Goal: Task Accomplishment & Management: Complete application form

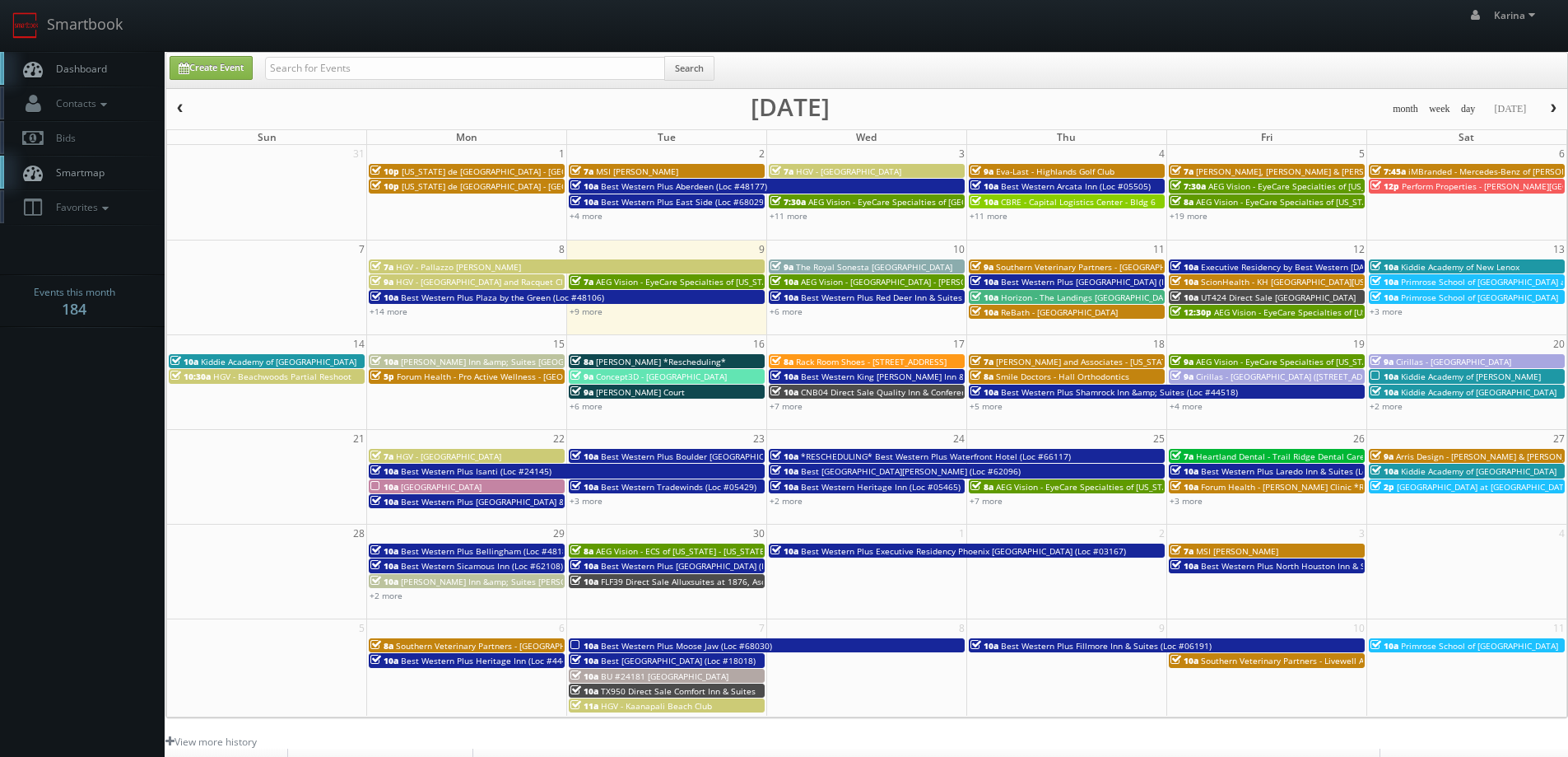
click at [69, 71] on span "Dashboard" at bounding box center [78, 68] width 60 height 14
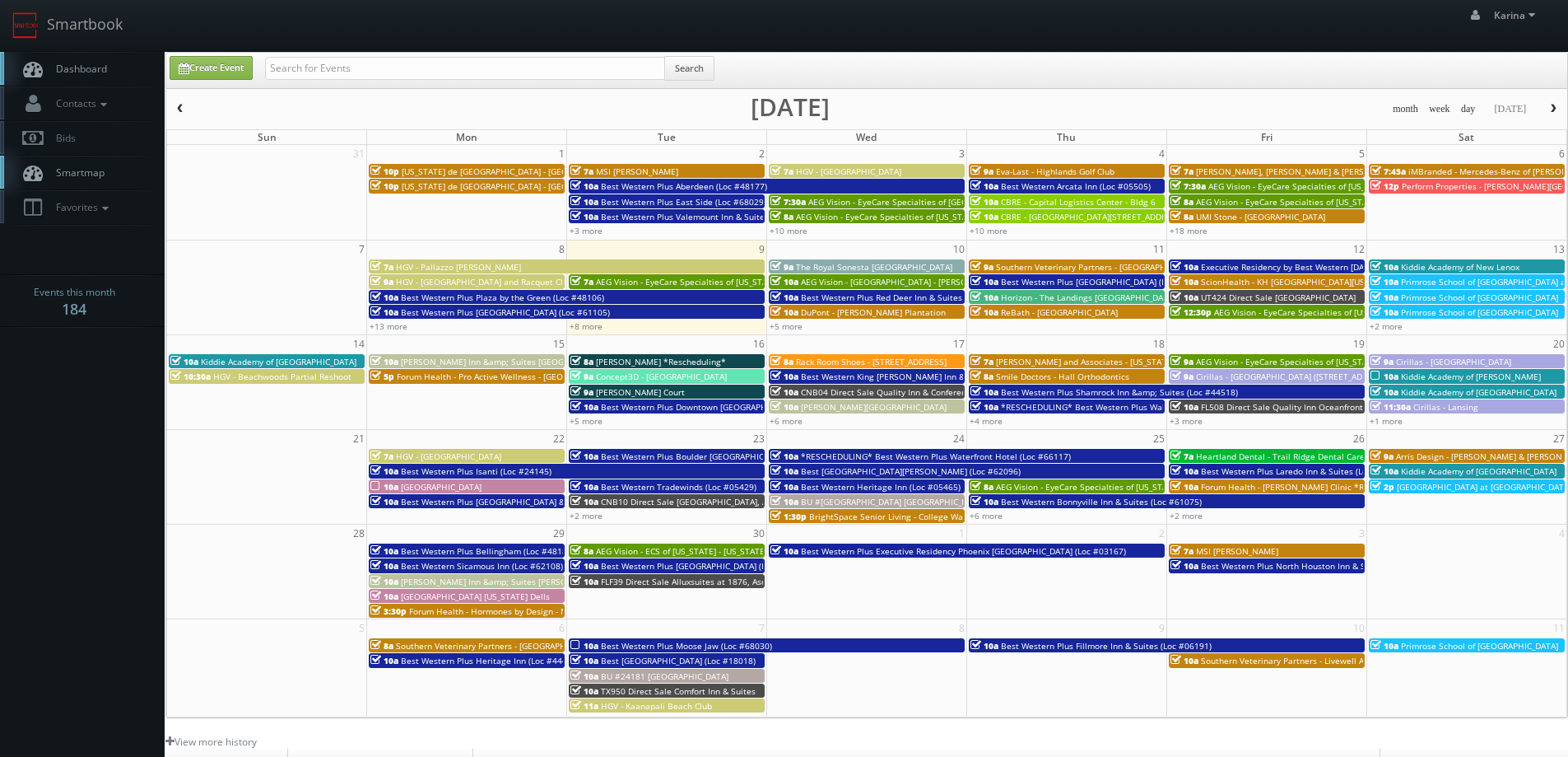
click at [89, 59] on link "Dashboard" at bounding box center [82, 69] width 164 height 34
click at [71, 67] on span "Dashboard" at bounding box center [78, 68] width 60 height 14
click at [92, 59] on link "Dashboard" at bounding box center [82, 69] width 164 height 34
click at [1548, 111] on span "button" at bounding box center [1554, 109] width 11 height 9
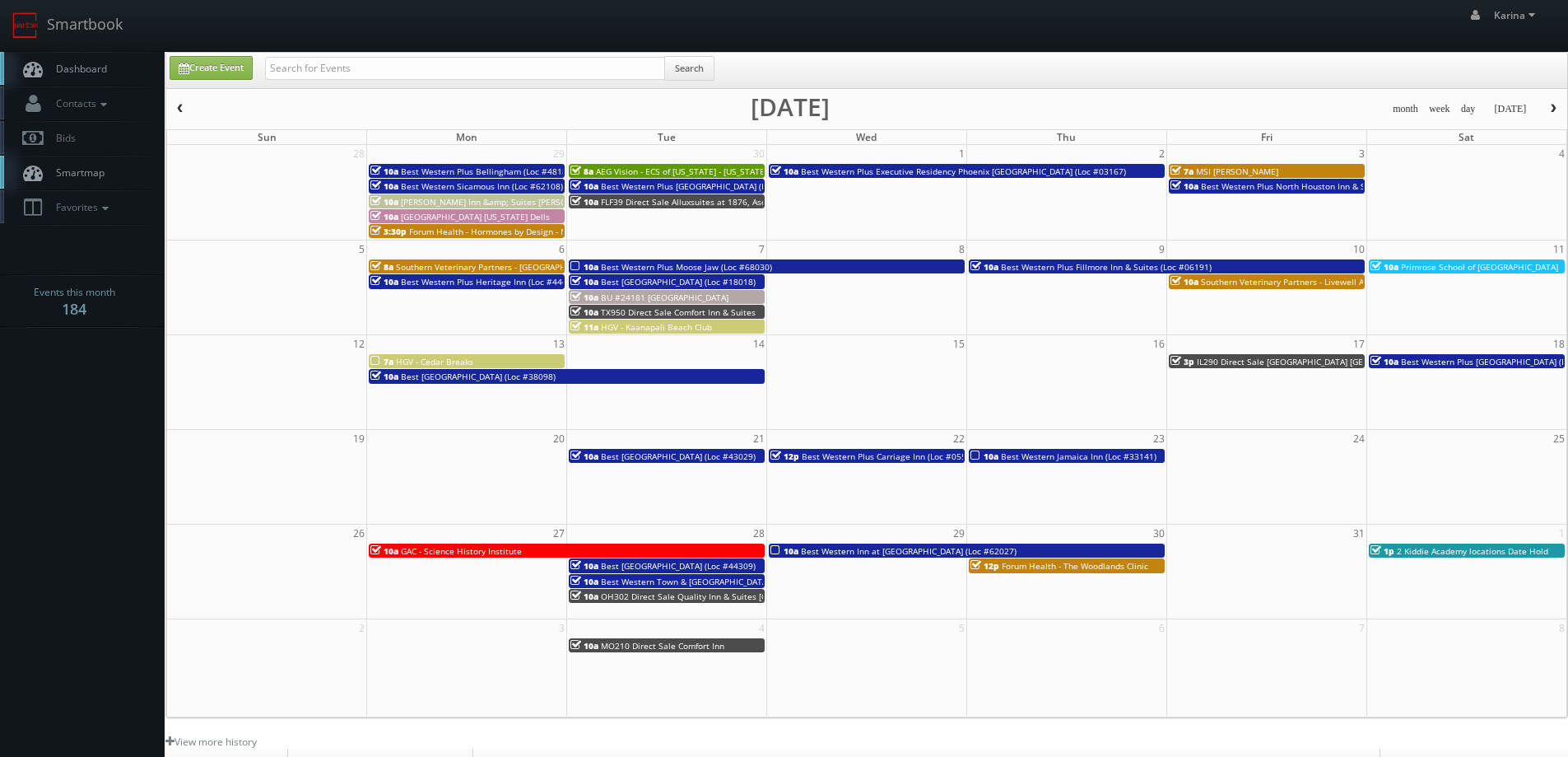
click at [90, 65] on span "Dashboard" at bounding box center [78, 68] width 60 height 14
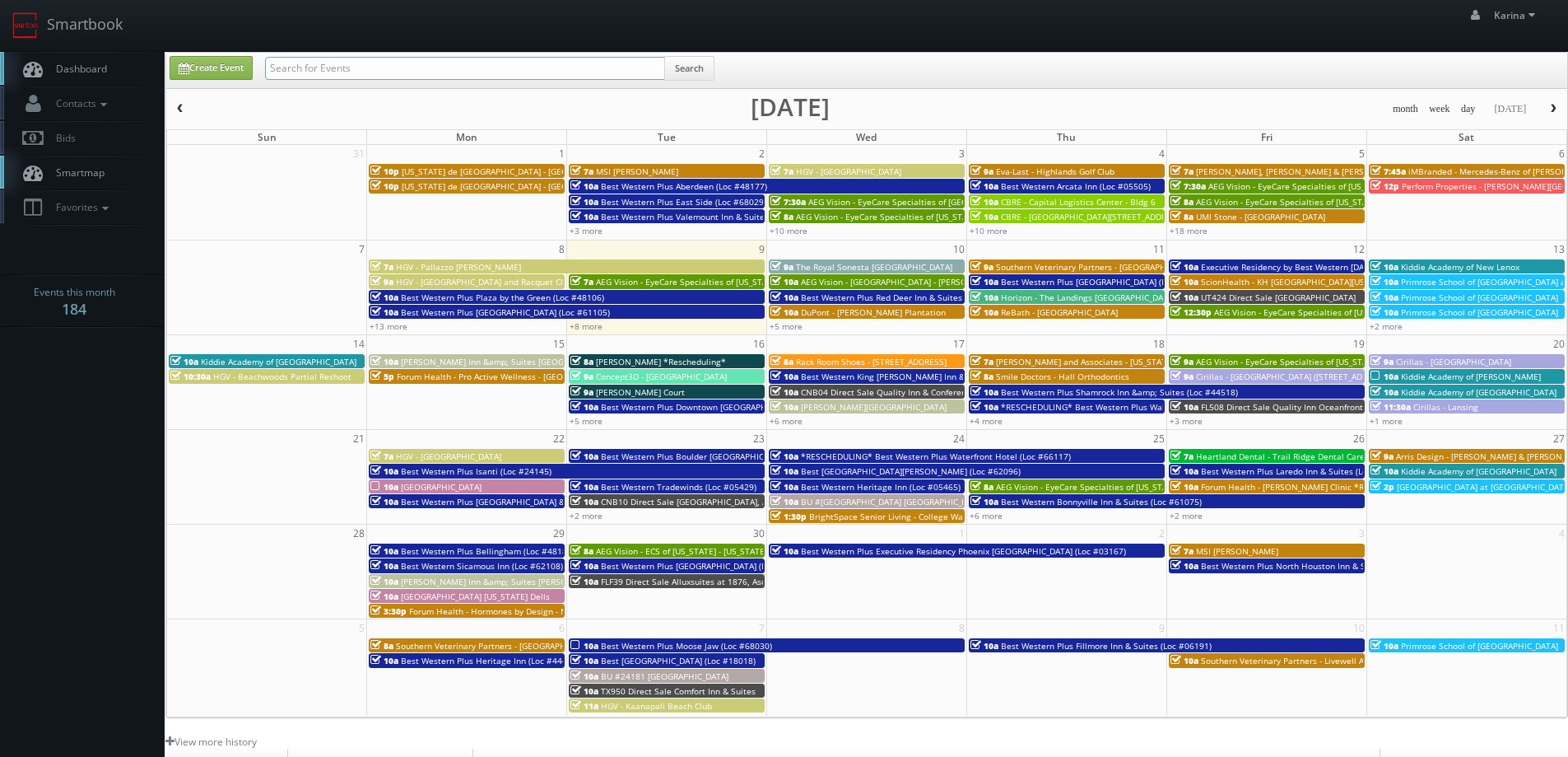
click at [383, 66] on input "text" at bounding box center [465, 68] width 400 height 23
type input "danny austin"
click at [688, 66] on button "Search" at bounding box center [689, 68] width 50 height 25
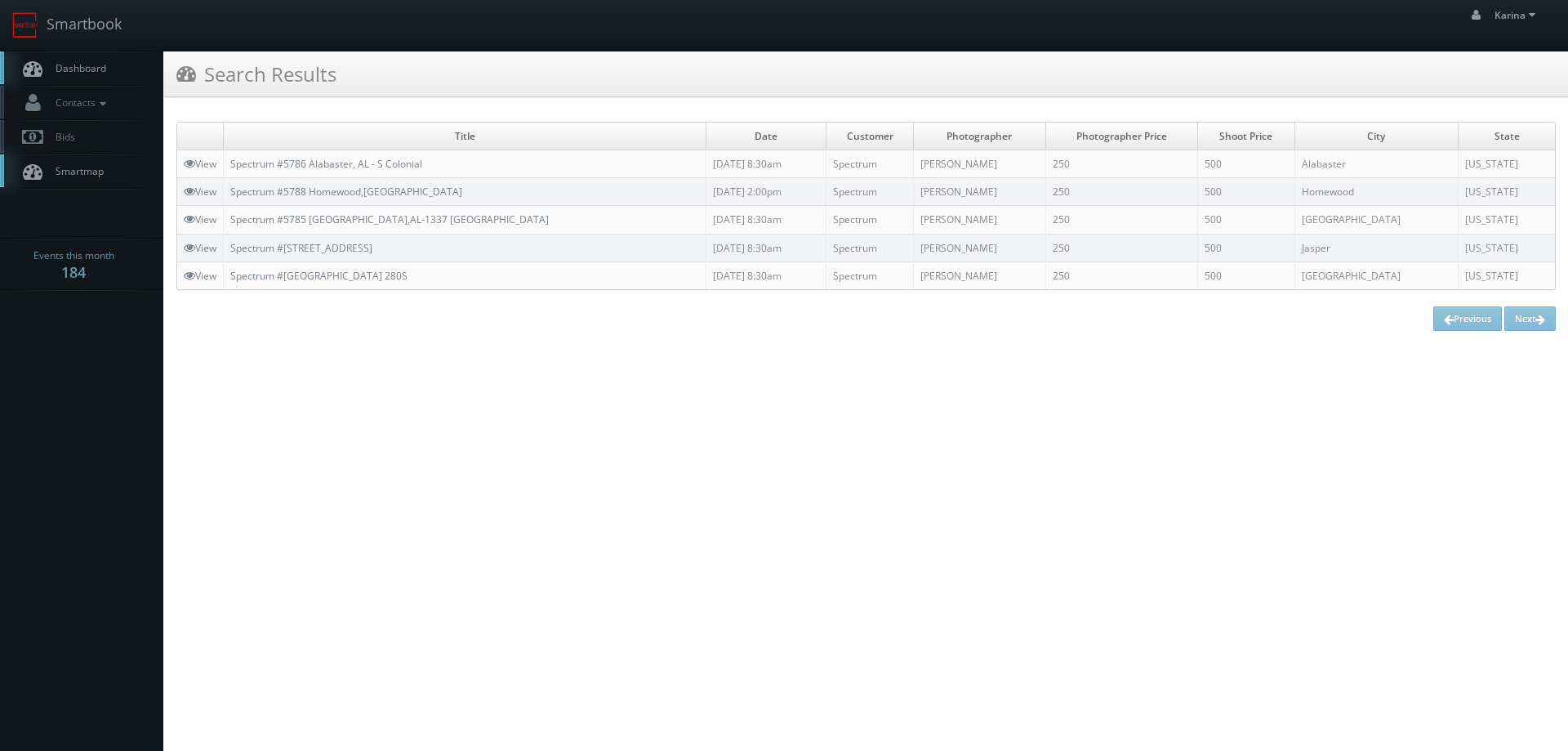
click at [90, 73] on span "Dashboard" at bounding box center [77, 68] width 59 height 14
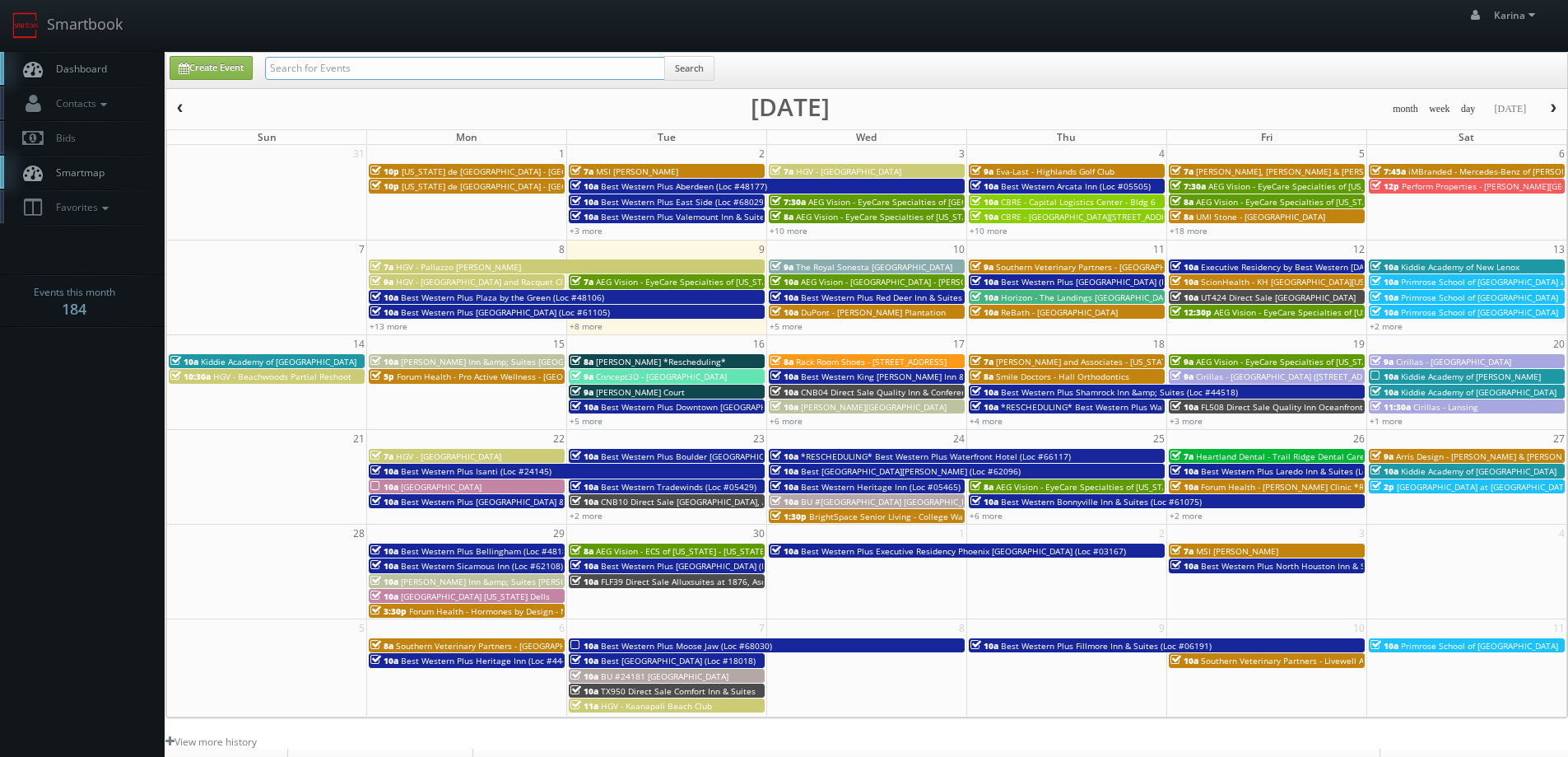
click at [304, 63] on input "text" at bounding box center [465, 68] width 400 height 23
type input "tomiko essix"
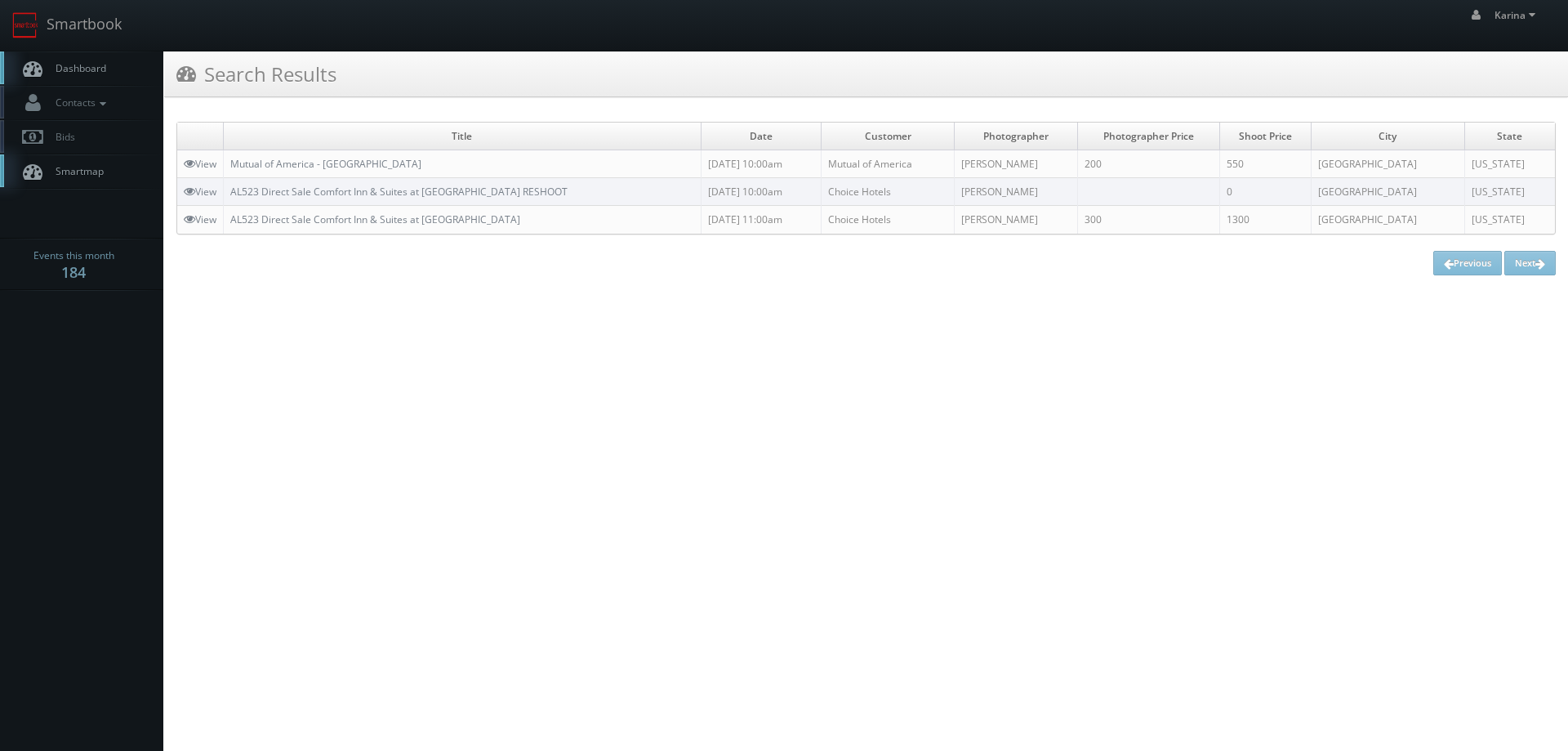
click at [73, 70] on span "Dashboard" at bounding box center [77, 68] width 59 height 14
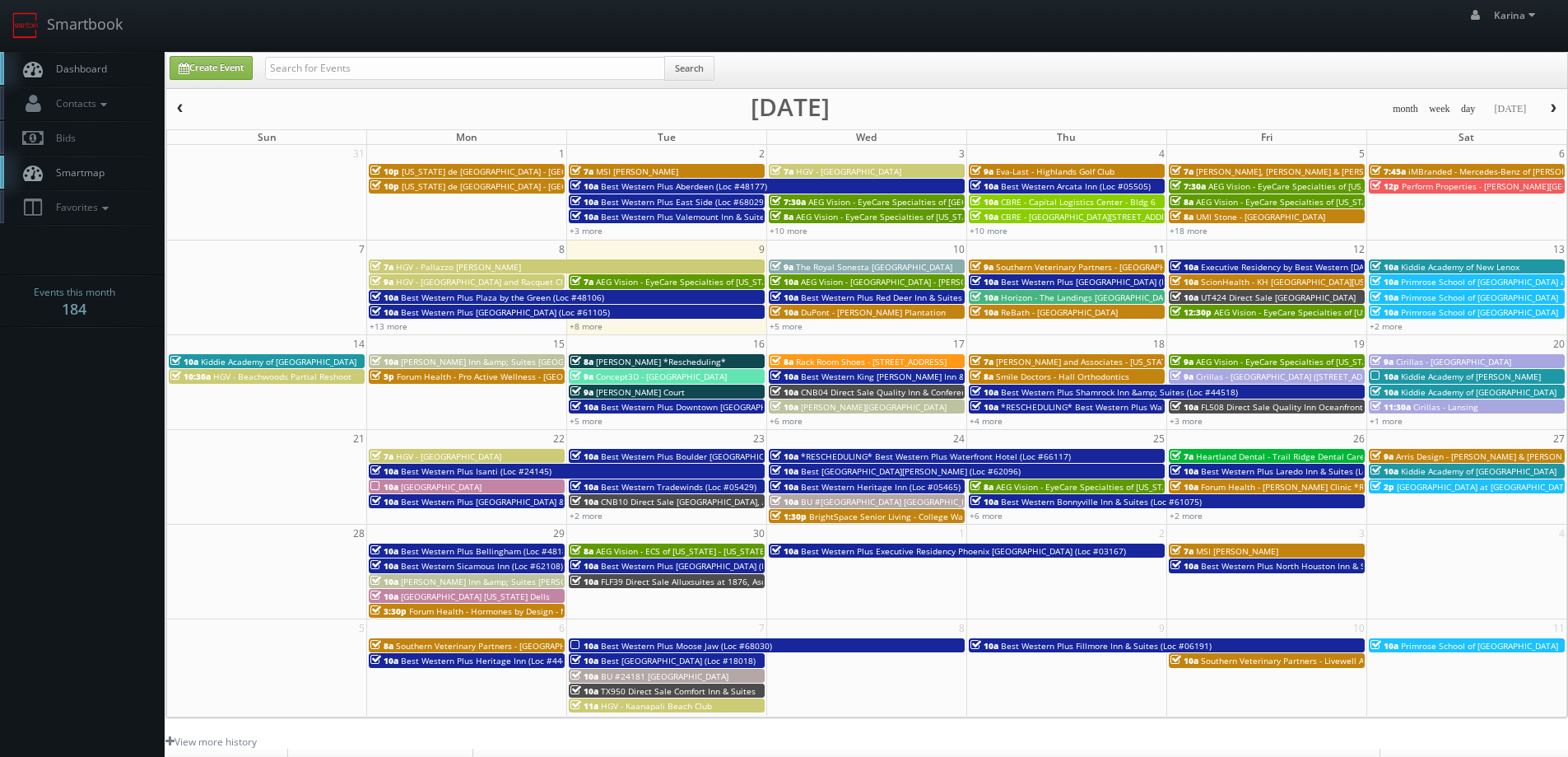
click at [73, 77] on link "Dashboard" at bounding box center [82, 69] width 164 height 34
click at [112, 67] on link "Dashboard" at bounding box center [82, 69] width 164 height 34
click at [225, 77] on link "Create Event" at bounding box center [211, 67] width 83 height 24
type input "09/09/2025"
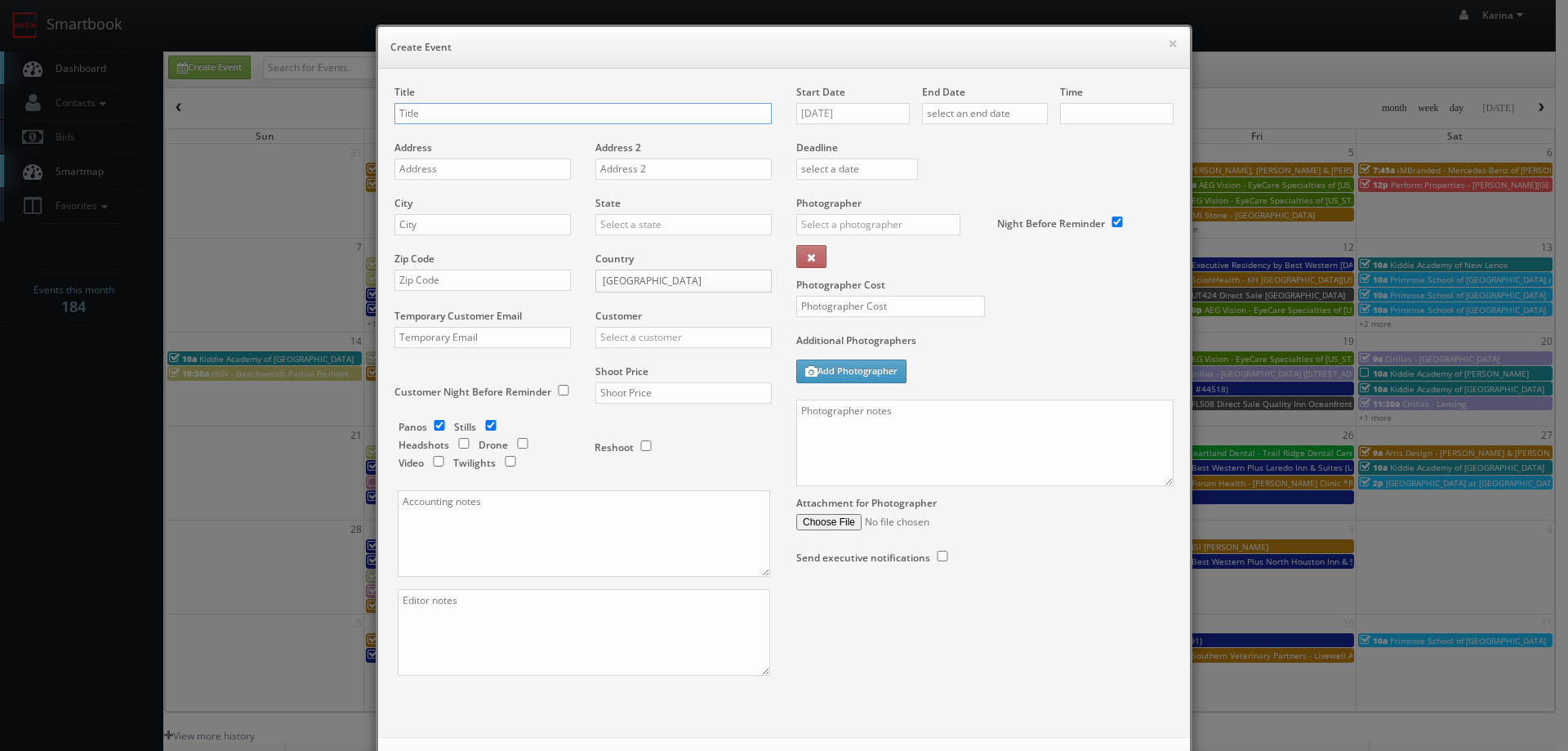
checkbox input "true"
type input "10:00am"
checkbox input "true"
click at [514, 105] on input "Rack Room Shoes -" at bounding box center [583, 113] width 377 height 22
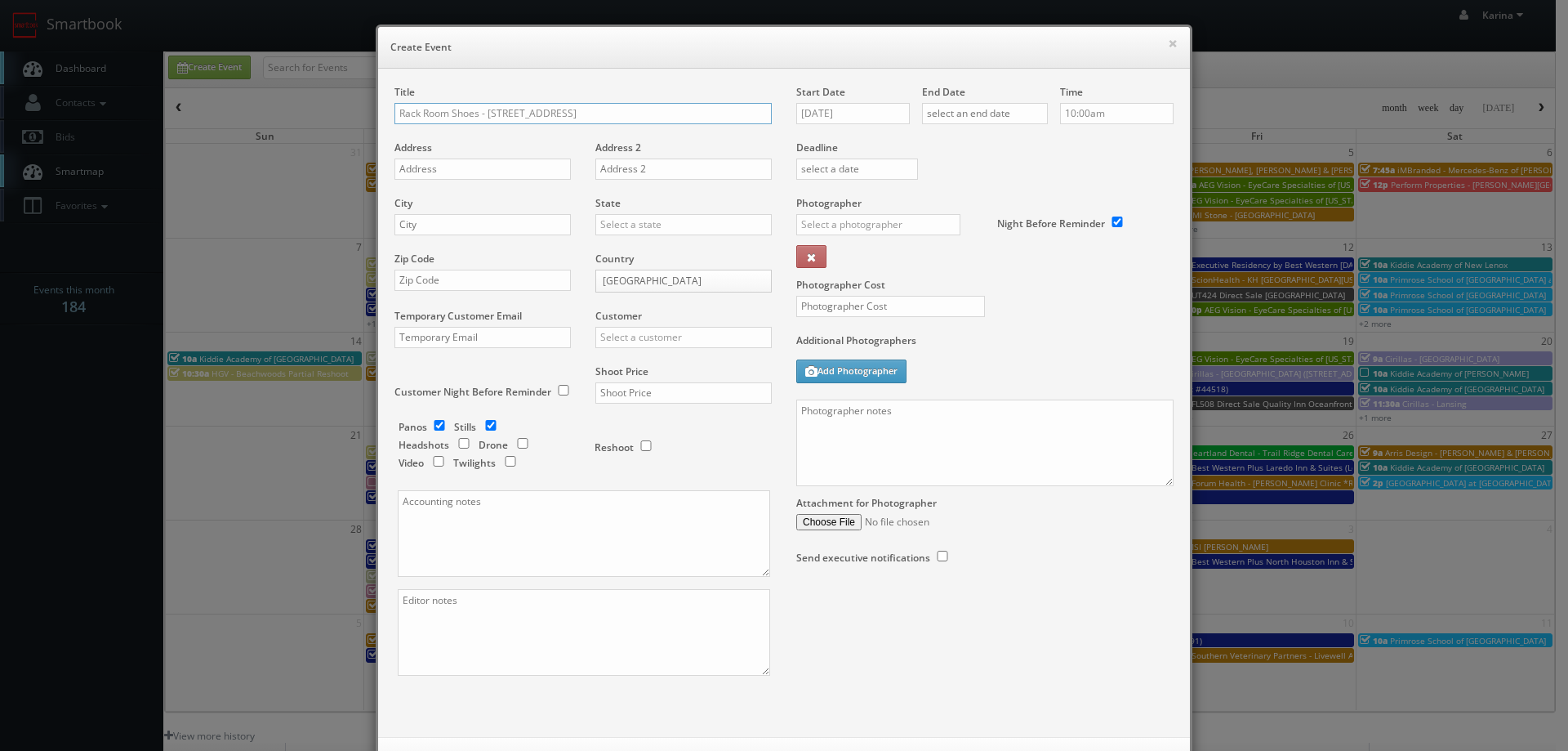
type input "Rack Room Shoes - [STREET_ADDRESS]"
click at [456, 170] on input "text" at bounding box center [483, 169] width 176 height 22
click at [441, 170] on input "text" at bounding box center [483, 169] width 176 height 22
paste input "2651 N. ATLANTIC AVE"
type input "2651 N. ATLANTIC AVE"
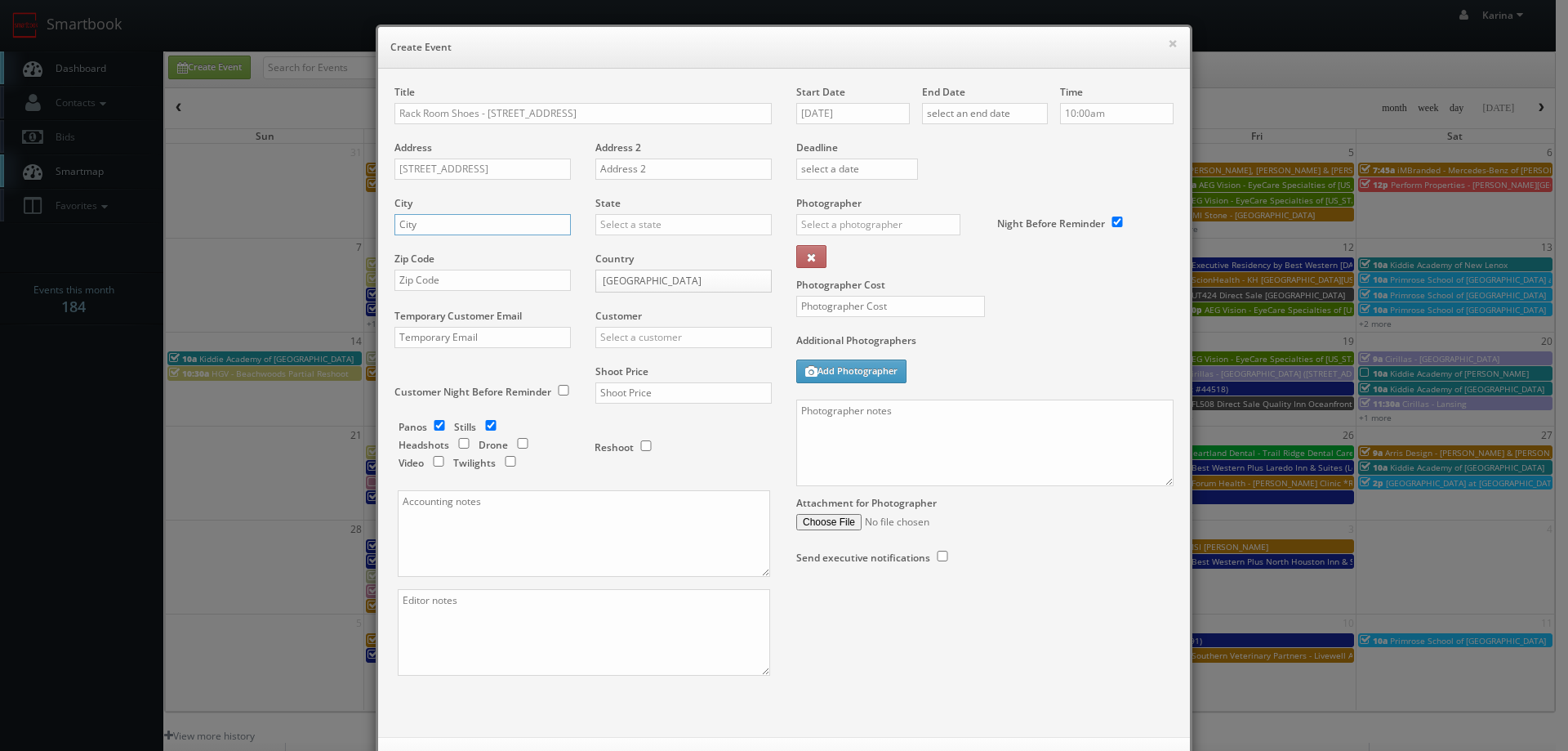
click at [451, 225] on input "text" at bounding box center [483, 224] width 176 height 22
type input "Daytona Beach"
click at [673, 250] on div "[US_STATE]" at bounding box center [683, 250] width 174 height 27
type input "[US_STATE]"
click at [436, 289] on input "text" at bounding box center [483, 279] width 176 height 22
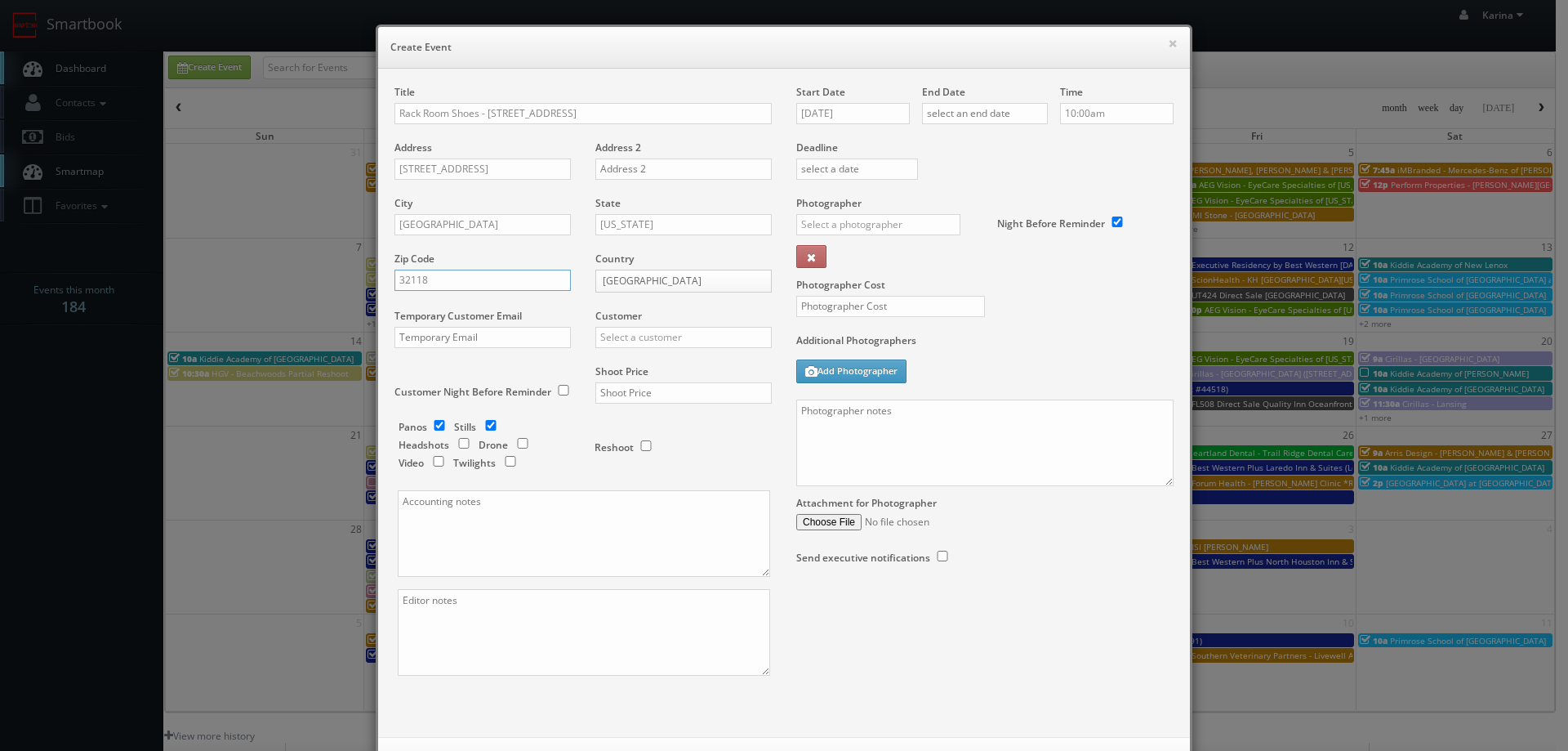
type input "32118"
drag, startPoint x: 621, startPoint y: 344, endPoint x: 629, endPoint y: 339, distance: 9.4
click at [622, 343] on input "text" at bounding box center [683, 337] width 176 height 22
click at [664, 473] on div "Rack Room Shoes" at bounding box center [683, 472] width 174 height 27
type input "Rack Room Shoes"
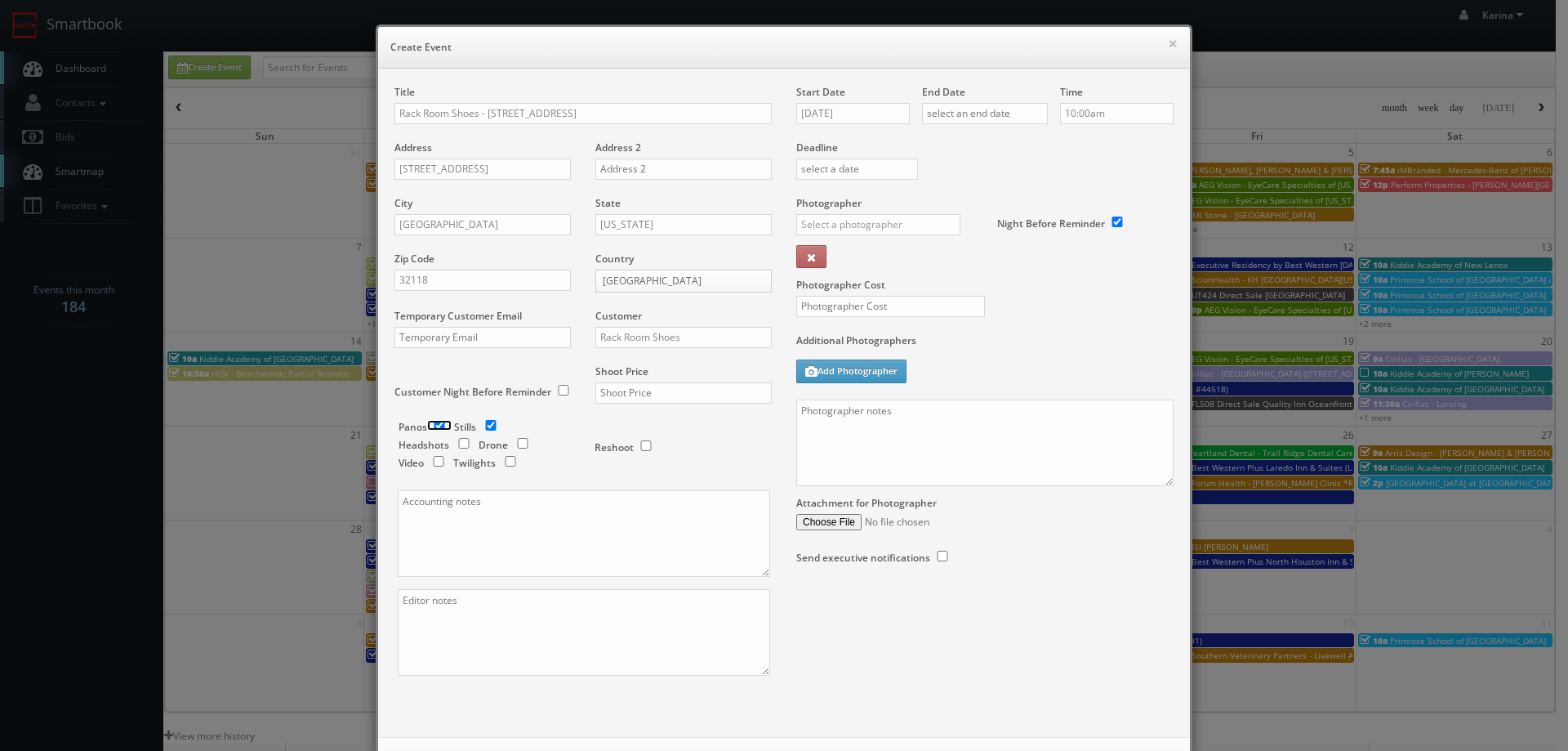
click at [434, 424] on input "checkbox" at bounding box center [440, 425] width 24 height 10
checkbox input "false"
click at [663, 402] on div "Shoot Price" at bounding box center [677, 392] width 188 height 55
click at [674, 390] on input "text" at bounding box center [683, 393] width 176 height 22
type input "700"
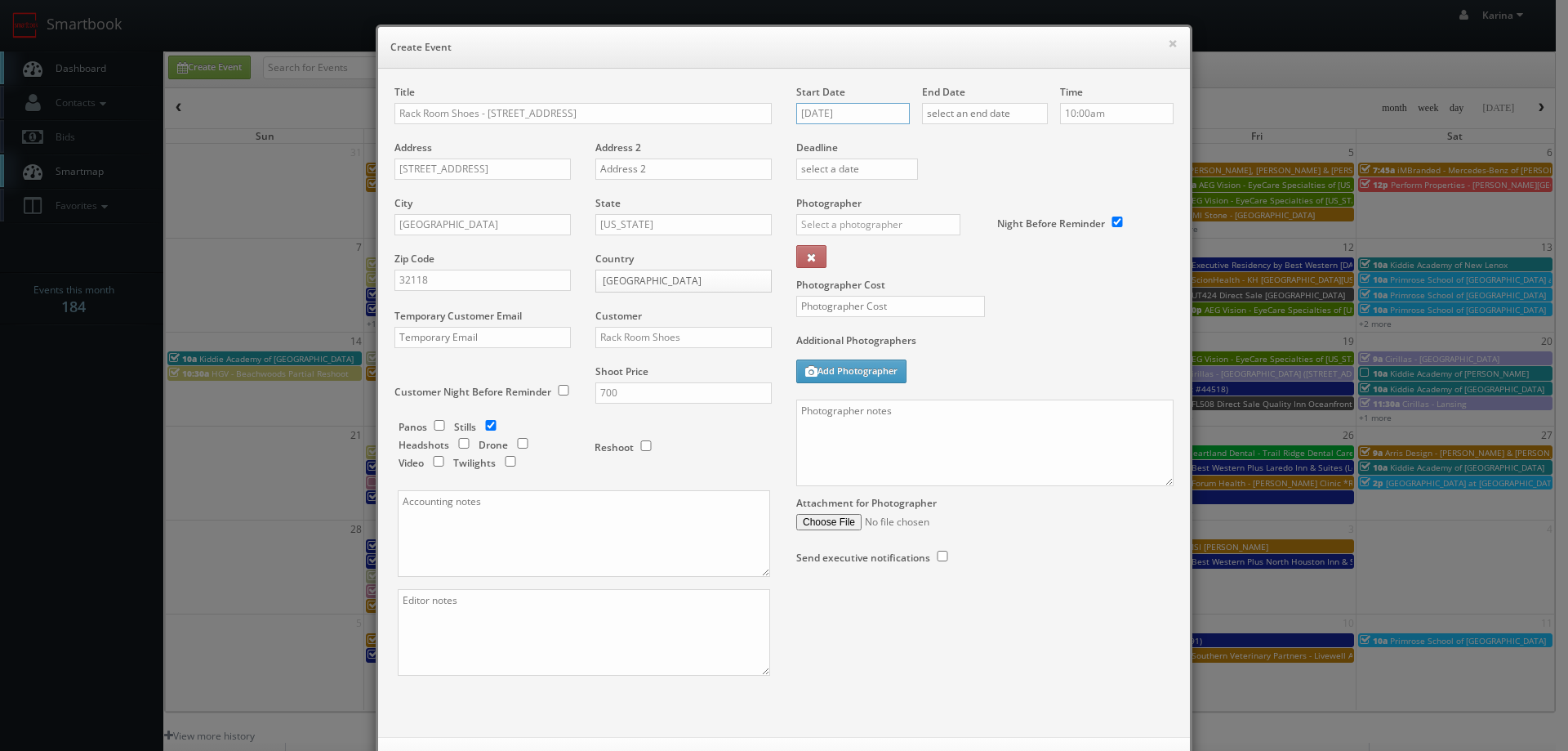
click at [861, 106] on input "09/09/2025" at bounding box center [852, 113] width 113 height 22
click at [943, 143] on icon at bounding box center [946, 143] width 9 height 11
click at [871, 211] on td "8" at bounding box center [877, 214] width 25 height 23
type input "10/08/2025"
click at [969, 119] on input "text" at bounding box center [985, 113] width 126 height 22
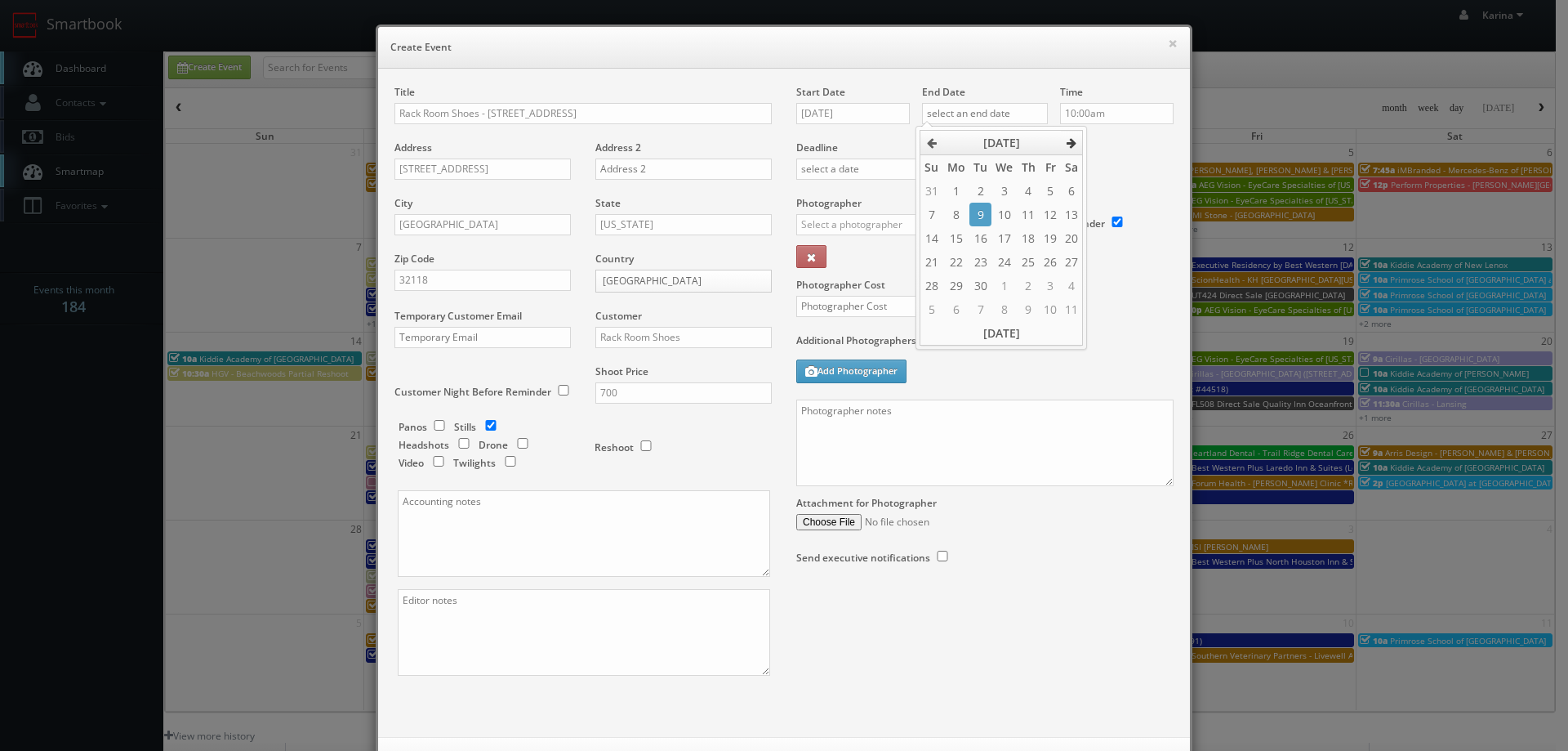
click at [1076, 143] on icon at bounding box center [1071, 143] width 9 height 11
click at [1004, 210] on td "8" at bounding box center [1004, 214] width 25 height 23
type input "10/08/2025"
click at [1116, 116] on input "10:00am" at bounding box center [1116, 113] width 113 height 22
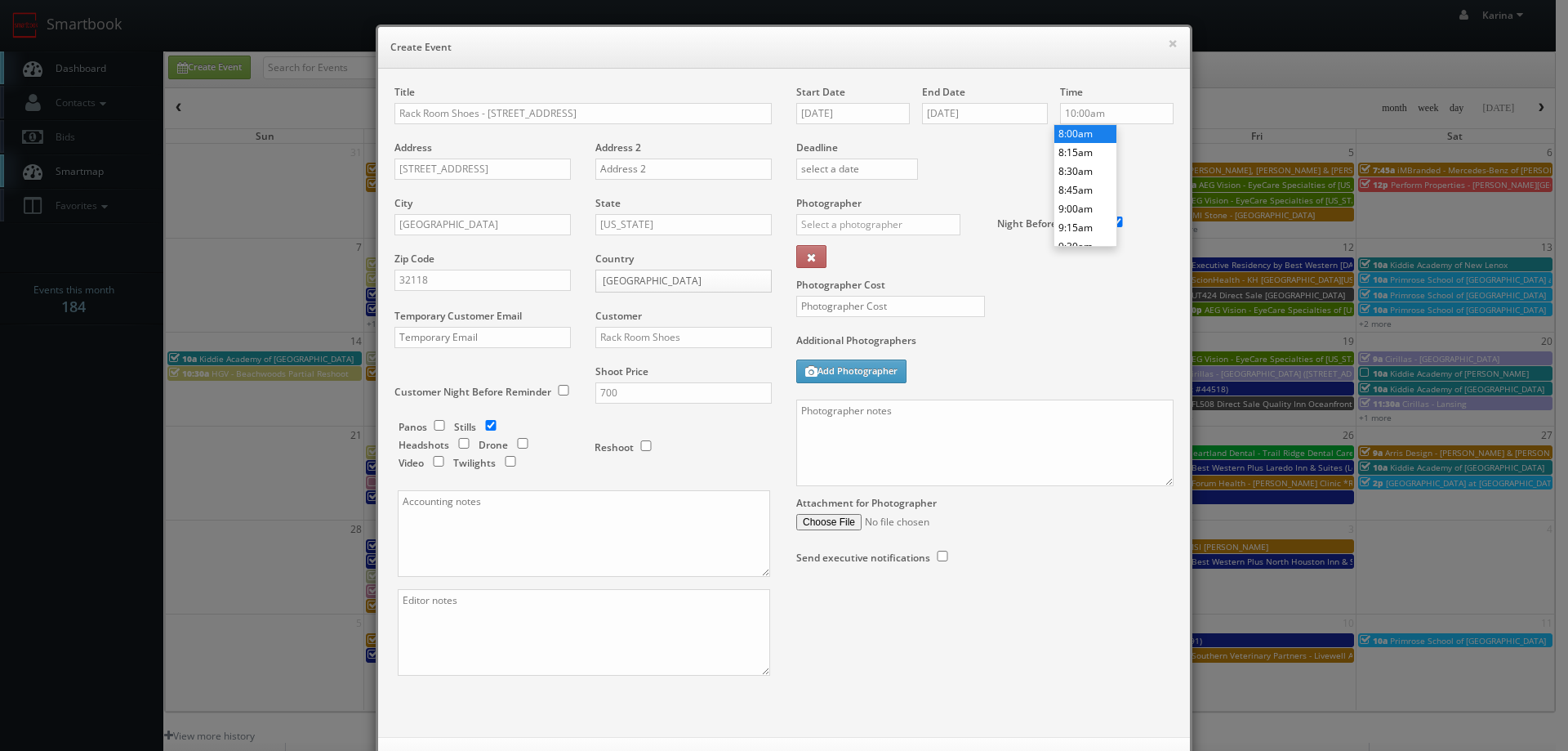
type input "8:00am"
click at [1081, 137] on li "8:00am" at bounding box center [1085, 133] width 62 height 19
click at [829, 216] on input "text" at bounding box center [877, 224] width 164 height 22
click at [843, 282] on div "Tony Catalano" at bounding box center [884, 288] width 174 height 27
type input "Tony Catalano"
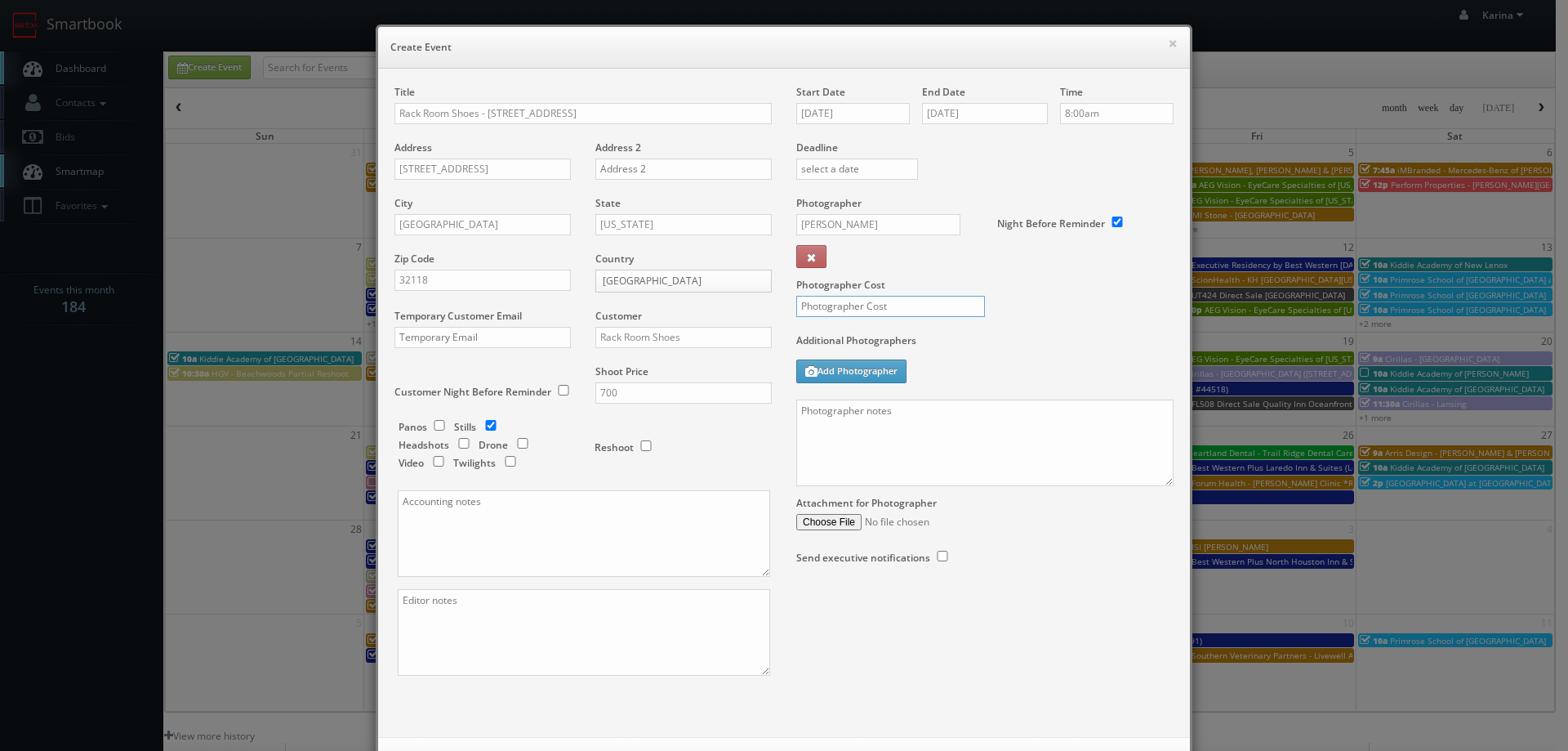
click at [841, 307] on input "text" at bounding box center [889, 306] width 188 height 22
type input "300"
click at [958, 426] on textarea at bounding box center [984, 443] width 377 height 86
click at [895, 409] on textarea "On site contact:" at bounding box center [984, 443] width 377 height 86
paste textarea "Bob Corcoran 7049056056"
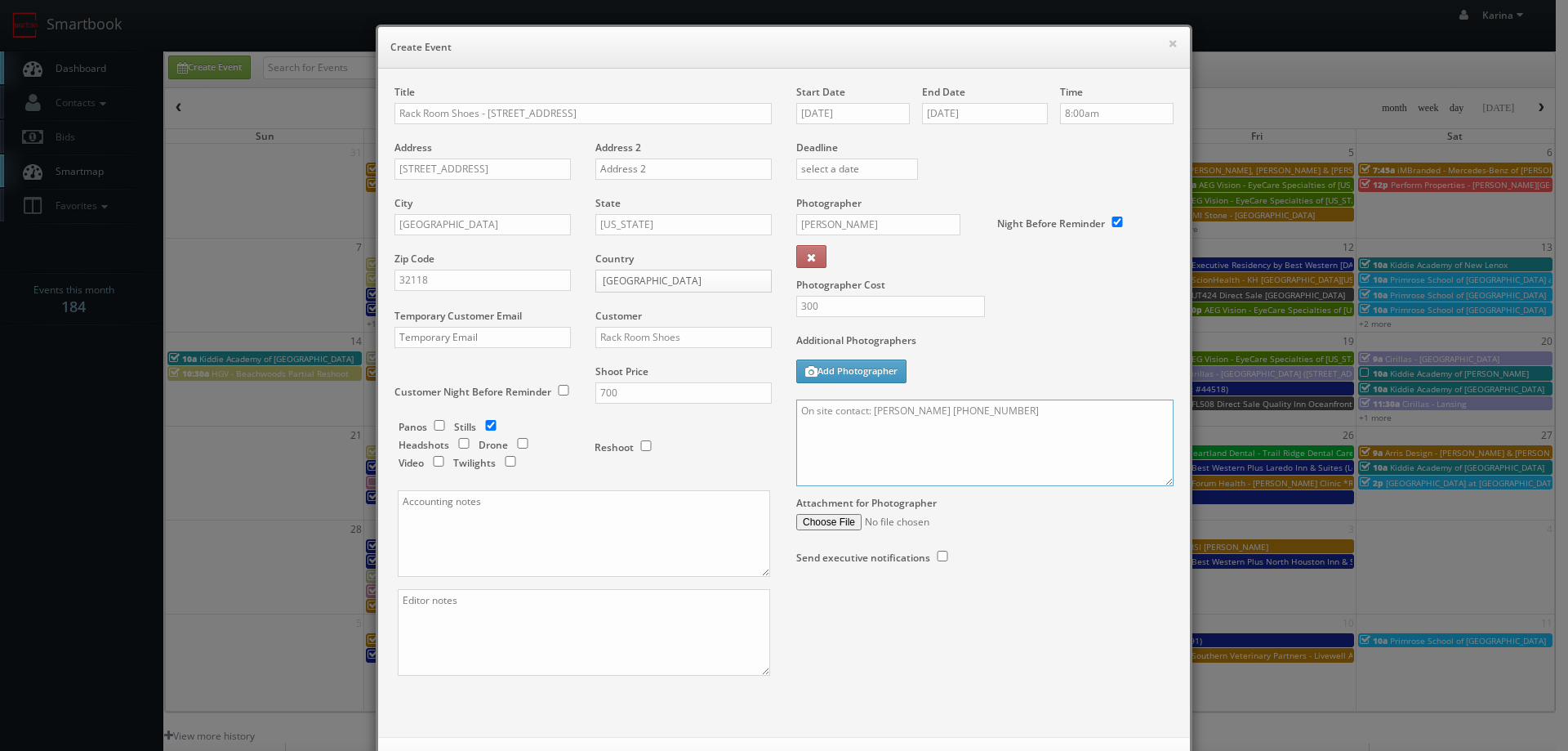
click at [953, 411] on textarea "On site contact: Bob Corcoran 7049056056" at bounding box center [984, 443] width 377 height 86
click at [972, 410] on textarea "On site contact: Bob Corcoran 704-9056056" at bounding box center [984, 443] width 377 height 86
click at [1061, 425] on textarea "On site contact: Bob Corcoran 704-905-6056" at bounding box center [984, 443] width 377 height 86
paste textarea "Please upload this shoot ASAP as we have a tight turnaround for these images. O…"
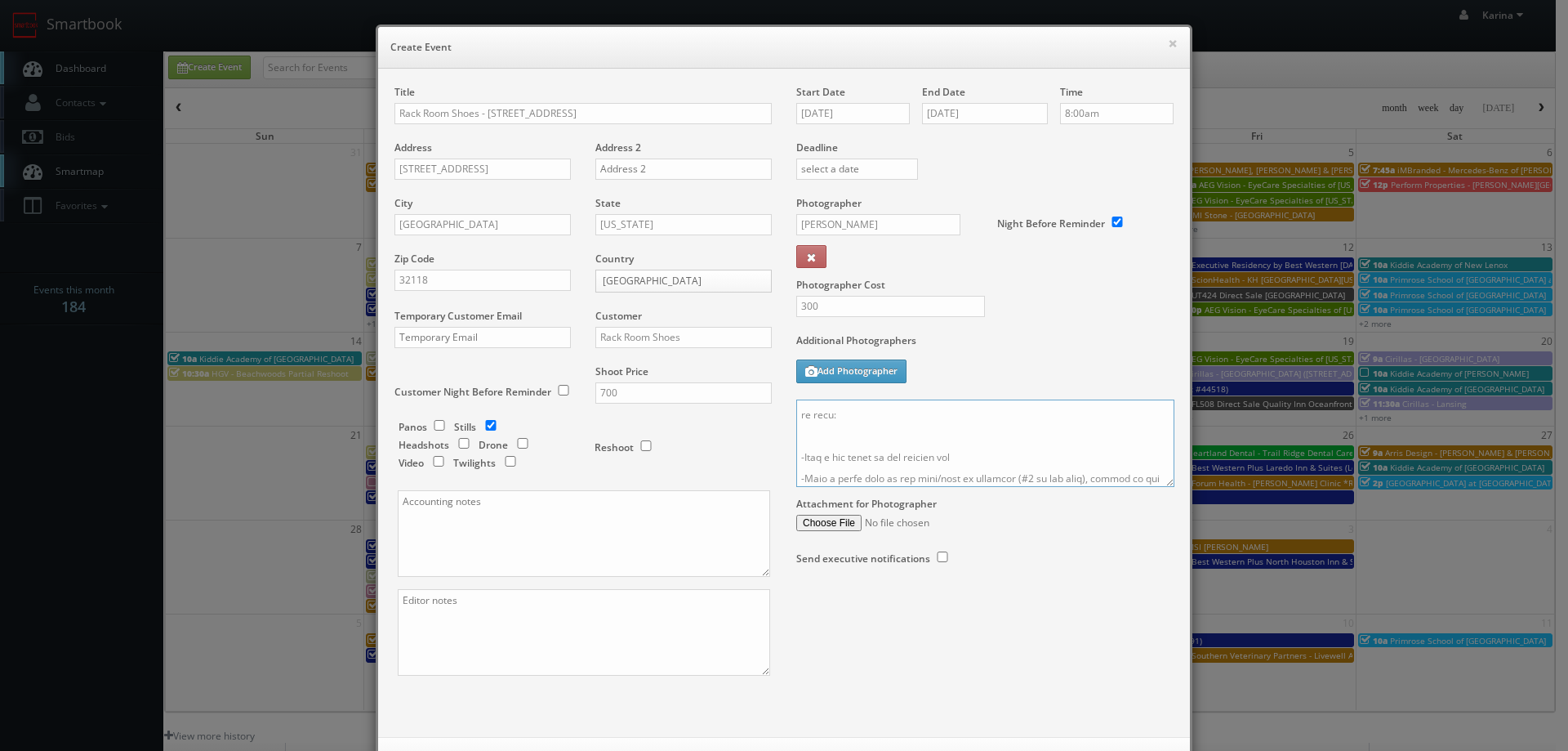
drag, startPoint x: 1164, startPoint y: 480, endPoint x: 1293, endPoint y: 639, distance: 204.7
click at [1174, 487] on textarea at bounding box center [984, 443] width 378 height 87
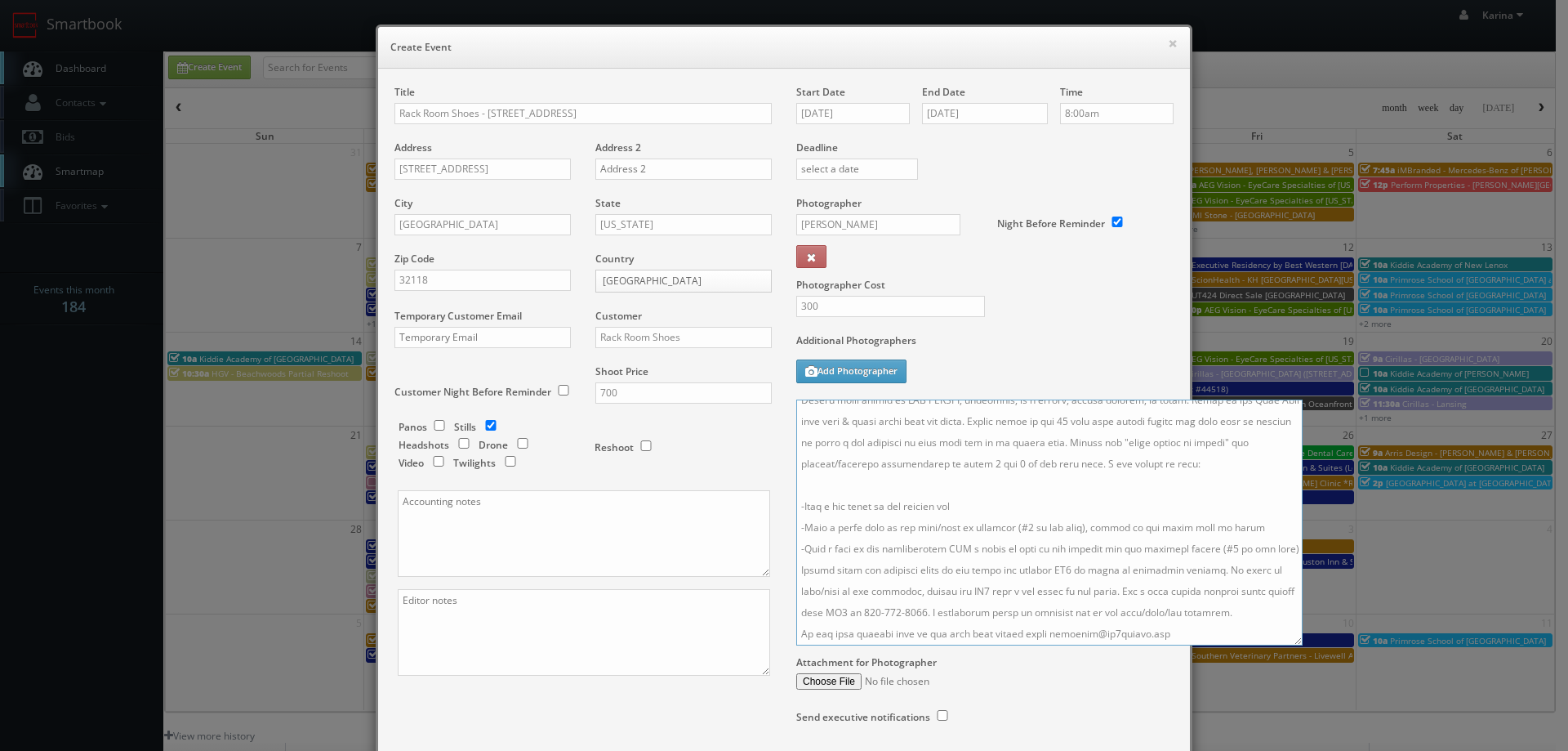
scroll to position [0, 0]
drag, startPoint x: 874, startPoint y: 453, endPoint x: 795, endPoint y: 450, distance: 79.1
click at [796, 450] on textarea at bounding box center [1049, 522] width 506 height 246
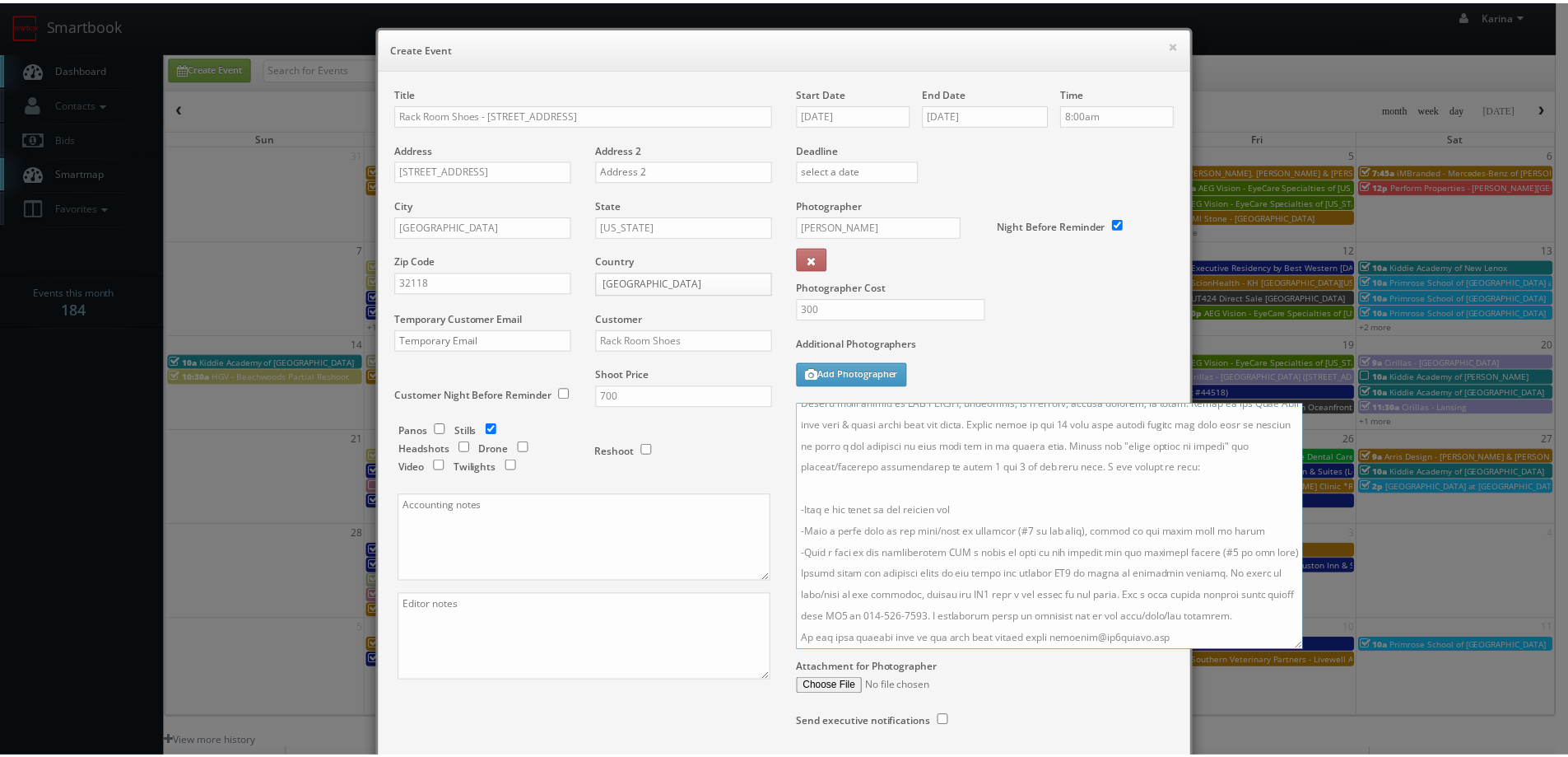
scroll to position [123, 0]
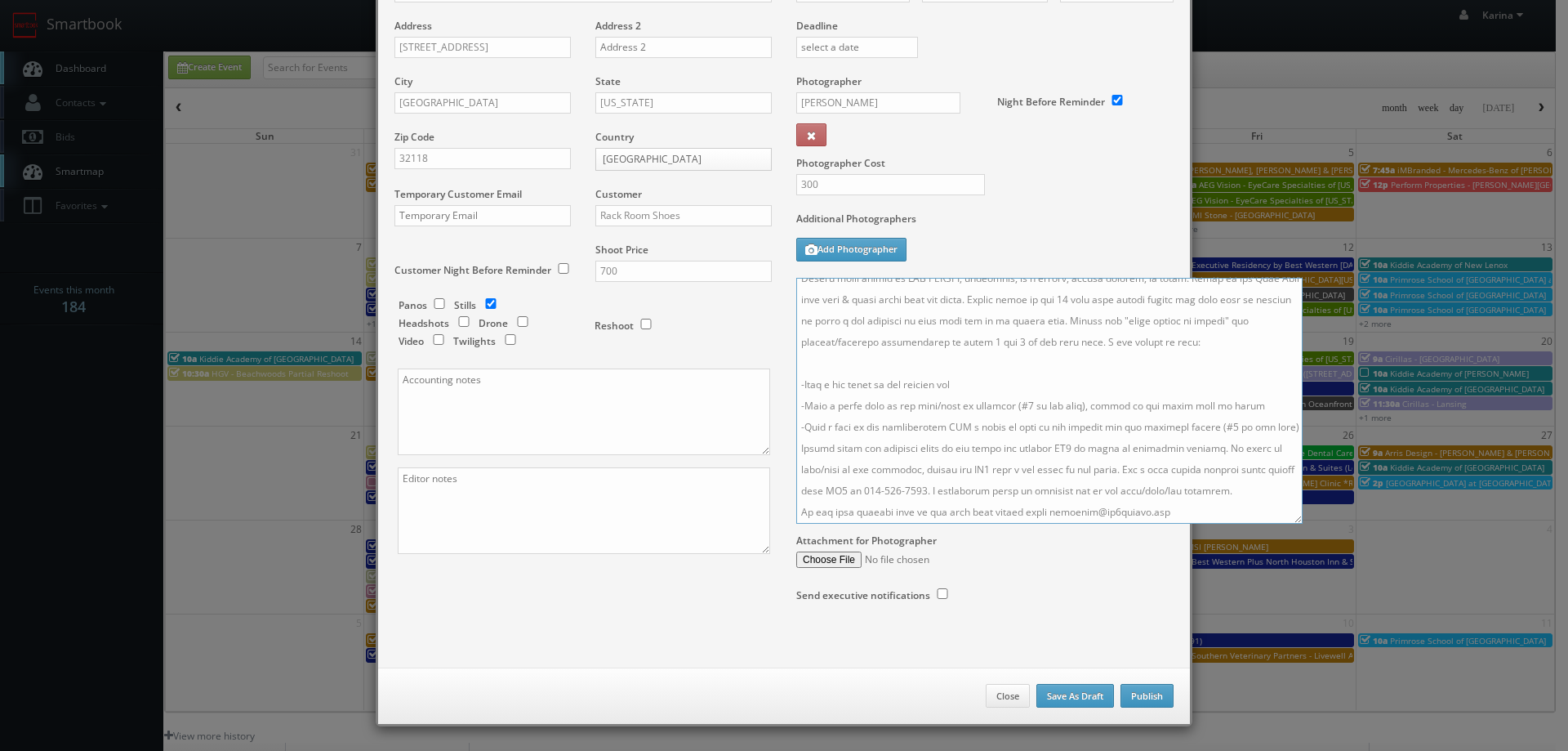
type textarea "On site contact: Bob Corcoran 704-905-6056 Please upload this shoot ASAP as we …"
click at [1143, 696] on button "Publish" at bounding box center [1146, 696] width 53 height 24
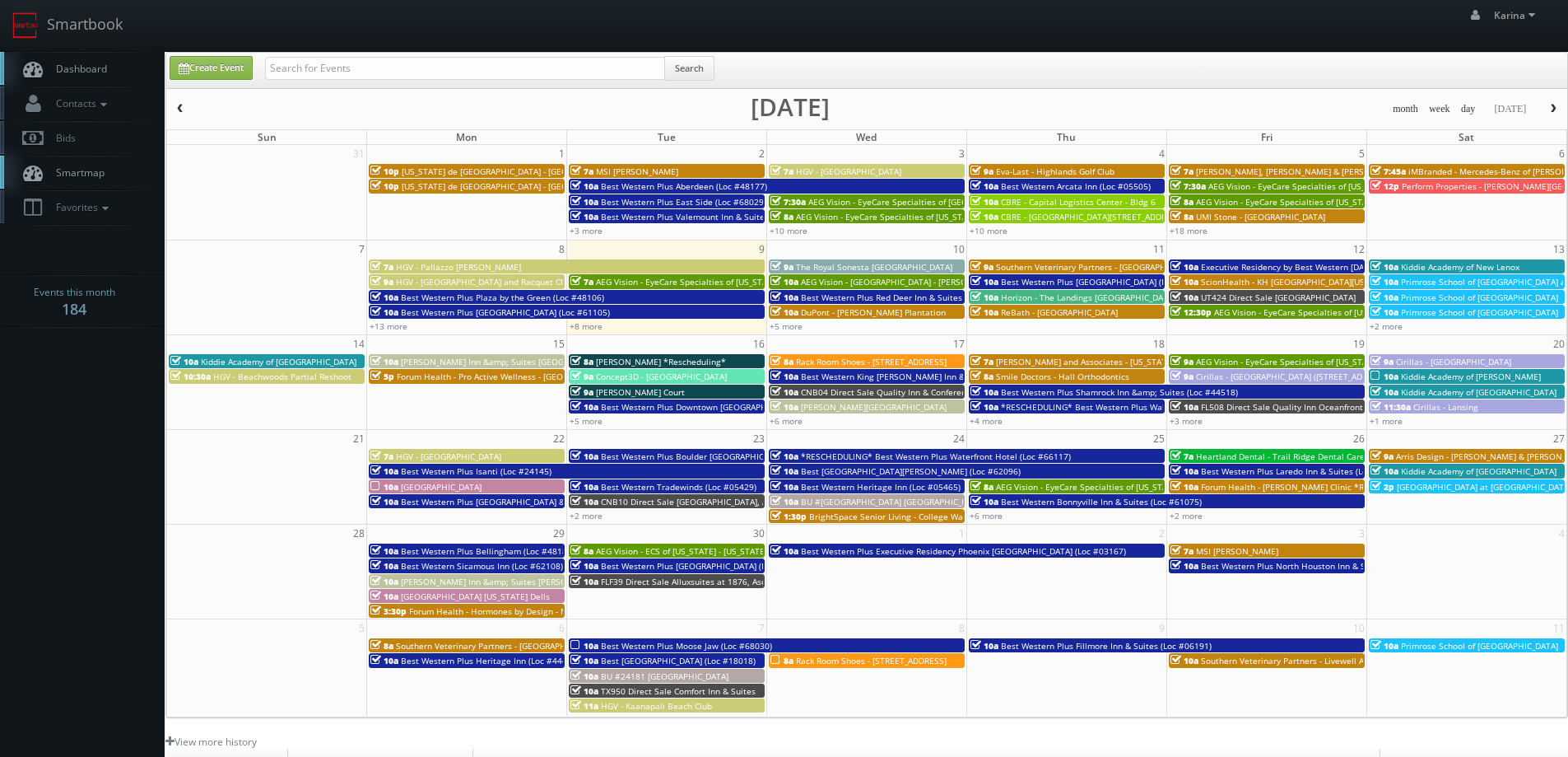
click at [60, 74] on span "Dashboard" at bounding box center [78, 68] width 60 height 14
click at [204, 74] on link "Create Event" at bounding box center [211, 67] width 83 height 24
type input "09/09/2025"
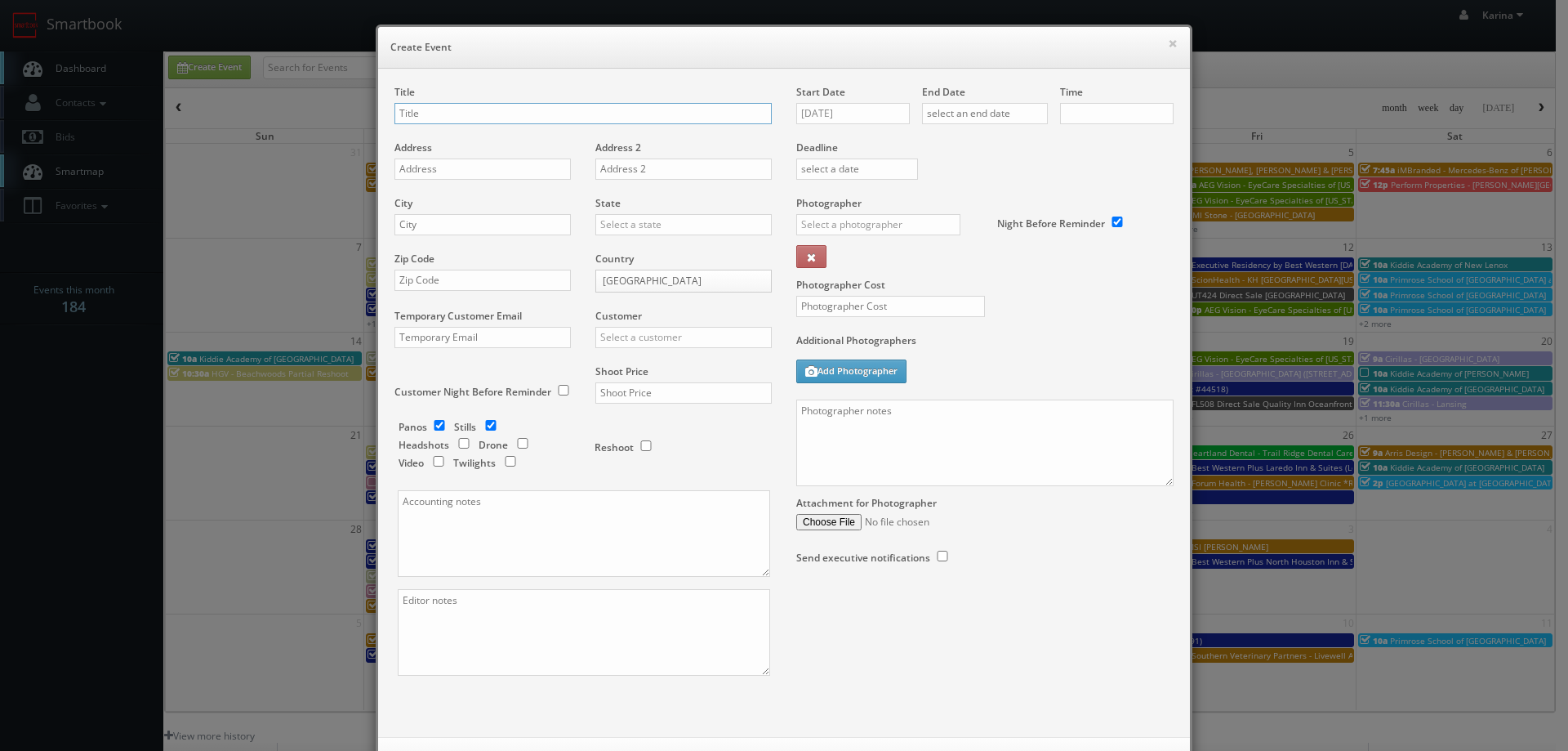
checkbox input "true"
type input "10:00am"
checkbox input "true"
click at [534, 111] on input "text" at bounding box center [583, 113] width 377 height 22
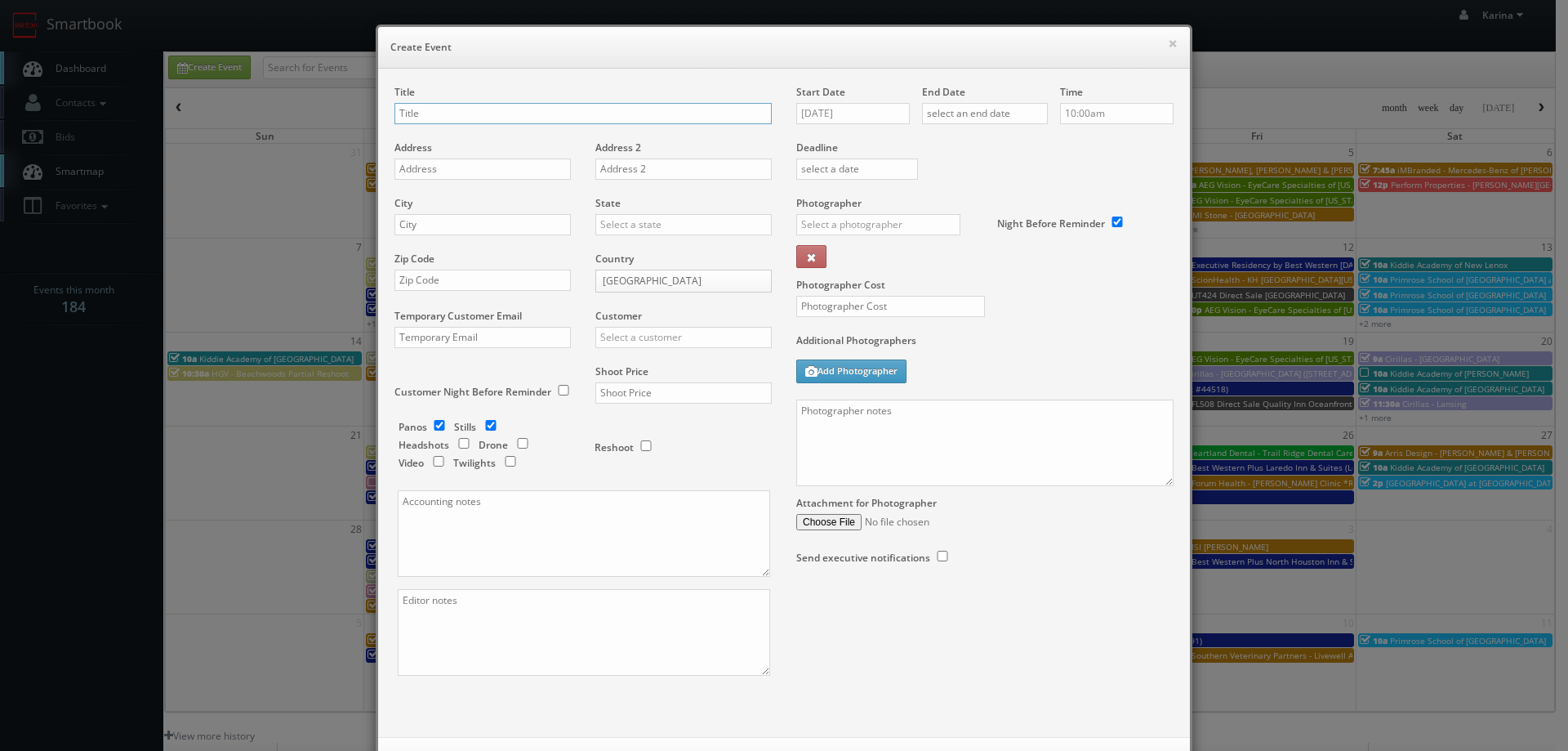
paste input "AEG Vision - EyeCare Specialties of [US_STATE] – [PERSON_NAME] EyeCare"
type input "AEG Vision - EyeCare Specialties of [US_STATE] – [PERSON_NAME] EyeCare"
click at [455, 167] on input "text" at bounding box center [483, 169] width 176 height 22
click at [472, 168] on input "text" at bounding box center [483, 169] width 176 height 22
paste input "1071 E. Route 34"
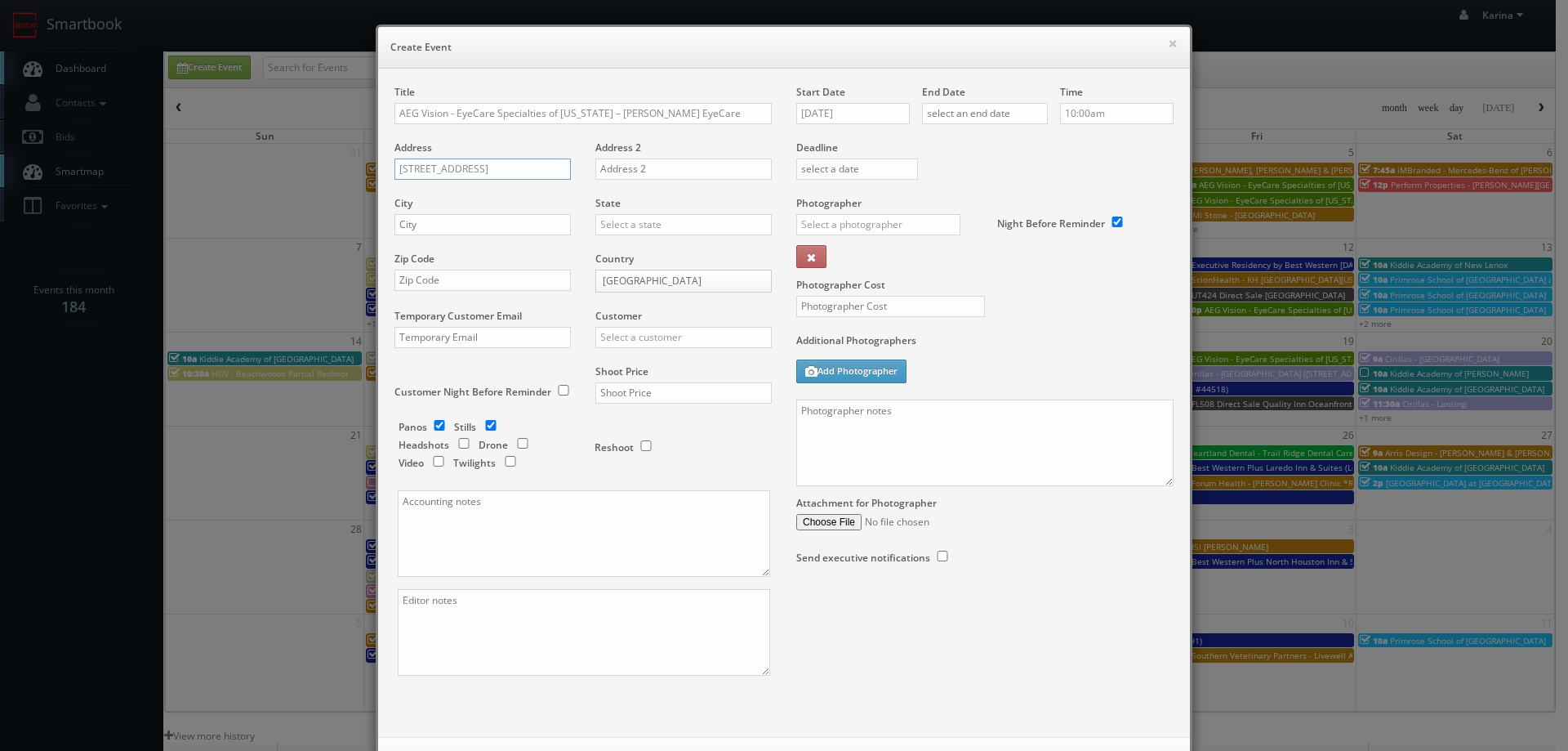
type input "1071 E. Route 34"
click at [428, 221] on input "text" at bounding box center [483, 224] width 176 height 22
type input "Aberdeen"
click at [655, 269] on div "[US_STATE]" at bounding box center [683, 278] width 174 height 27
type input "[US_STATE]"
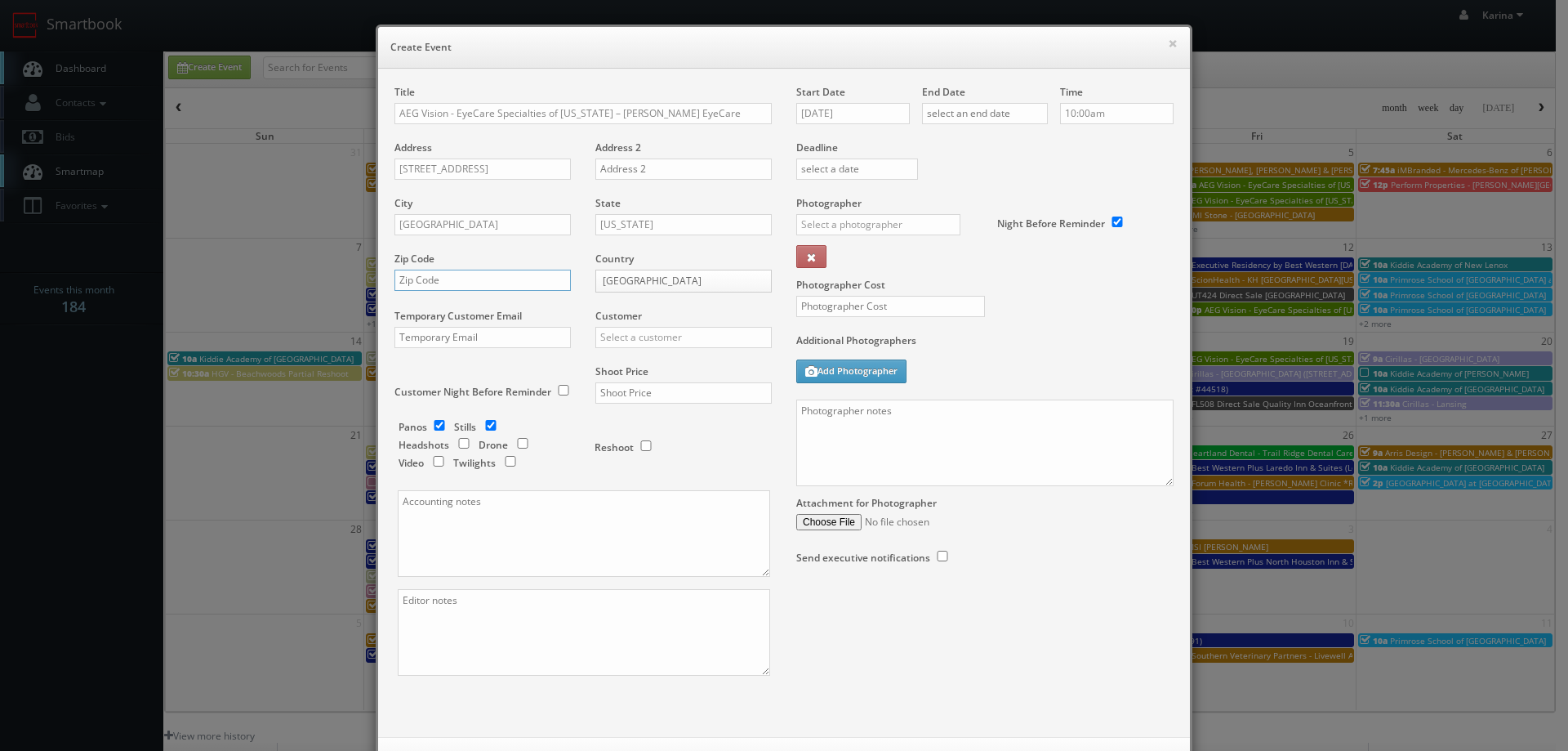
click at [457, 290] on input "text" at bounding box center [483, 279] width 176 height 22
type input "07747"
click at [644, 341] on input "text" at bounding box center [683, 337] width 176 height 22
click at [641, 363] on div "AEG Vision" at bounding box center [683, 364] width 174 height 27
type input "AEG Vision"
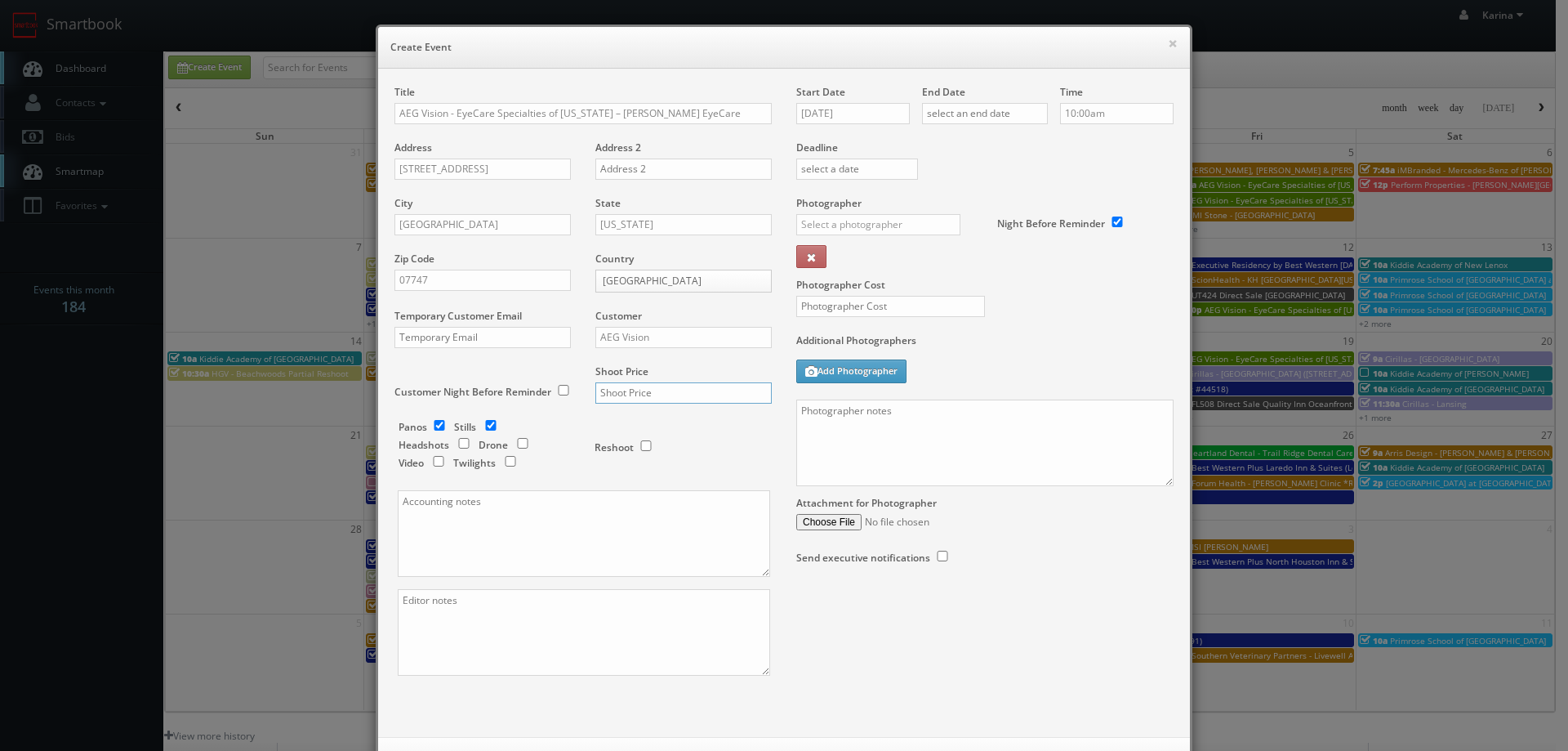
click at [629, 393] on input "text" at bounding box center [683, 393] width 176 height 22
type input "600"
click at [429, 421] on input "checkbox" at bounding box center [440, 425] width 24 height 10
checkbox input "false"
click at [456, 443] on input "checkbox" at bounding box center [464, 443] width 24 height 10
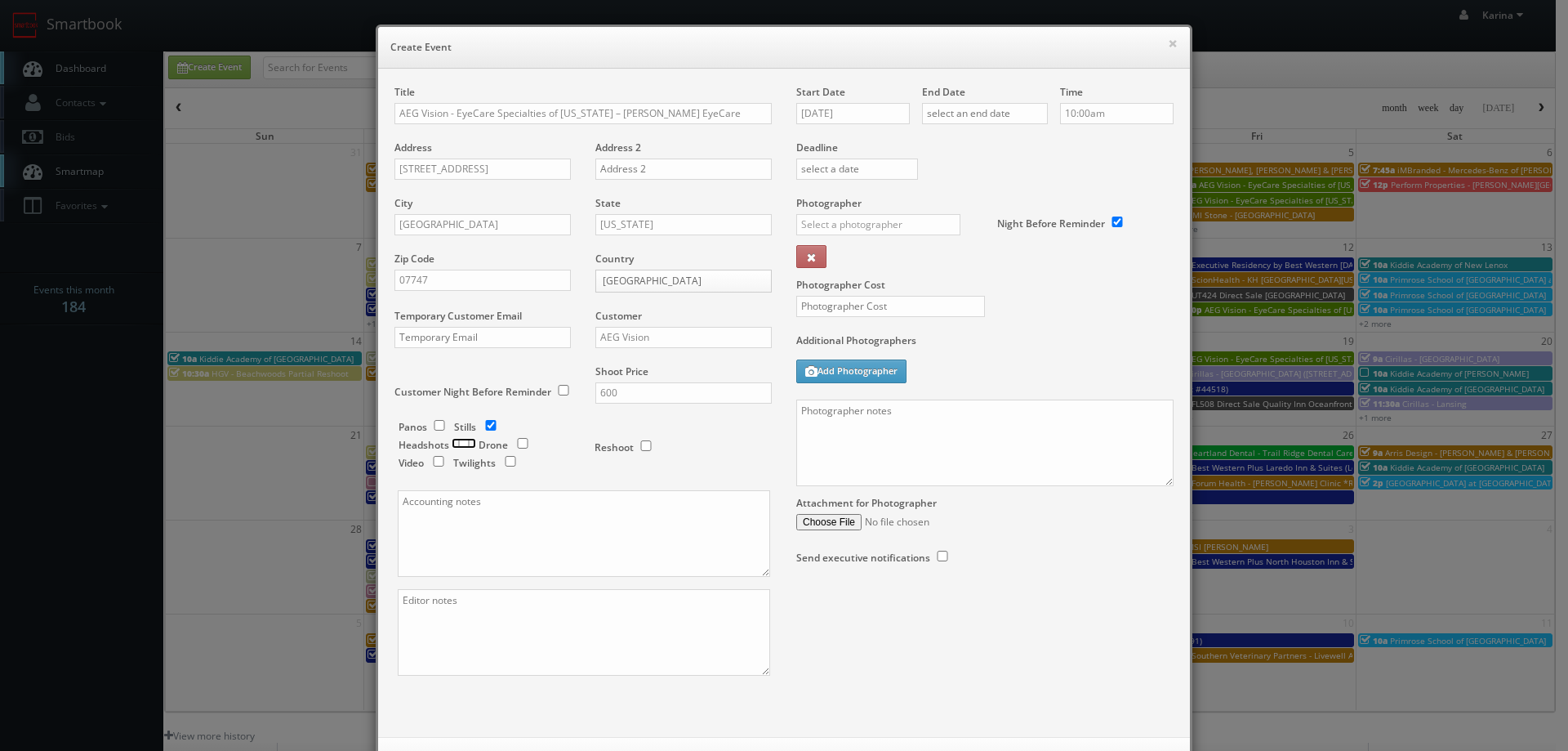
checkbox input "true"
click at [865, 112] on input "09/09/2025" at bounding box center [852, 113] width 113 height 22
click at [952, 149] on th at bounding box center [947, 143] width 22 height 24
click at [828, 212] on td "6" at bounding box center [830, 214] width 26 height 23
type input "10/06/2025"
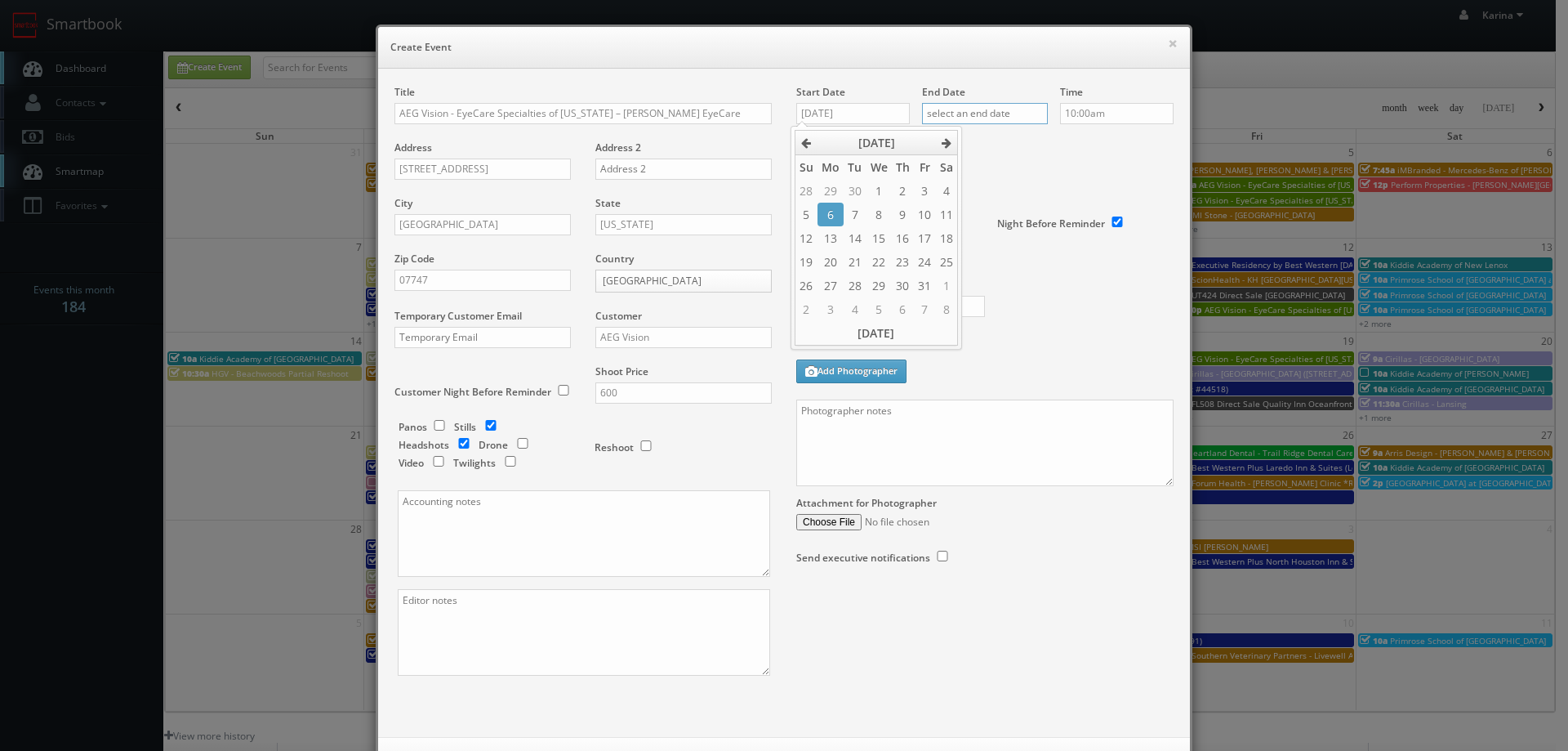
click at [975, 120] on input "text" at bounding box center [985, 113] width 126 height 22
click at [1061, 141] on th at bounding box center [1072, 143] width 22 height 24
click at [953, 212] on td "6" at bounding box center [955, 214] width 26 height 23
type input "10/06/2025"
click at [1108, 115] on input "10:00am" at bounding box center [1116, 113] width 113 height 22
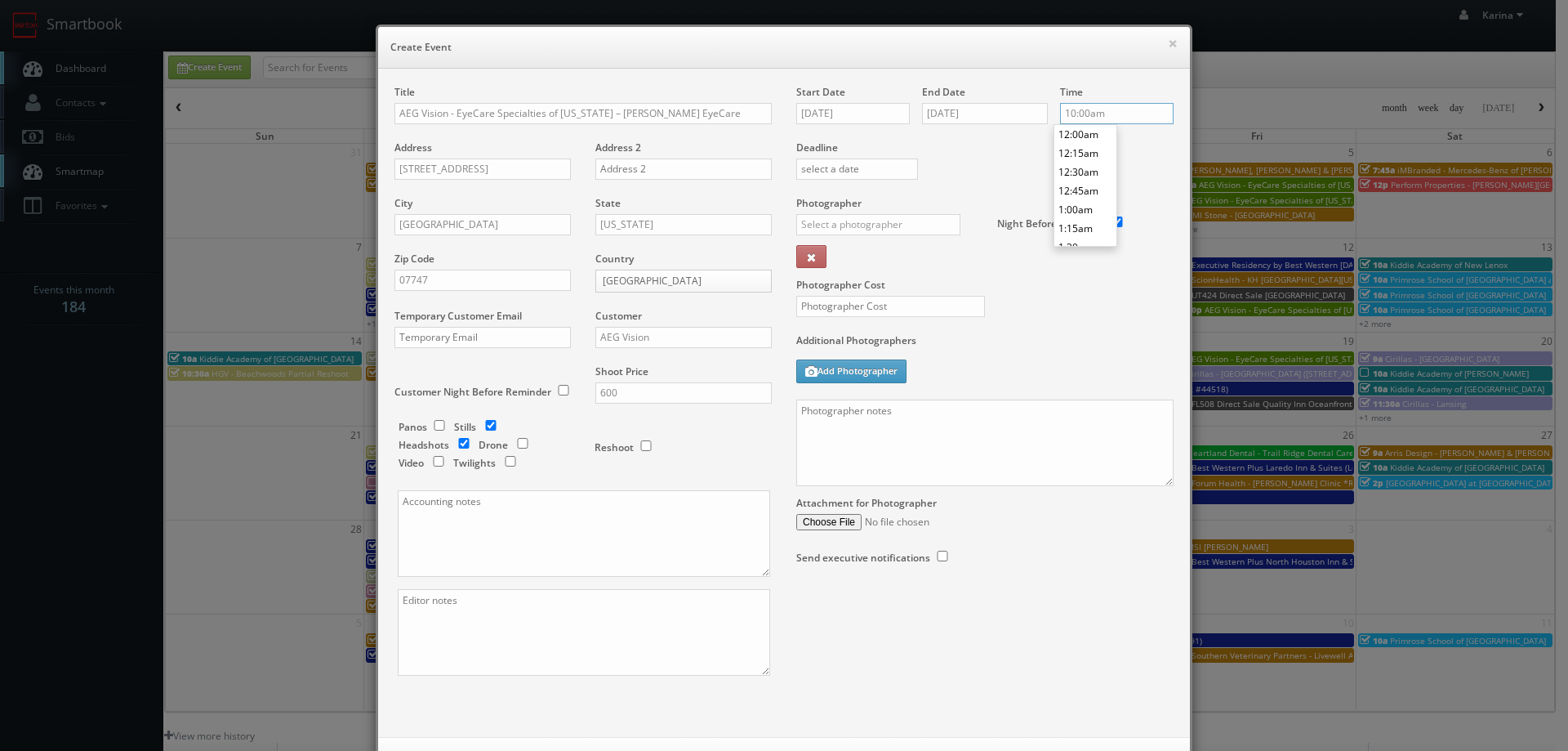
scroll to position [732, 0]
type input "11:00am"
click at [1090, 225] on li "11:00am" at bounding box center [1085, 228] width 62 height 19
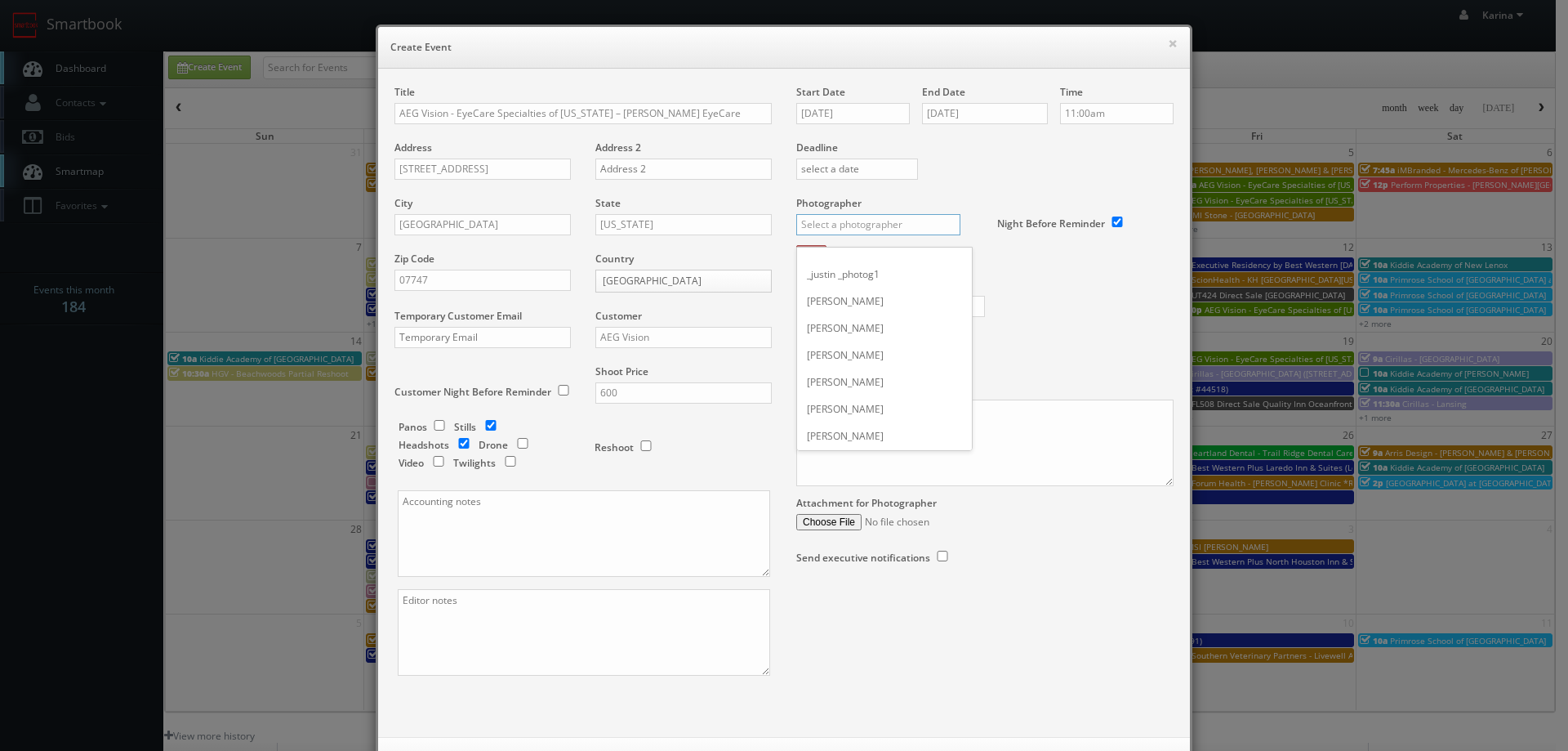
click at [857, 229] on input "text" at bounding box center [877, 224] width 164 height 22
click at [835, 278] on div "Nate Rudy" at bounding box center [884, 288] width 174 height 27
type input "Nate Rudy"
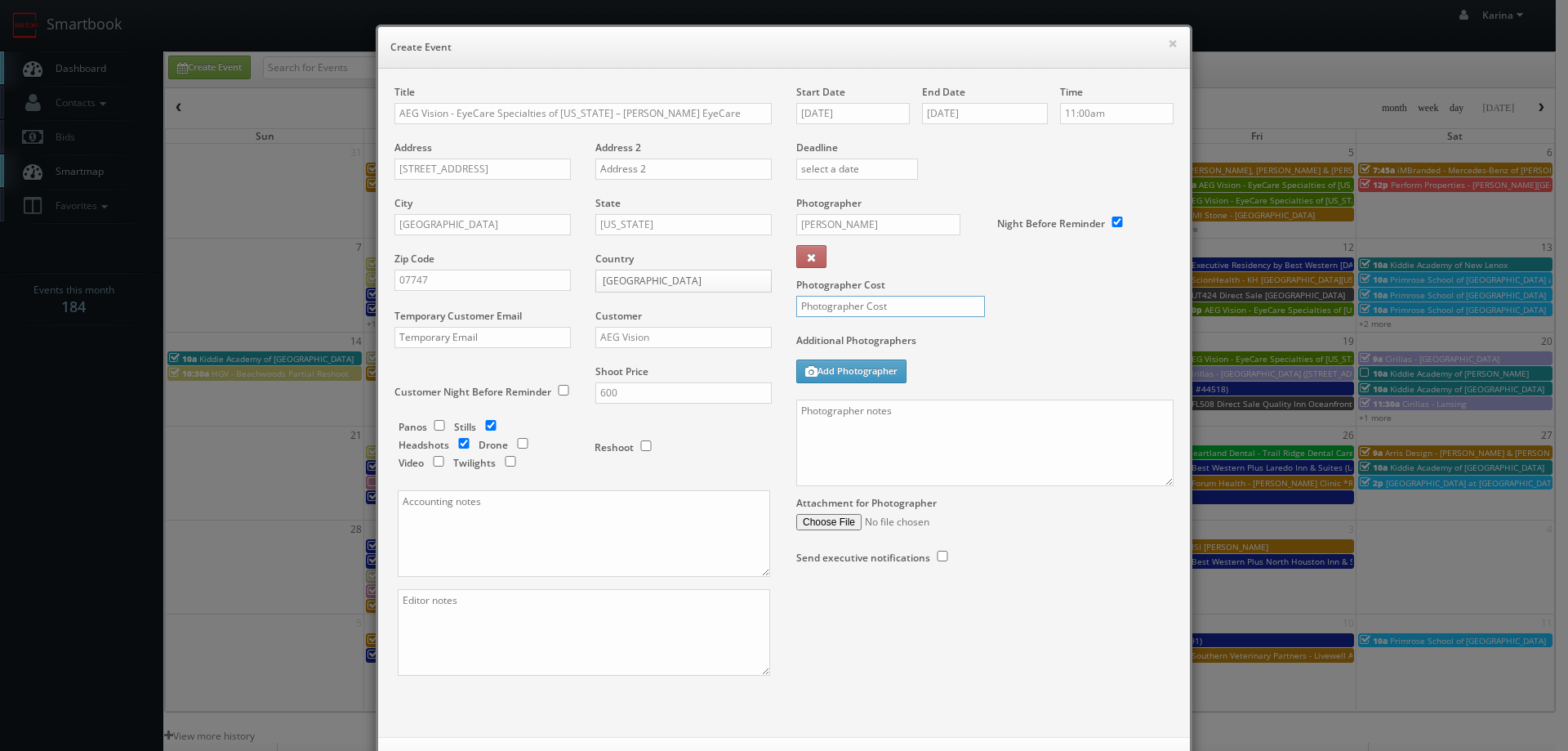
click at [859, 306] on input "text" at bounding box center [889, 306] width 188 height 22
type input "250"
click at [855, 416] on textarea at bounding box center [984, 443] width 377 height 86
type textarea "o"
paste textarea "Stills only. We need to deliver 5 stills to the client so we ask that you captu…"
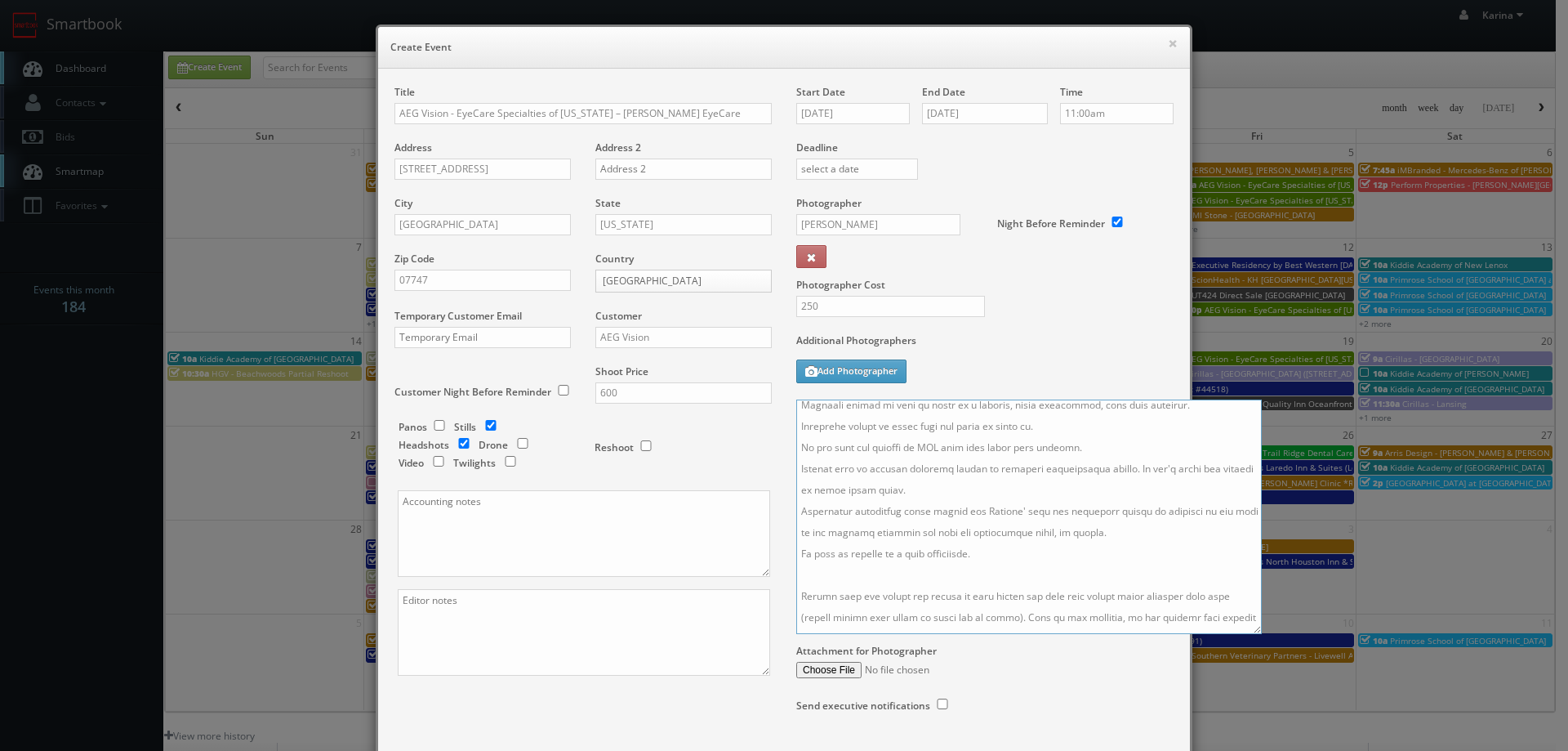
scroll to position [249, 0]
drag, startPoint x: 1164, startPoint y: 483, endPoint x: 1322, endPoint y: 764, distance: 322.4
click at [1322, 750] on html "Smartbook Toggle Side Navigation Toggle Top Navigation Karina Karina Profile Lo…" at bounding box center [784, 524] width 1568 height 1048
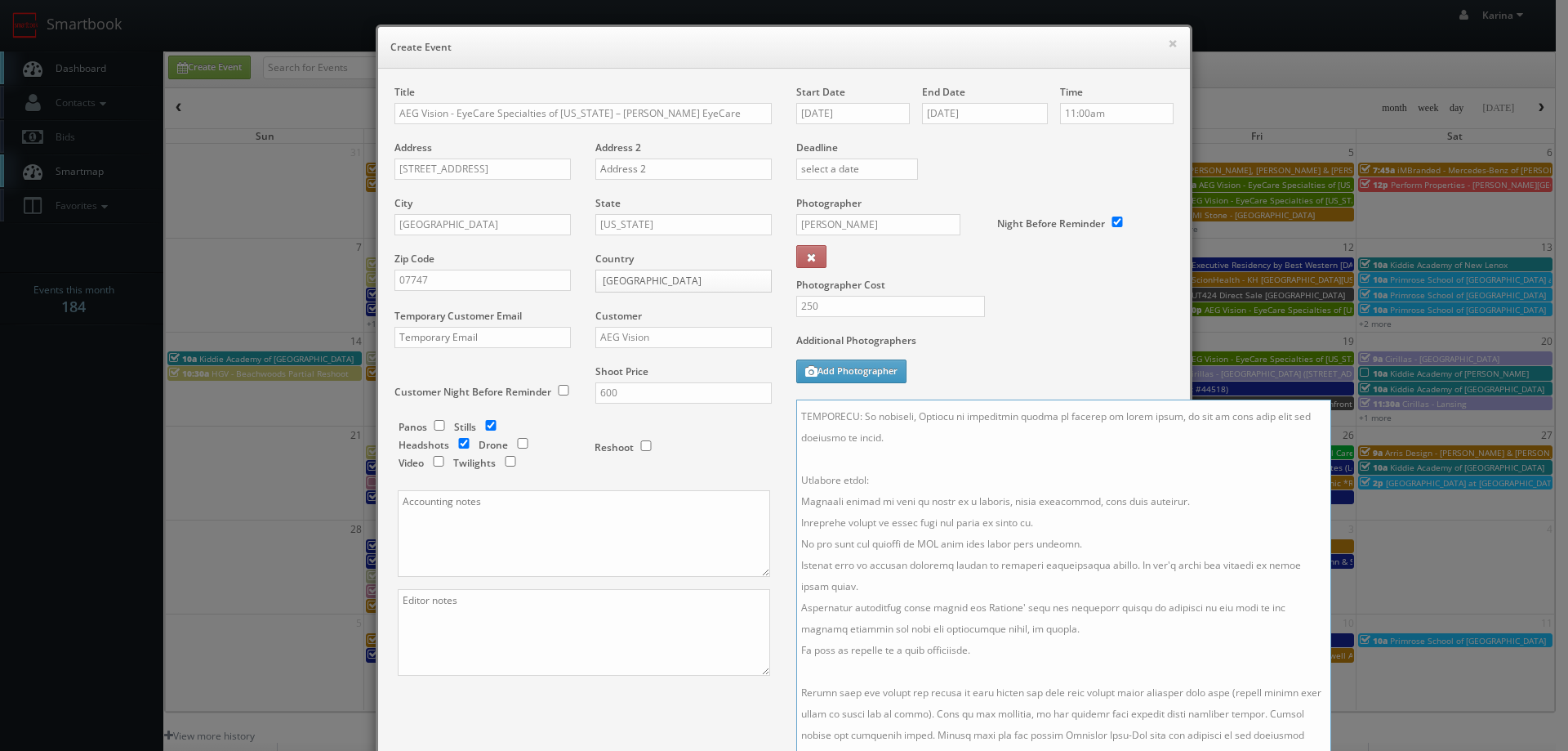
scroll to position [0, 0]
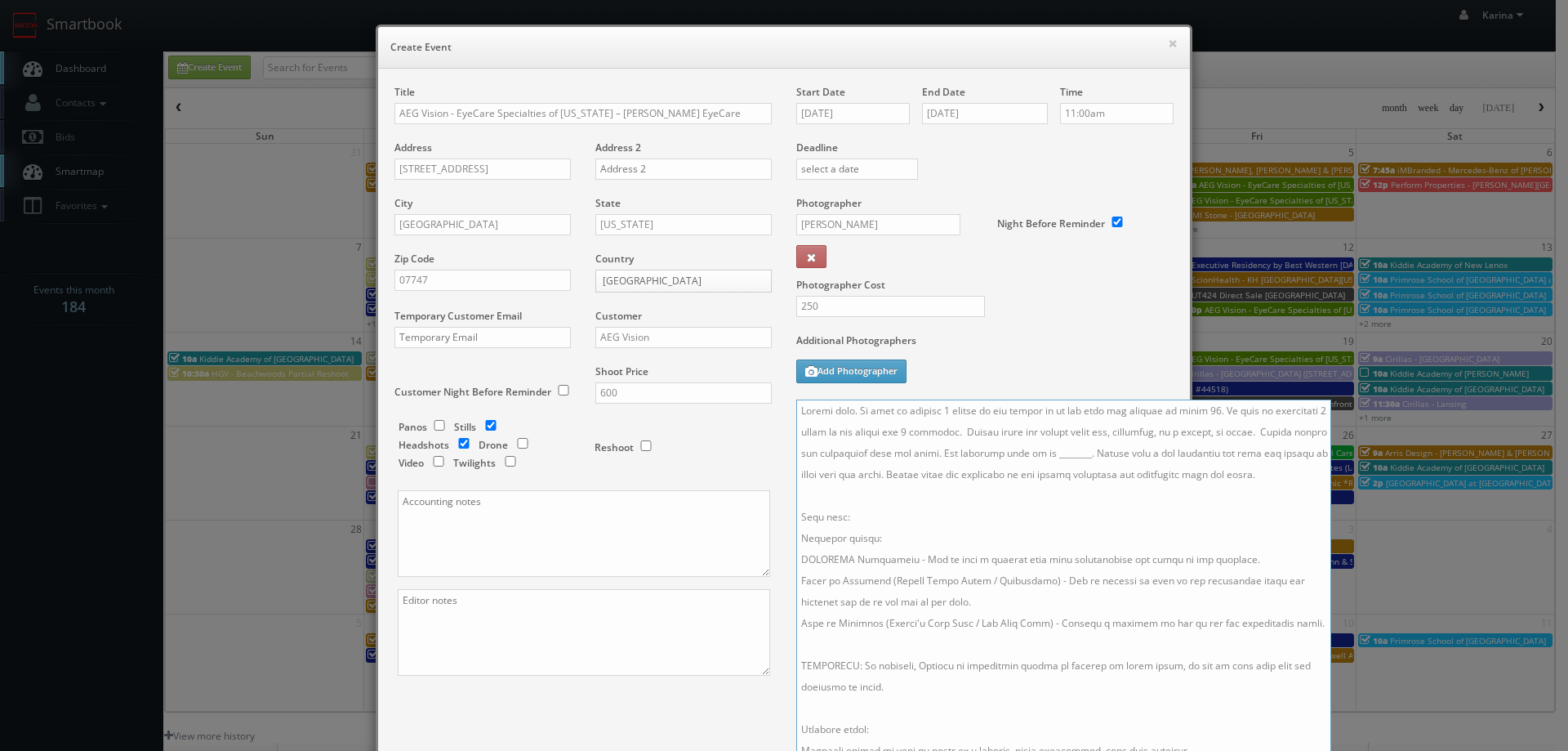
drag, startPoint x: 1101, startPoint y: 456, endPoint x: 1156, endPoint y: 468, distance: 56.3
click at [1102, 456] on textarea at bounding box center [1063, 583] width 535 height 368
click at [1083, 454] on textarea at bounding box center [1063, 583] width 535 height 368
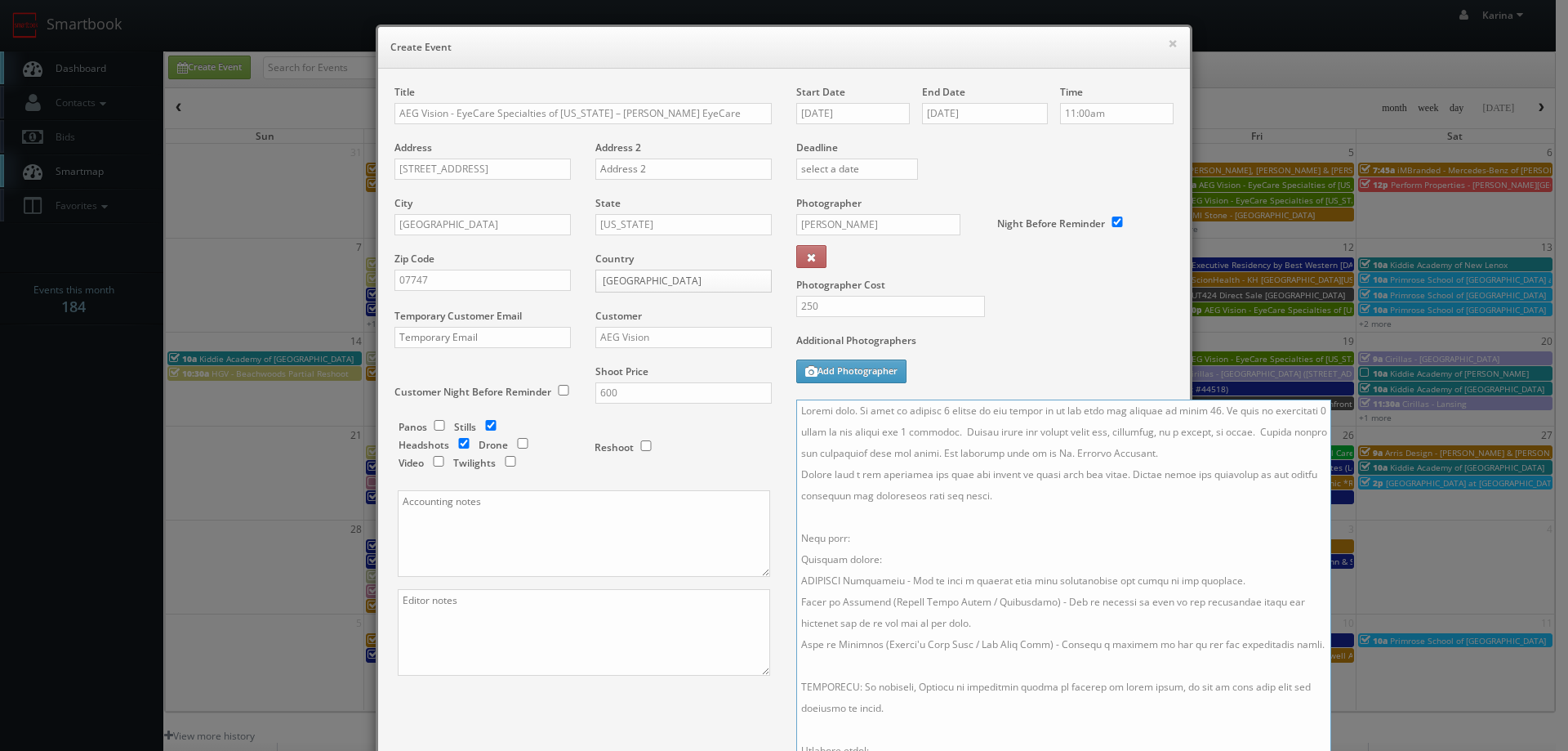
click at [1135, 472] on textarea at bounding box center [1063, 583] width 535 height 368
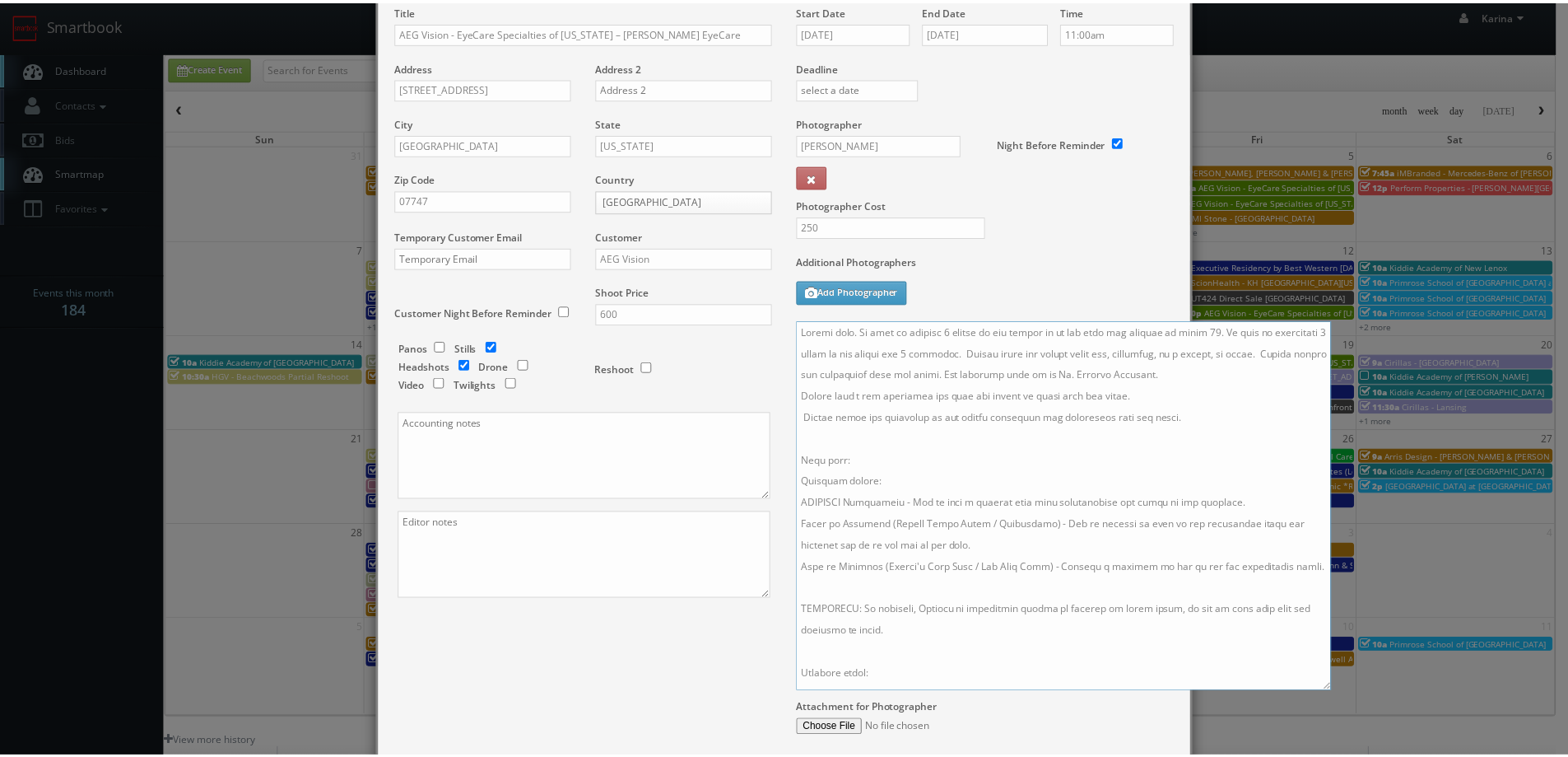
scroll to position [246, 0]
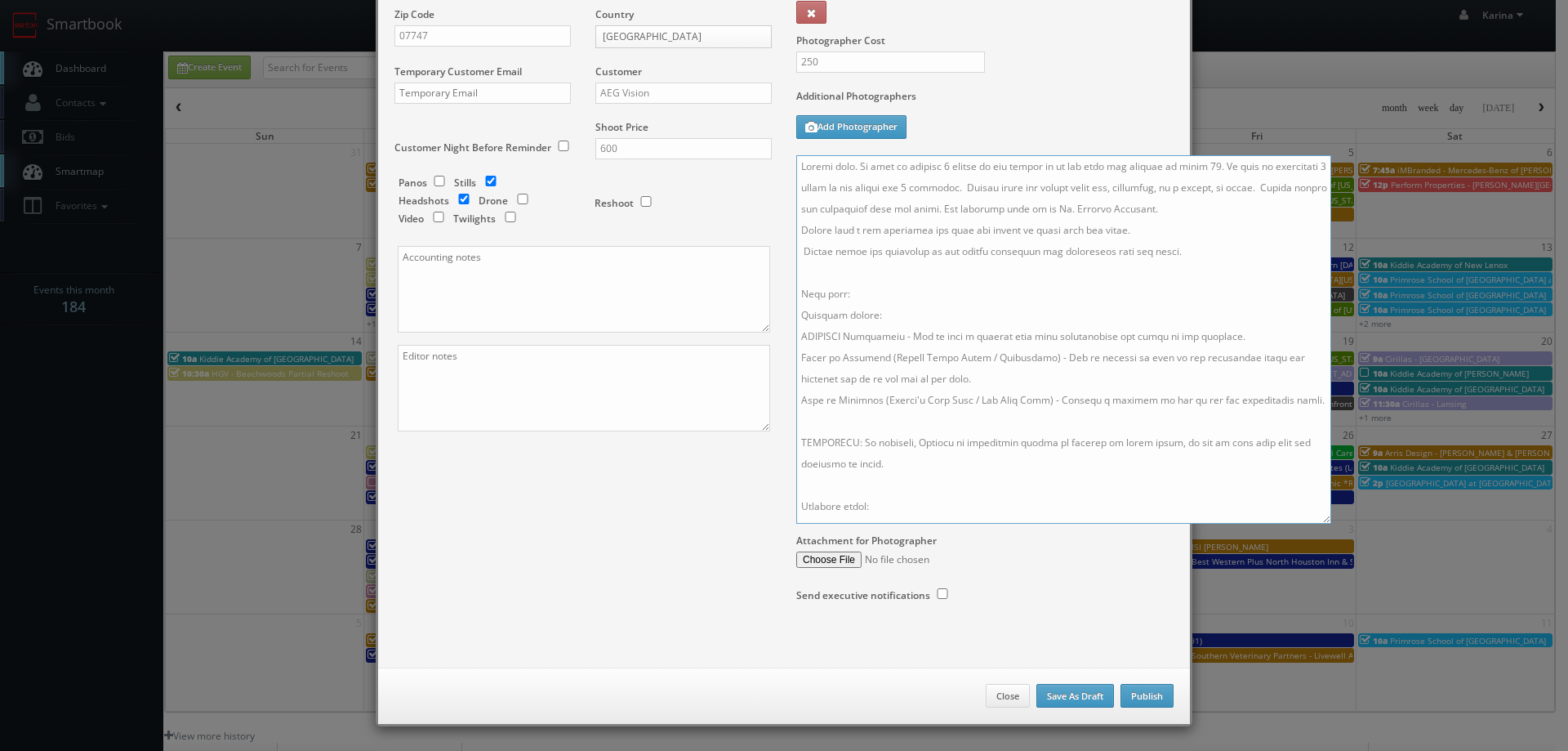
type textarea "Stills only. We need to deliver 5 stills to the client so we ask that you captu…"
click at [1140, 694] on button "Publish" at bounding box center [1146, 696] width 53 height 24
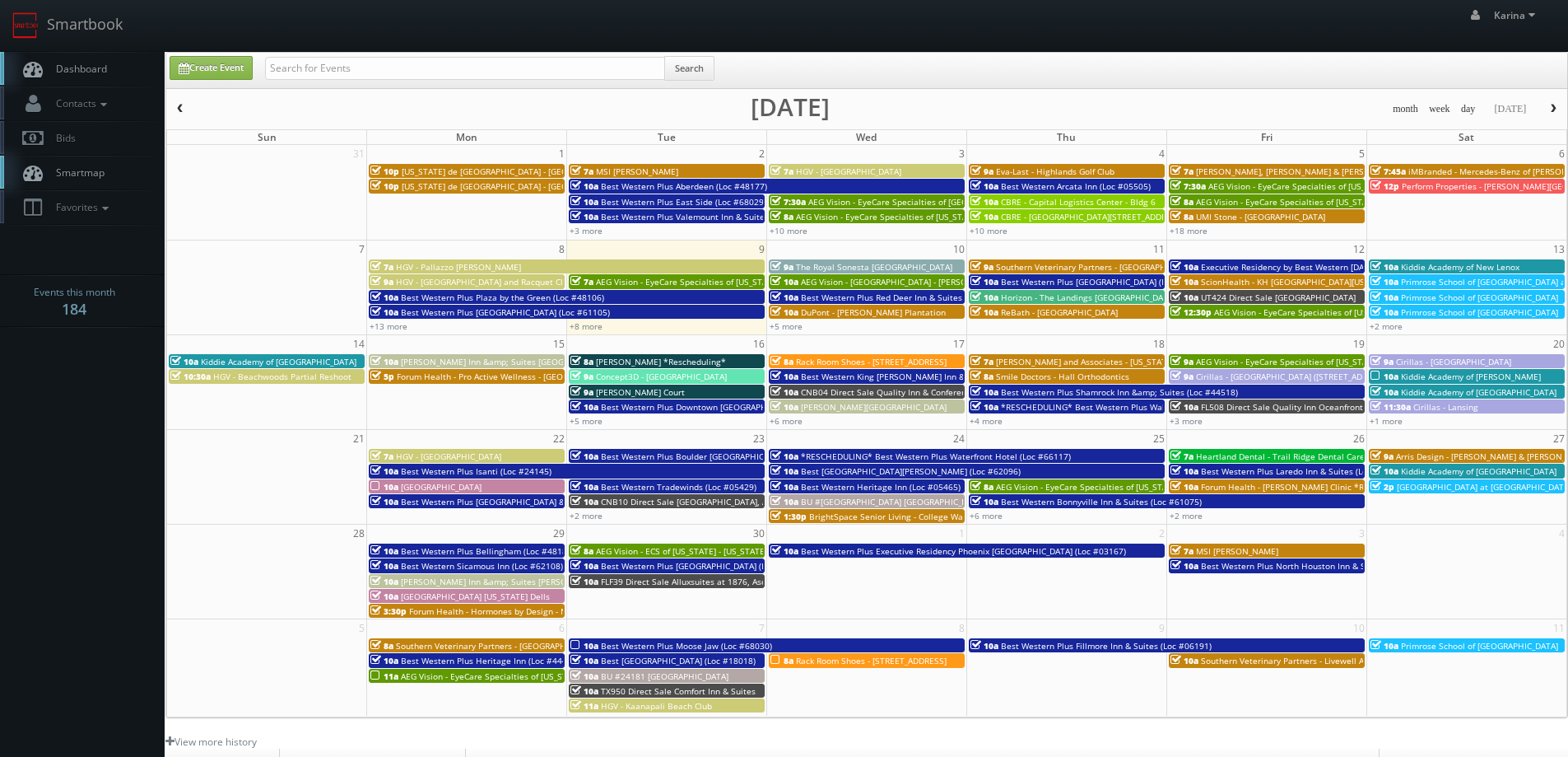
click at [93, 73] on span "Dashboard" at bounding box center [78, 68] width 60 height 14
click at [596, 329] on link "+8 more" at bounding box center [586, 326] width 33 height 11
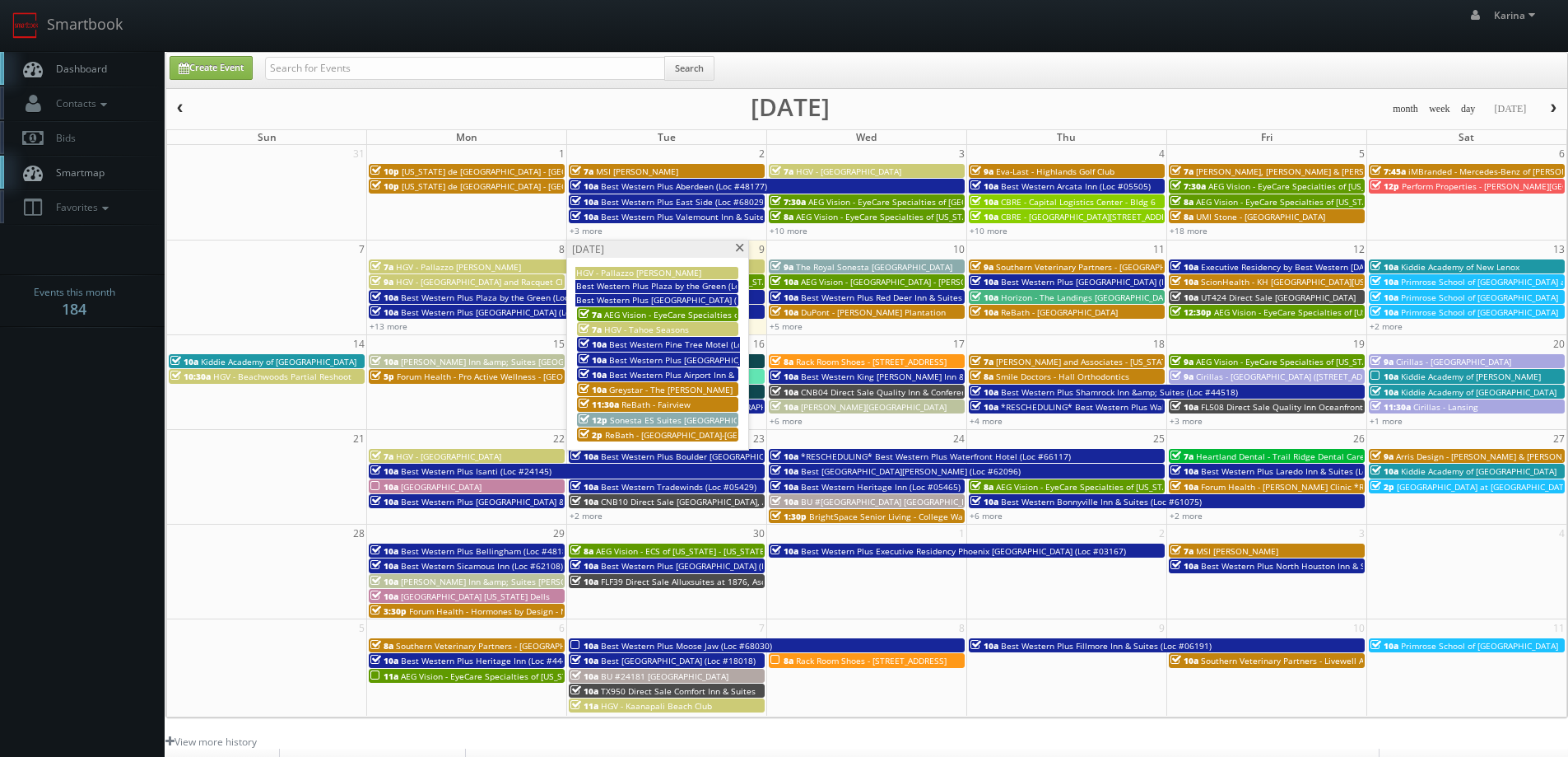
click at [736, 252] on span at bounding box center [739, 249] width 10 height 9
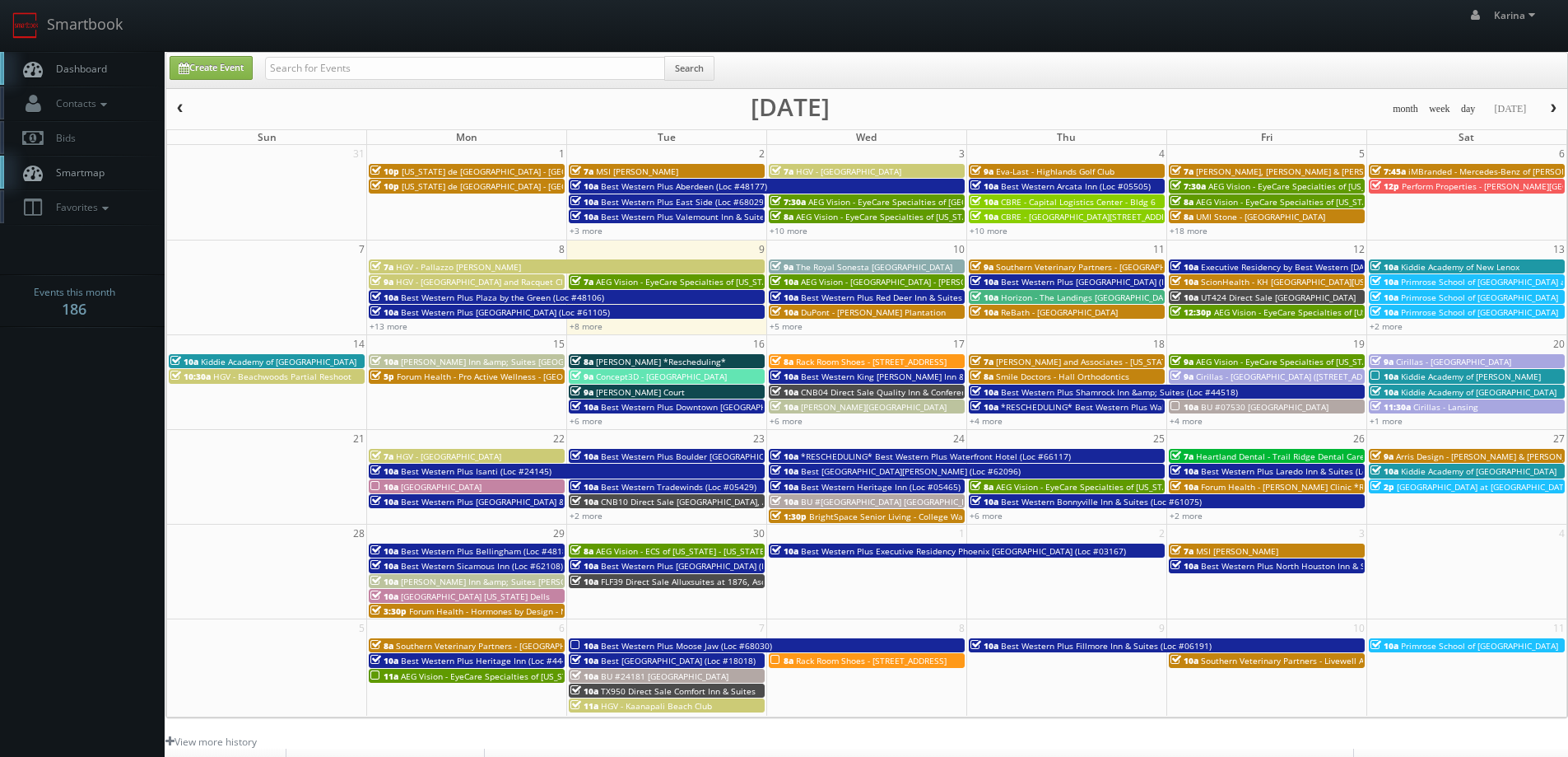
click at [1546, 106] on button "button" at bounding box center [1554, 110] width 28 height 21
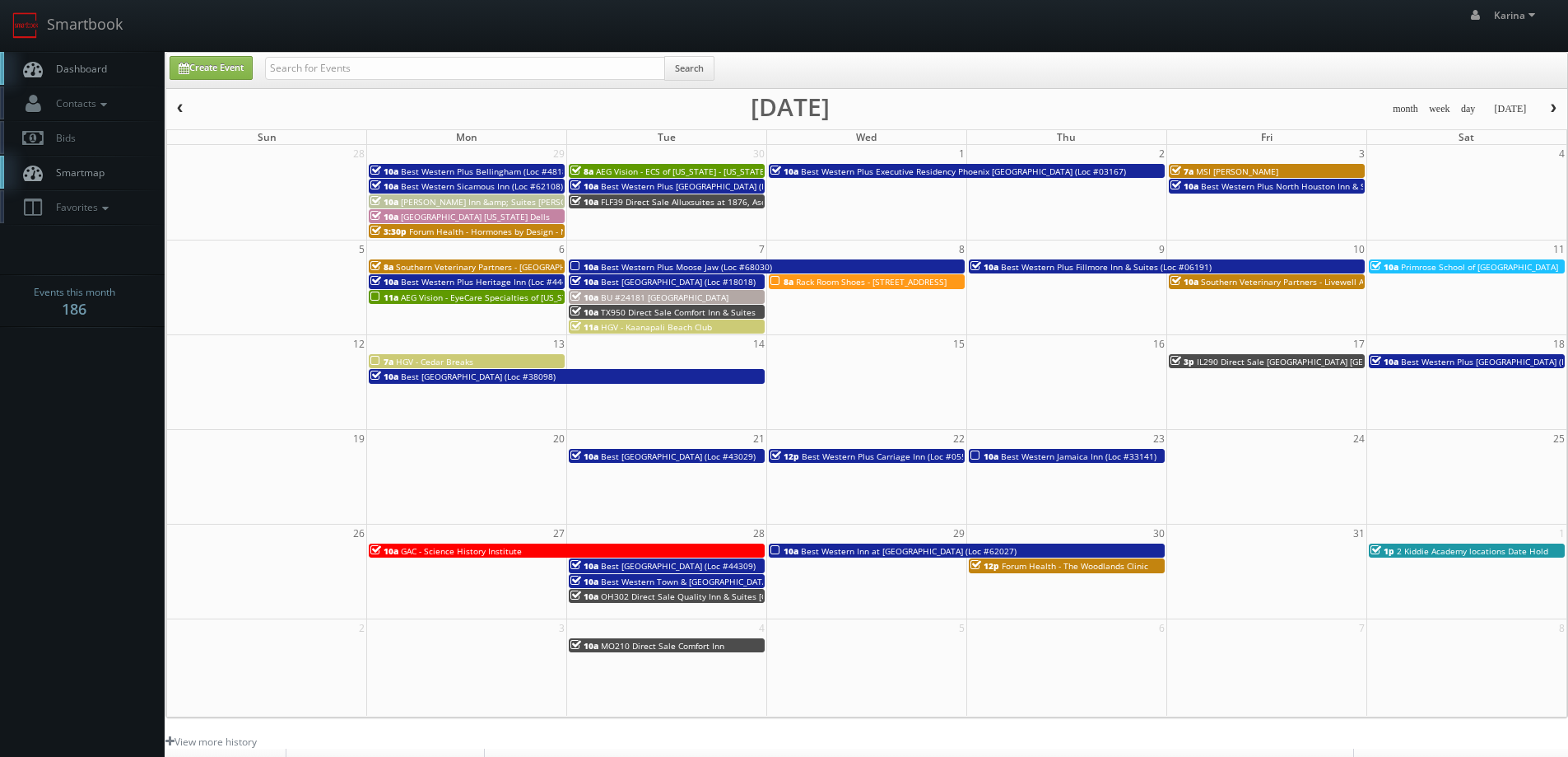
click at [103, 72] on span "Dashboard" at bounding box center [78, 68] width 60 height 14
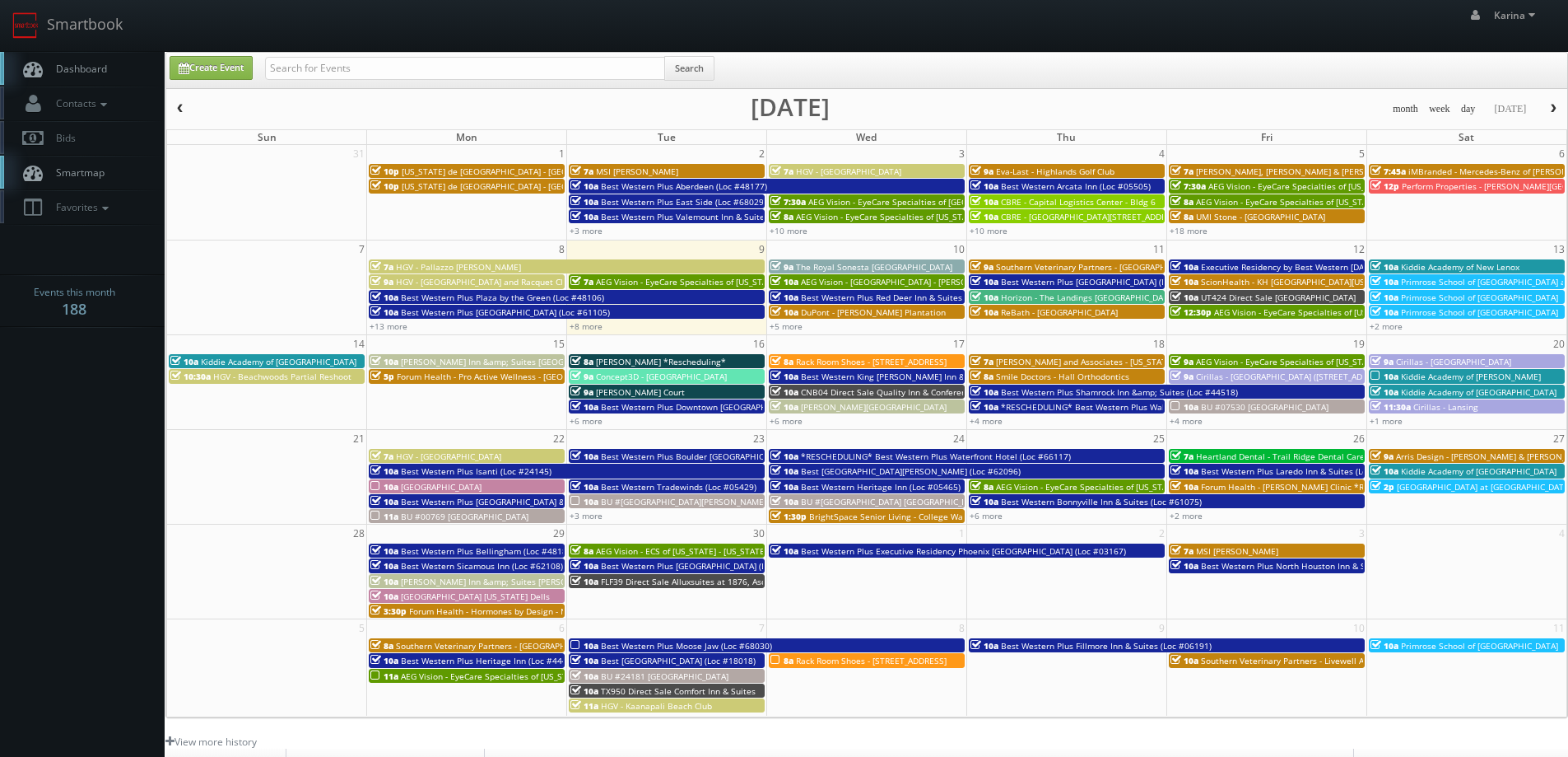
click at [90, 72] on span "Dashboard" at bounding box center [78, 68] width 60 height 14
click at [78, 69] on span "Dashboard" at bounding box center [78, 68] width 60 height 14
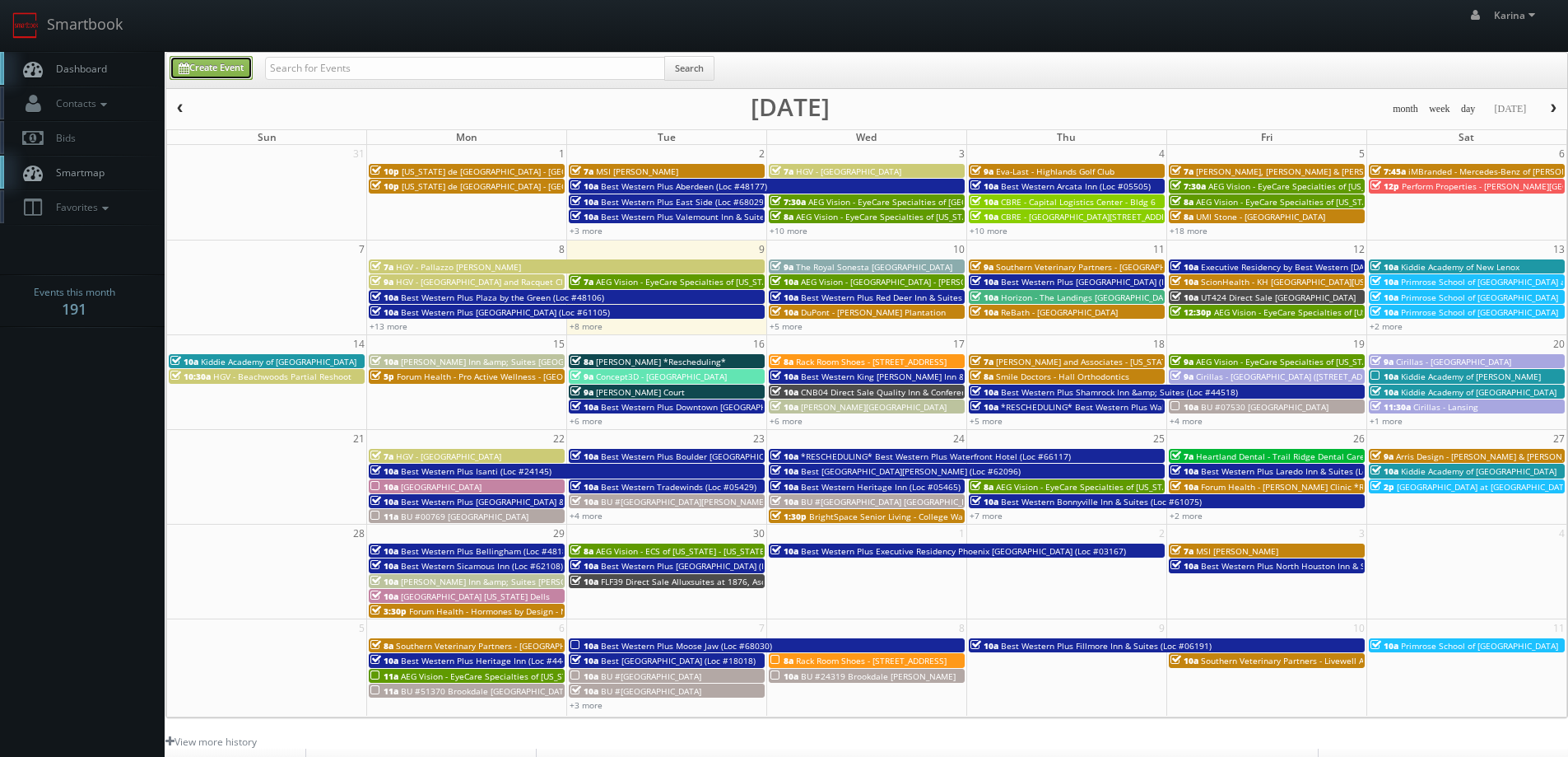
click at [213, 64] on link "Create Event" at bounding box center [211, 67] width 83 height 24
type input "09/09/2025"
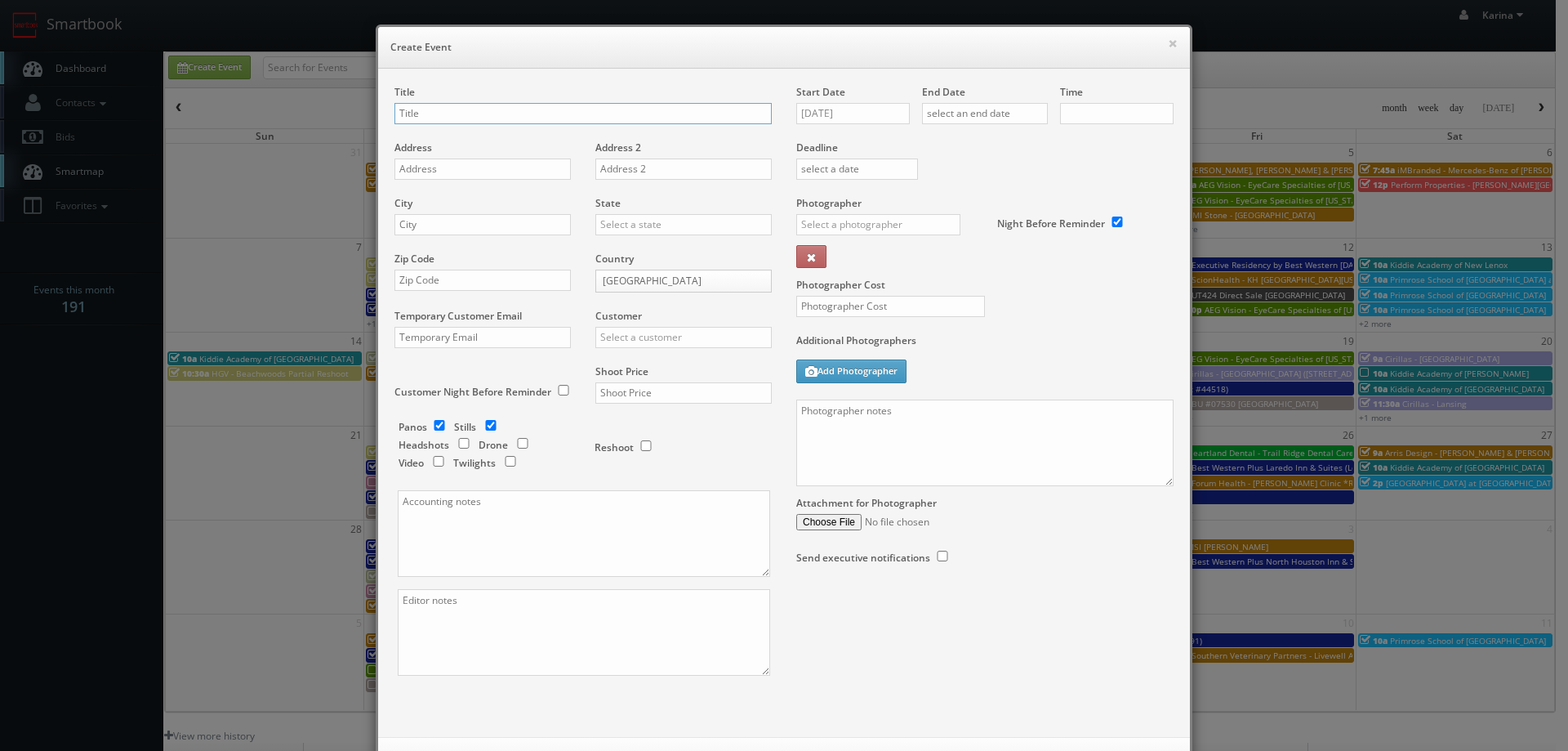
checkbox input "true"
type input "10:00am"
checkbox input "true"
drag, startPoint x: 566, startPoint y: 111, endPoint x: 459, endPoint y: 113, distance: 107.0
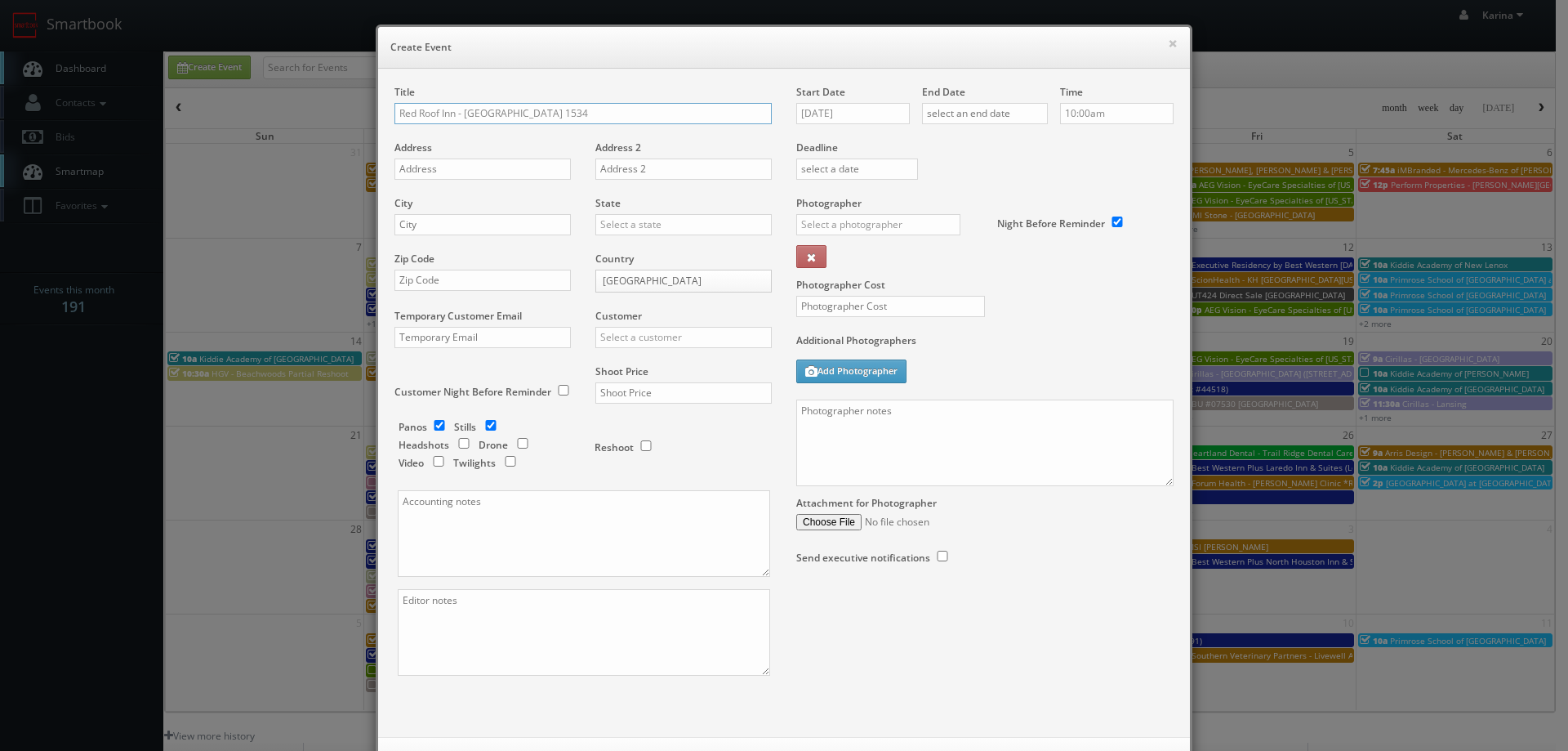
click at [459, 113] on input "Red Roof Inn - Red Roof Inn 1534" at bounding box center [583, 113] width 377 height 22
paste input "Red Roof Inn Milwaukee - Airport/ Oak Creek"
type input "Red Roof Inn - 31 Red Roof Inn Milwaukee - Airport/ Oak Creek"
click at [453, 163] on input "text" at bounding box center [483, 169] width 176 height 22
click at [444, 171] on input "text" at bounding box center [483, 169] width 176 height 22
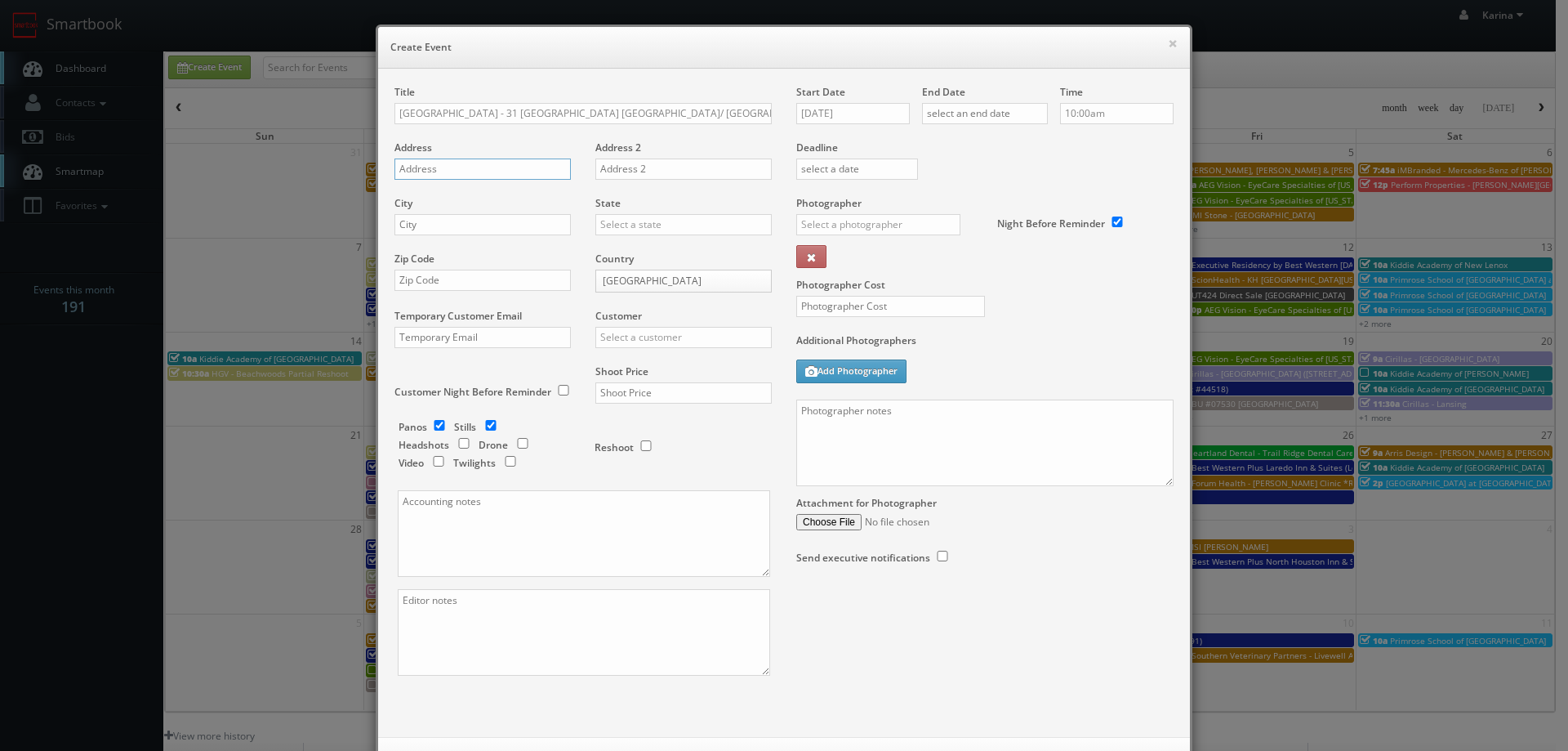
paste input "6360 South 13th Street"
type input "6360 South 13th Street"
click at [465, 231] on input "text" at bounding box center [483, 224] width 176 height 22
type input "Oak Creek"
click at [674, 225] on input "text" at bounding box center [683, 224] width 176 height 22
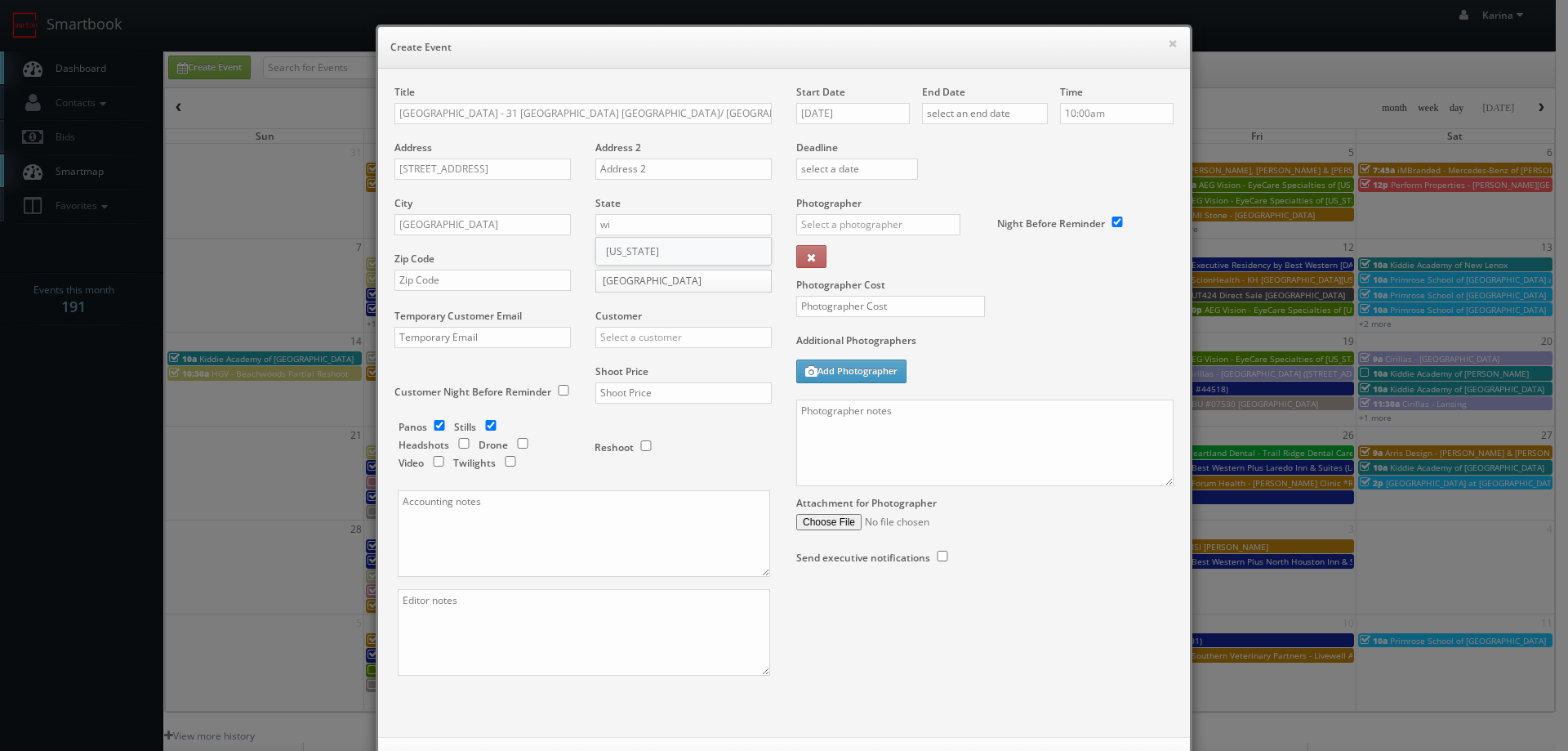
click at [651, 245] on div "[US_STATE]" at bounding box center [683, 250] width 174 height 27
type input "[US_STATE]"
click at [485, 291] on div "Zip Code" at bounding box center [488, 278] width 188 height 55
click at [471, 280] on input "text" at bounding box center [483, 279] width 176 height 22
click at [463, 70] on div "Title Red Roof Inn - 31 Red Roof Inn Milwaukee - Airport/ Oak Creek Address 636…" at bounding box center [784, 402] width 812 height 668
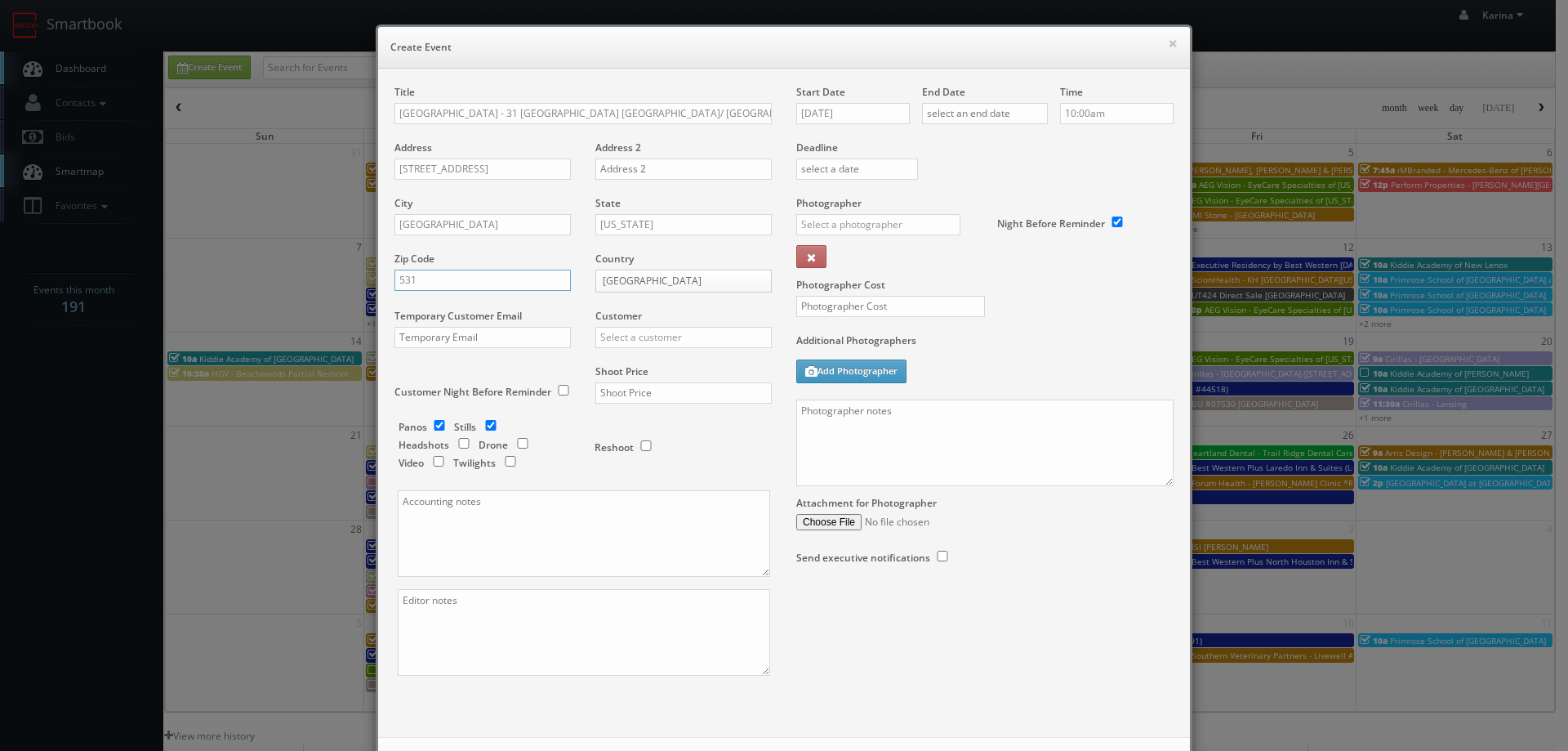
drag, startPoint x: 424, startPoint y: 284, endPoint x: 370, endPoint y: 284, distance: 54.0
click at [376, 284] on div "× Create Event Title Red Roof Inn - 31 Red Roof Inn Milwaukee - Airport/ Oak Cr…" at bounding box center [784, 410] width 816 height 772
type input "53154"
click at [646, 351] on div "Customer Choice Hotels ACC Concept3D Firebirds GBV Choice Hotels Canada Heartla…" at bounding box center [677, 336] width 188 height 55
click at [650, 344] on input "text" at bounding box center [683, 337] width 176 height 22
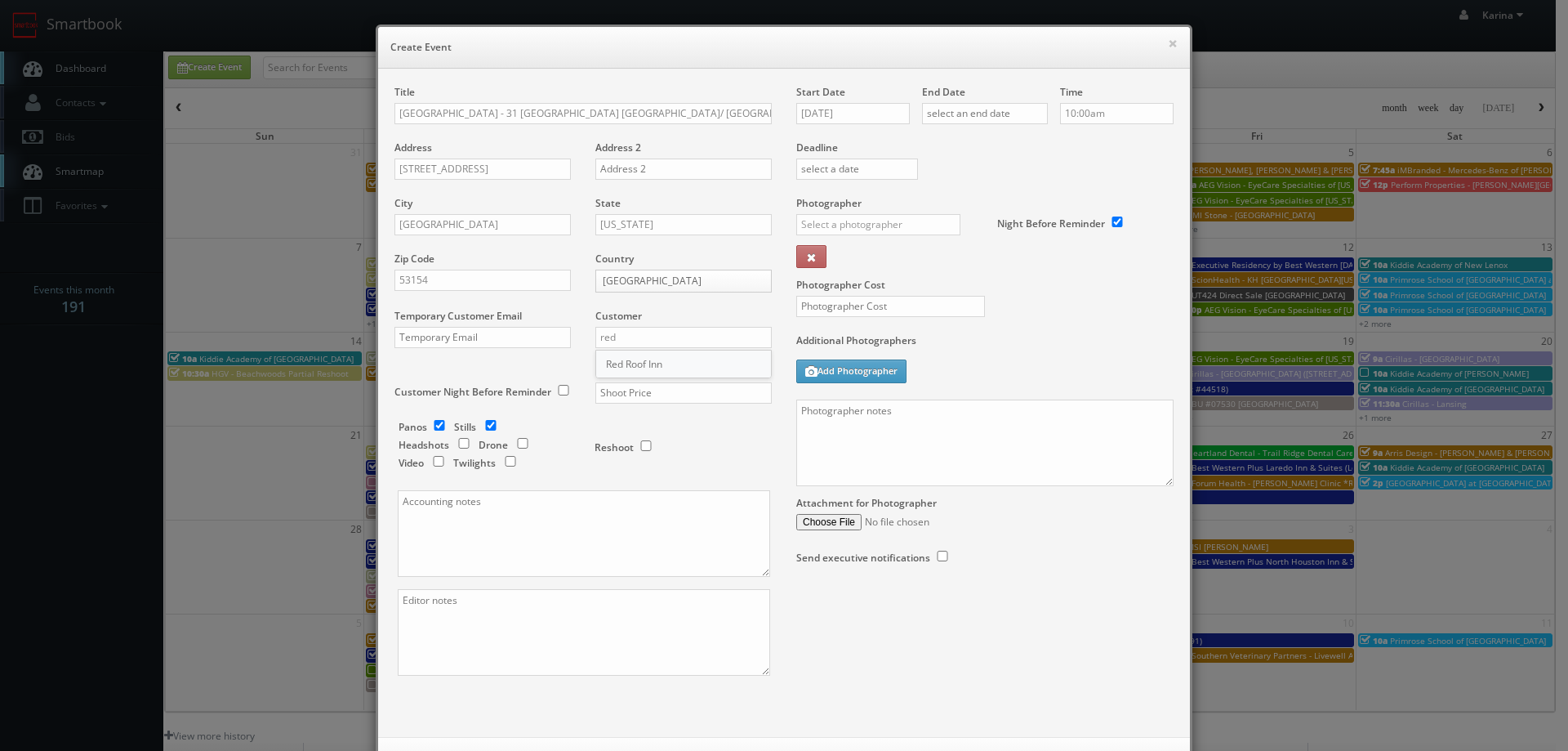
click at [650, 368] on div "Red Roof Inn" at bounding box center [683, 364] width 174 height 27
type input "Red Roof Inn"
click at [607, 398] on input "text" at bounding box center [683, 393] width 176 height 22
type input "750"
click at [428, 428] on input "checkbox" at bounding box center [440, 425] width 24 height 10
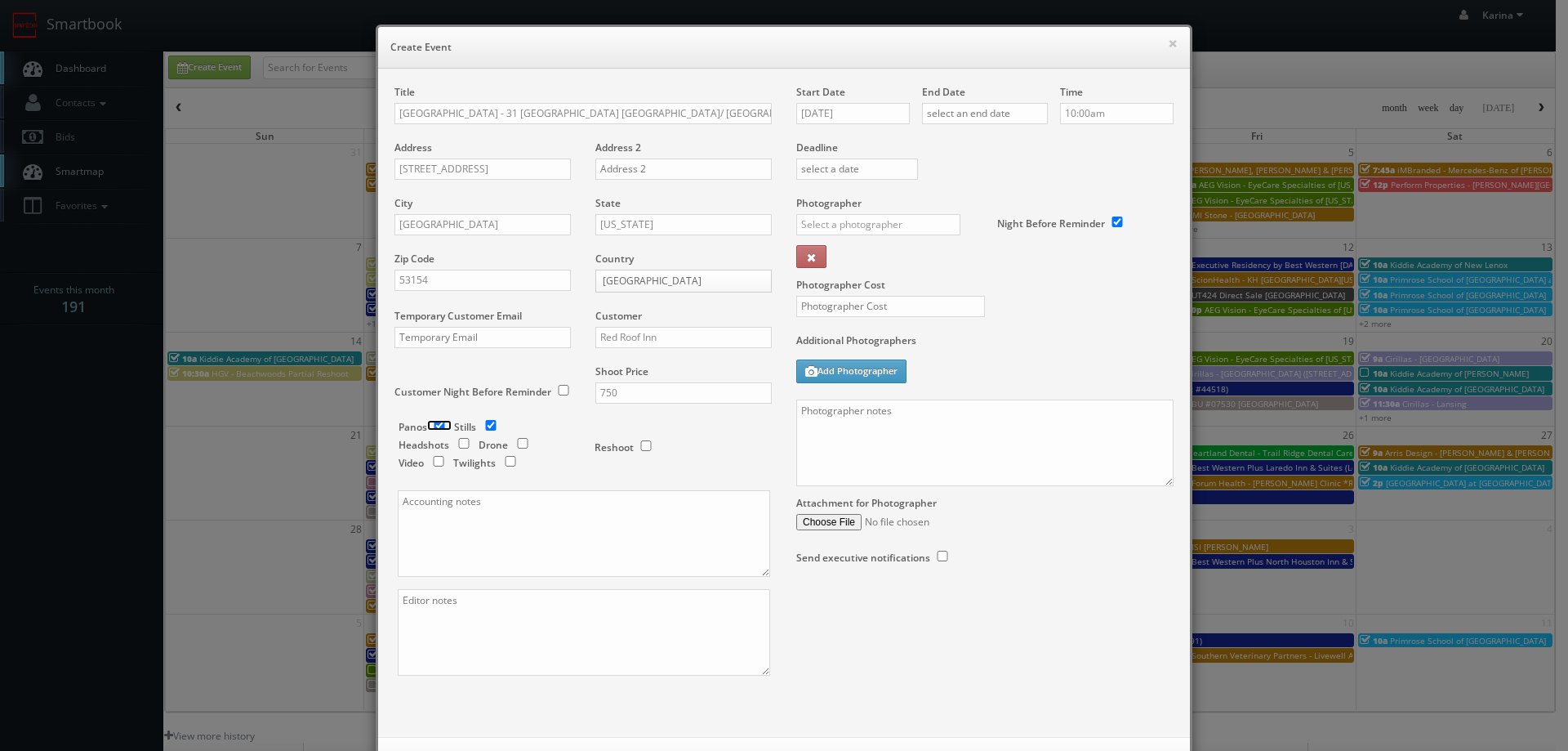
checkbox input "false"
click at [873, 312] on input "text" at bounding box center [889, 306] width 188 height 22
type input "275"
click at [854, 111] on input "09/09/2025" at bounding box center [852, 113] width 113 height 22
click at [903, 239] on td "18" at bounding box center [903, 237] width 22 height 23
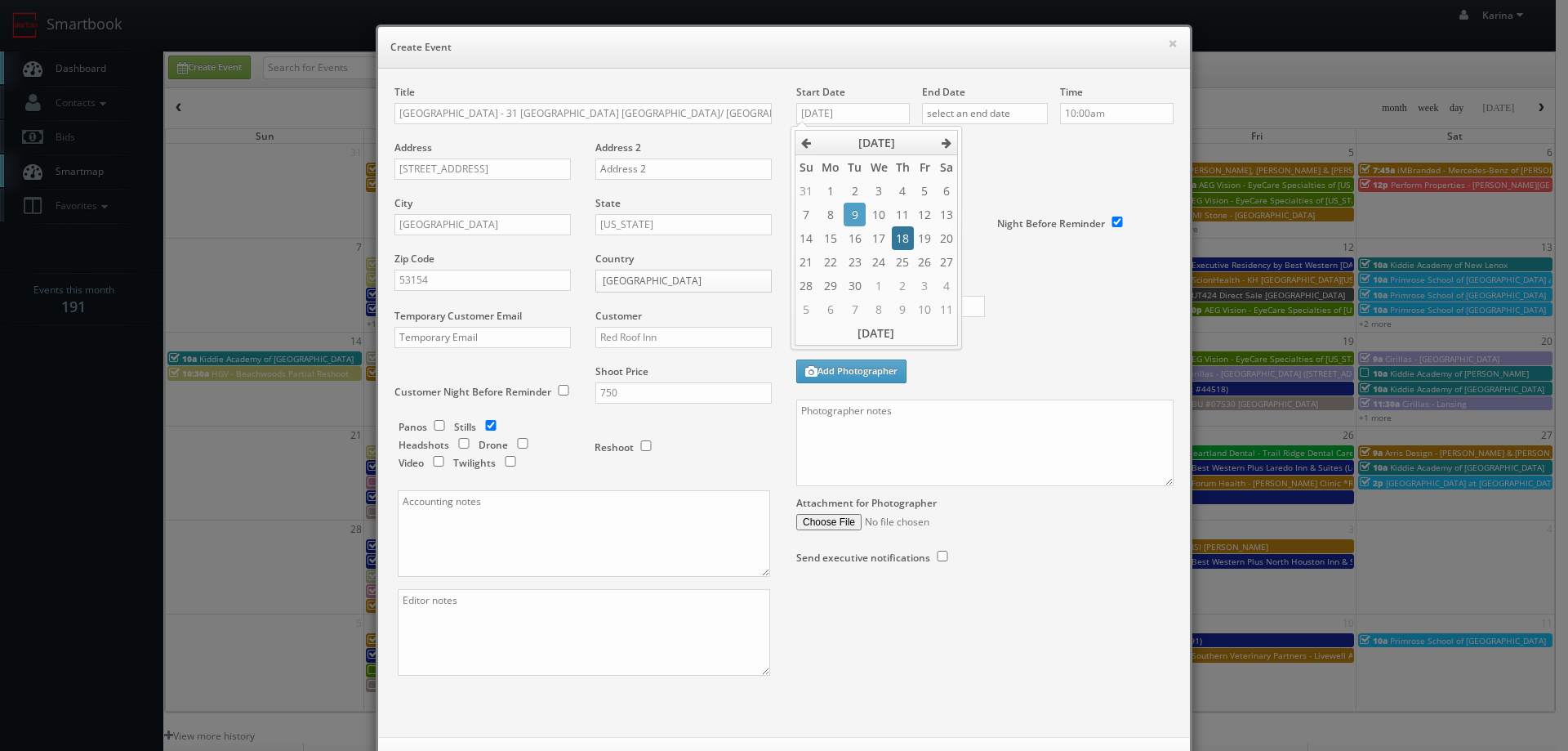
type input "09/18/2025"
click at [1016, 118] on input "text" at bounding box center [985, 113] width 126 height 22
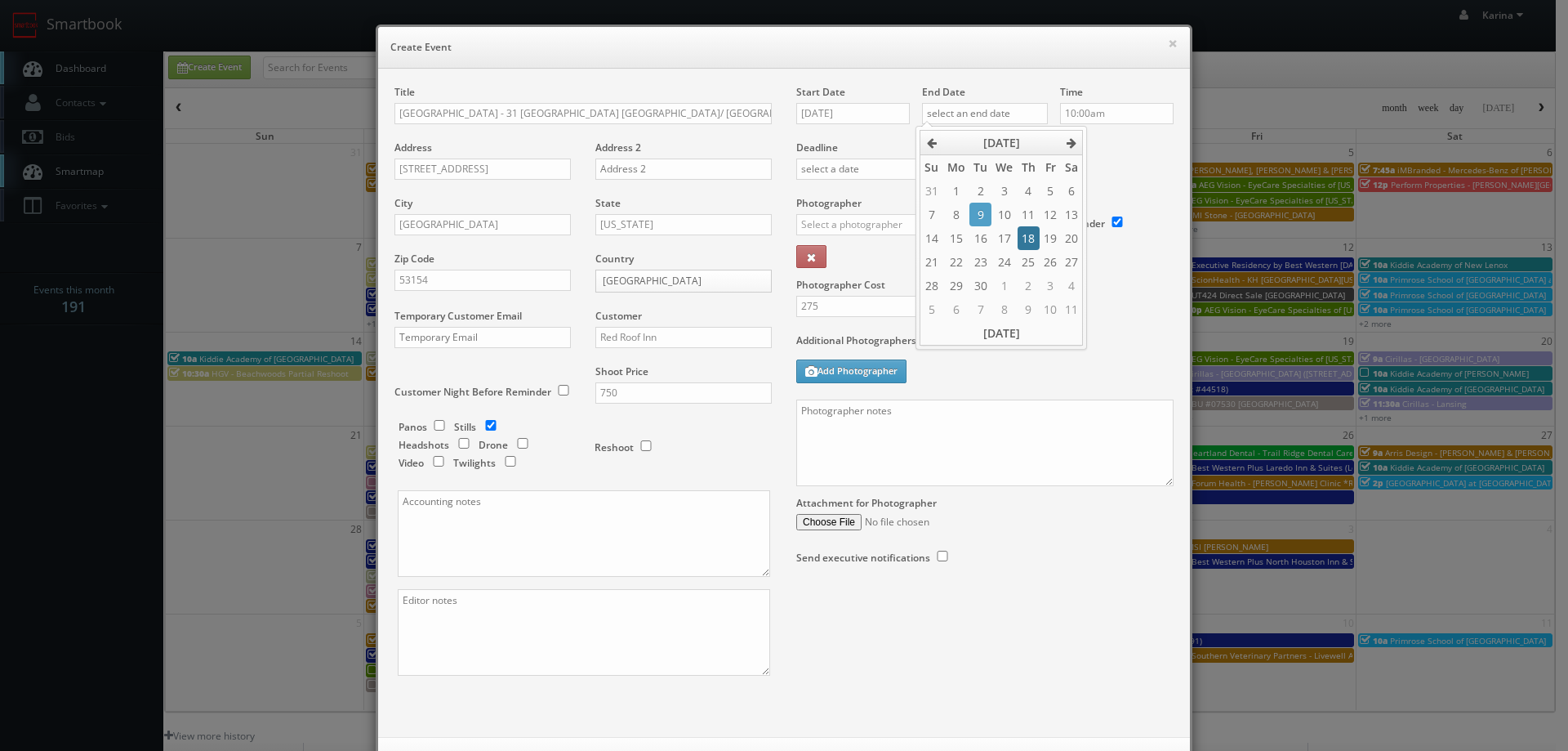
click at [1033, 234] on td "18" at bounding box center [1028, 237] width 22 height 23
type input "09/18/2025"
click at [1112, 163] on div "Deadline" at bounding box center [984, 141] width 402 height 111
click at [851, 224] on input "text" at bounding box center [877, 224] width 164 height 22
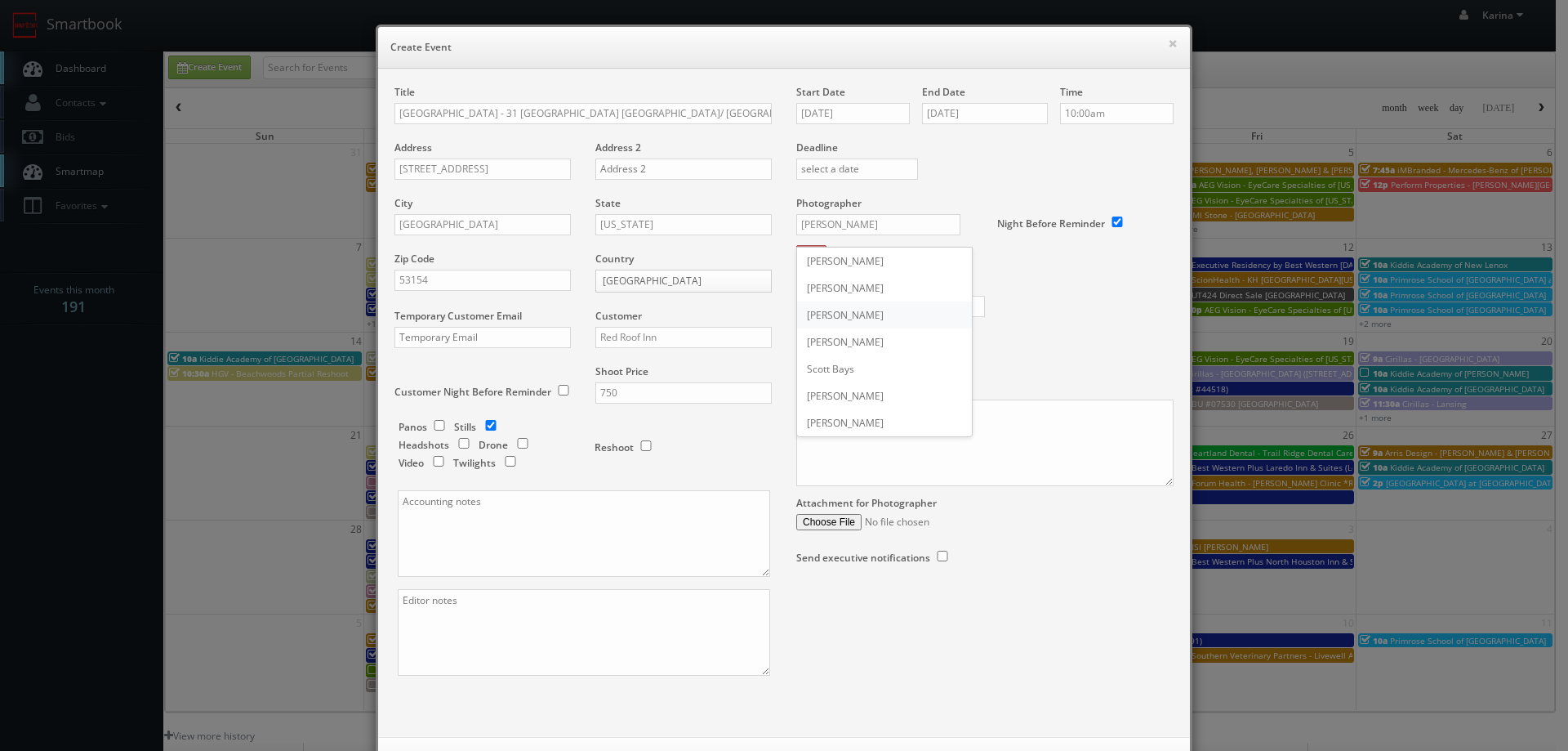
click at [856, 319] on div "Scott Witte" at bounding box center [884, 314] width 174 height 27
type input "Scott Witte"
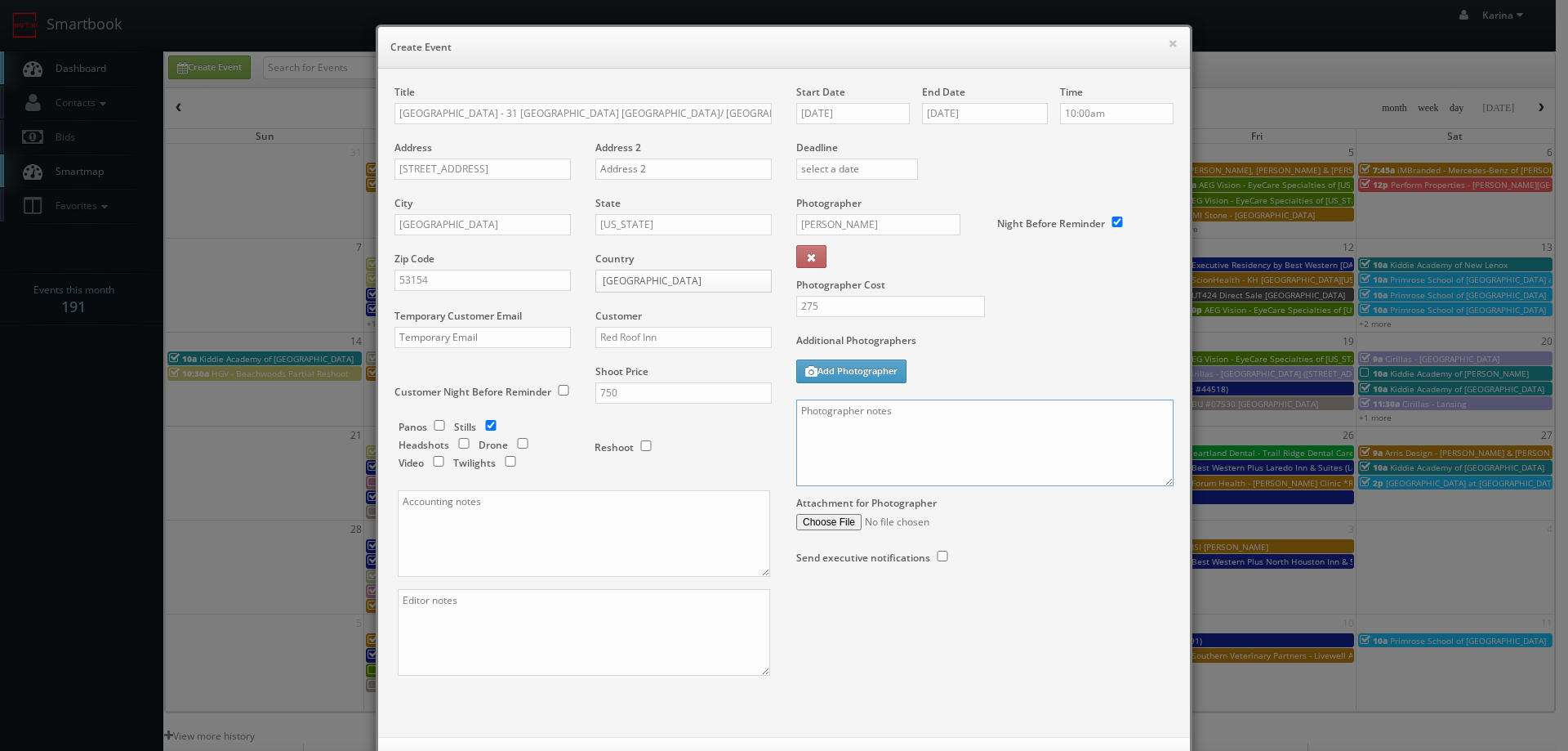
click at [931, 426] on textarea at bounding box center [984, 443] width 377 height 86
click at [906, 409] on textarea at bounding box center [984, 443] width 377 height 86
paste textarea "Nicolas Martinez"
click at [966, 412] on textarea "On site contact: Nicolas Martinez" at bounding box center [984, 443] width 377 height 86
paste textarea "414-764-3500"
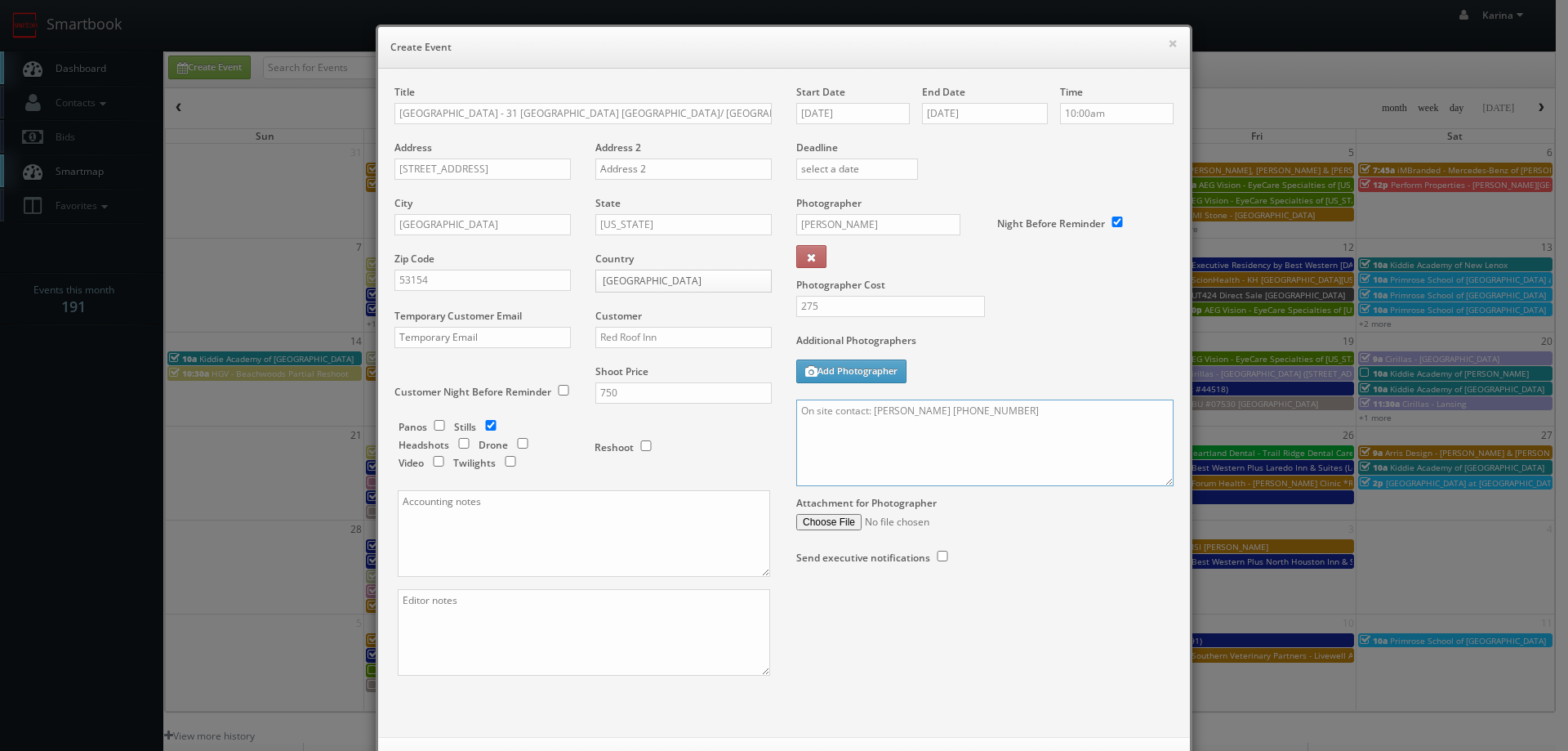
drag, startPoint x: 835, startPoint y: 434, endPoint x: 800, endPoint y: 451, distance: 38.9
click at [800, 451] on textarea "On site contact: Nicolas Martinez 414-764-3500" at bounding box center [984, 443] width 377 height 86
click at [1036, 426] on textarea "On site contact: Nicolas Martinez 414-764-3500" at bounding box center [984, 443] width 377 height 86
paste textarea "3 room types/exteriors/common spaces and amenities. For stills: We are deliveri…"
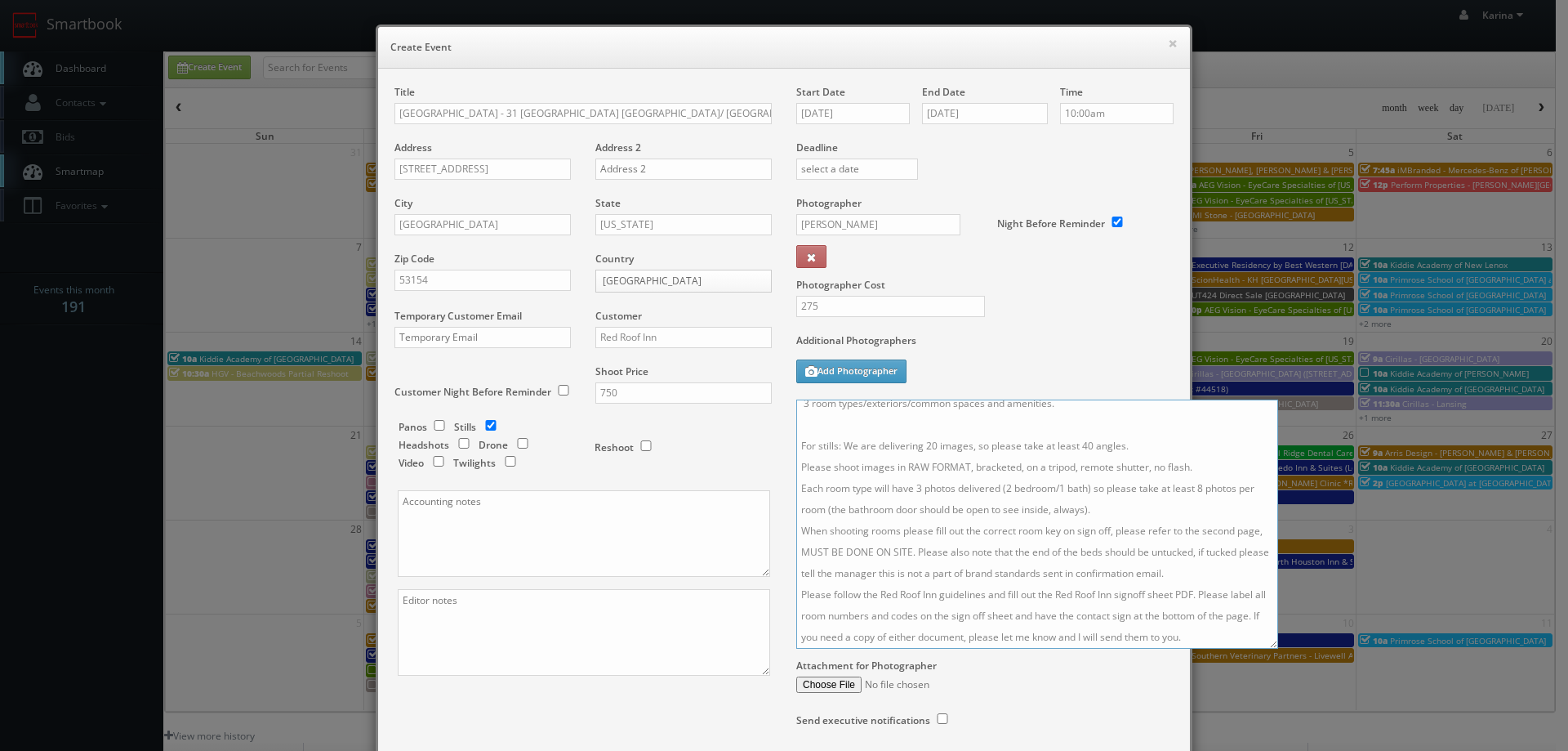
scroll to position [13, 0]
drag, startPoint x: 1163, startPoint y: 483, endPoint x: 1275, endPoint y: 656, distance: 206.1
click at [1277, 649] on textarea "On site contact: Nicolas Martinez 414-764-3500 3 room types/exteriors/common sp…" at bounding box center [1037, 524] width 482 height 249
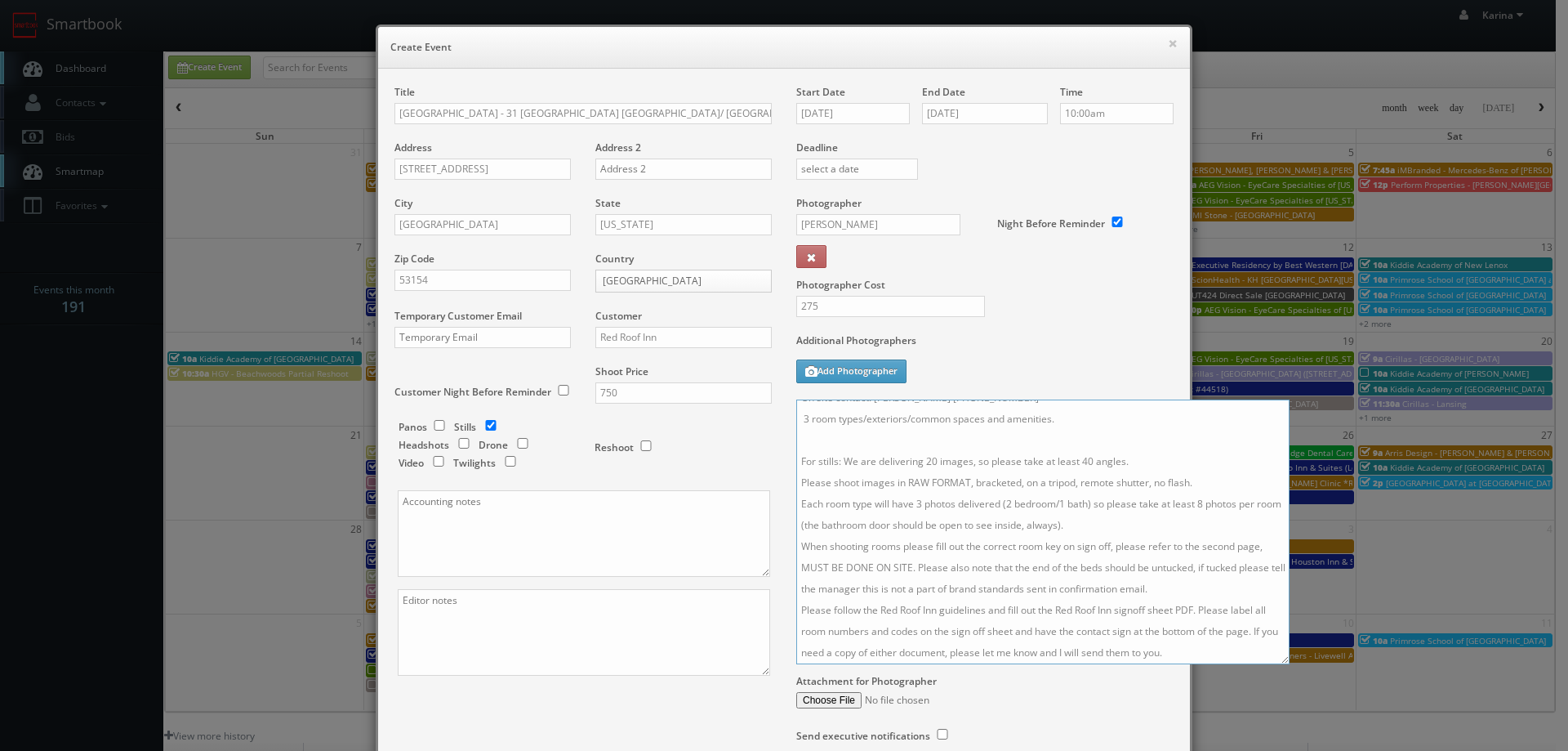
scroll to position [0, 0]
click at [1175, 601] on textarea "On site contact: Nicolas Martinez 414-764-3500 3 room types/exteriors/common sp…" at bounding box center [1042, 532] width 493 height 264
click at [1142, 542] on textarea "On site contact: Nicolas Martinez 414-764-3500 3 room types/exteriors/common sp…" at bounding box center [1042, 532] width 493 height 264
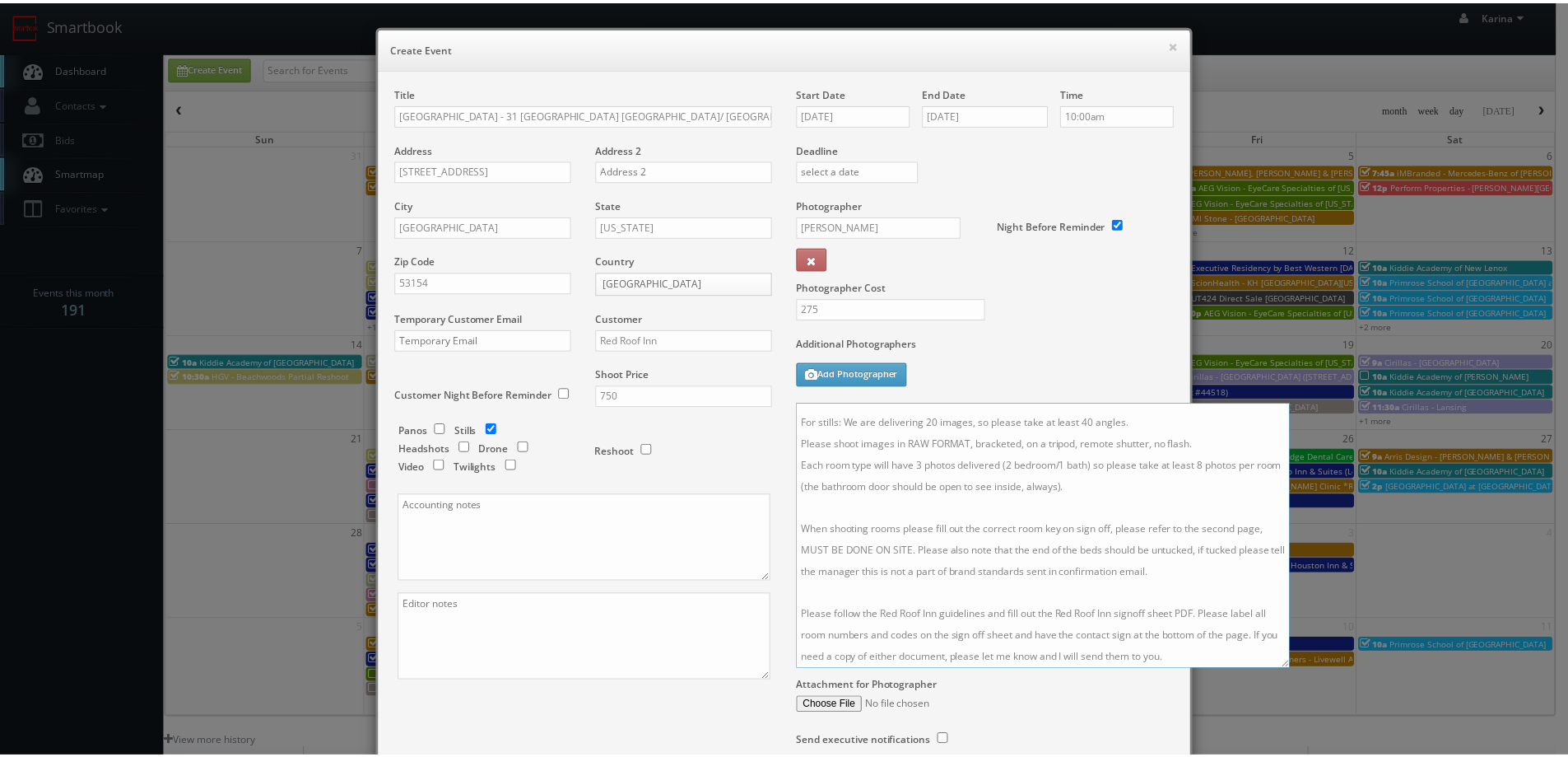
scroll to position [142, 0]
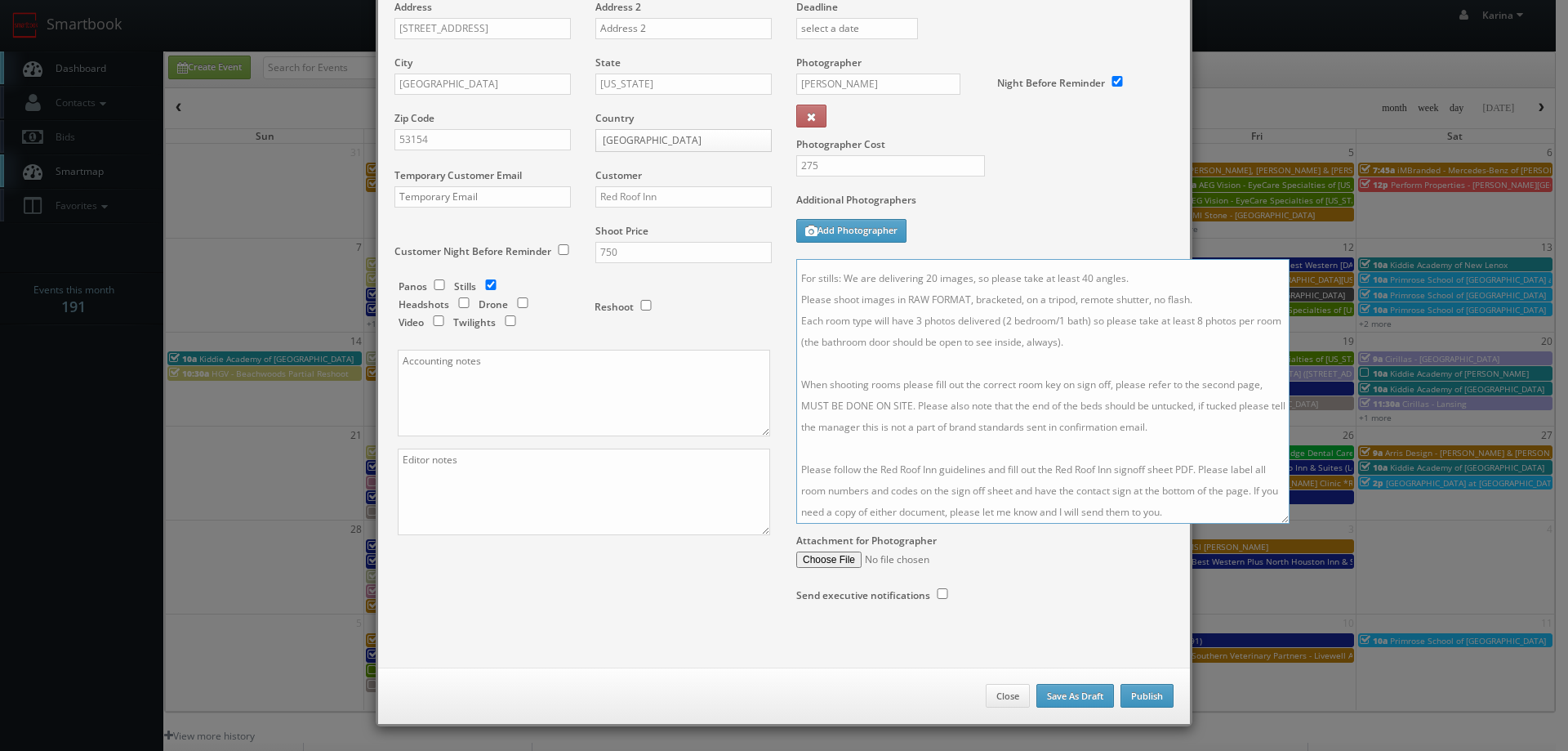
type textarea "On site contact: Nicolas Martinez 414-764-3500 3 room types/exteriors/common sp…"
click at [1145, 692] on button "Publish" at bounding box center [1146, 696] width 53 height 24
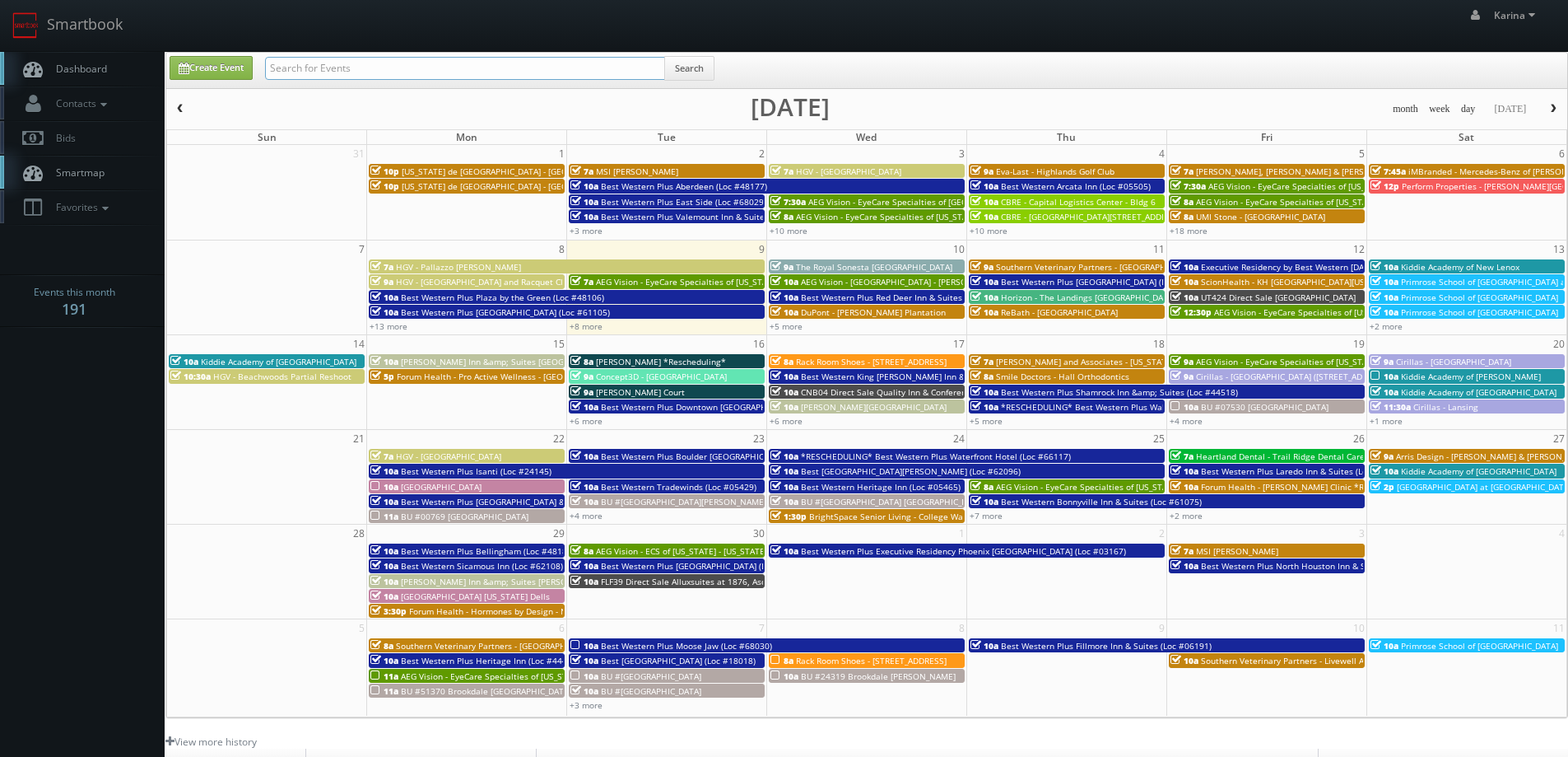
click at [319, 68] on input "text" at bounding box center [465, 68] width 400 height 23
type input "red roof inn"
click at [698, 65] on button "Search" at bounding box center [689, 68] width 50 height 25
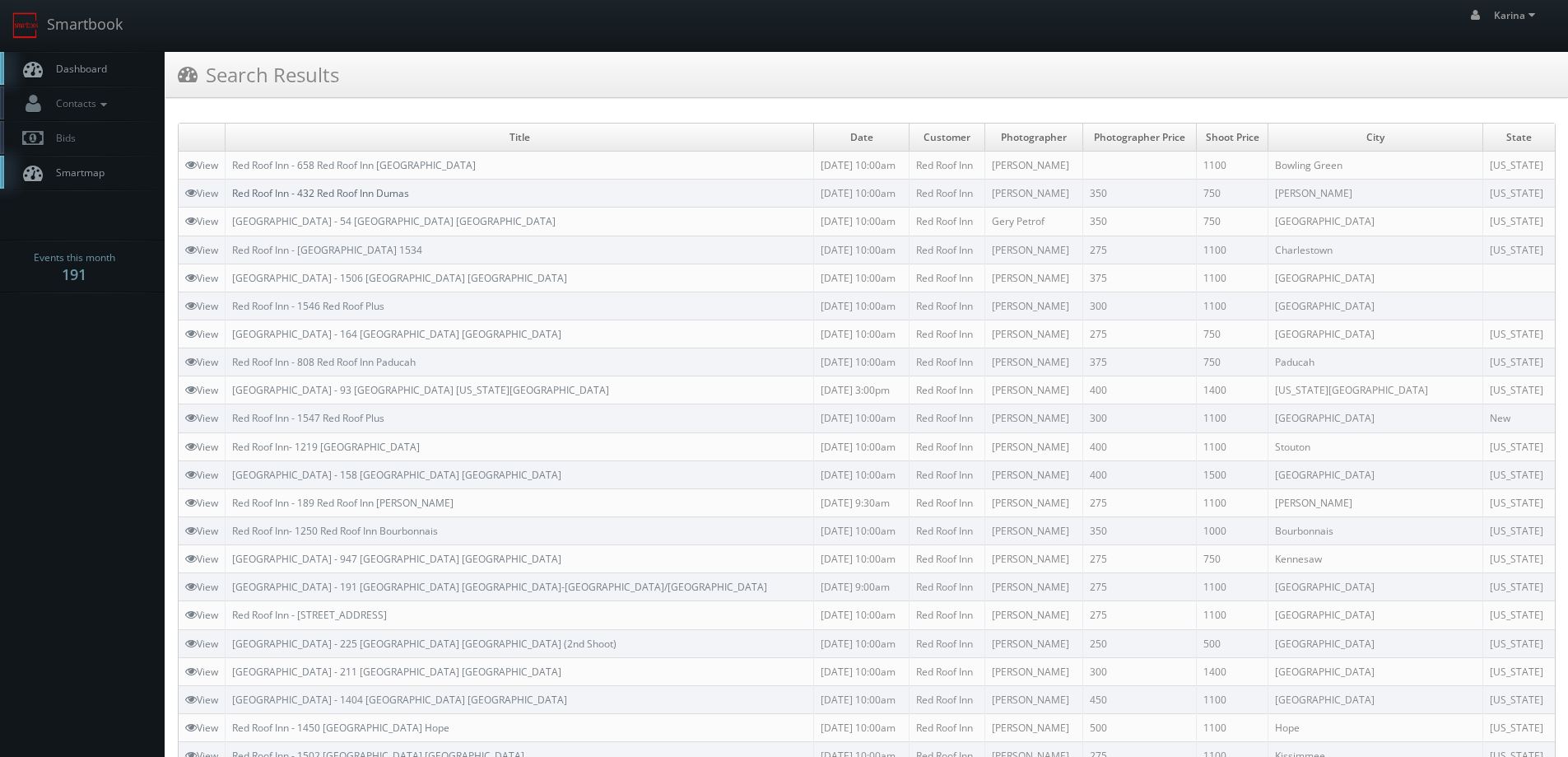
click at [370, 193] on link "Red Roof Inn - 432 Red Roof Inn Dumas" at bounding box center [320, 193] width 177 height 14
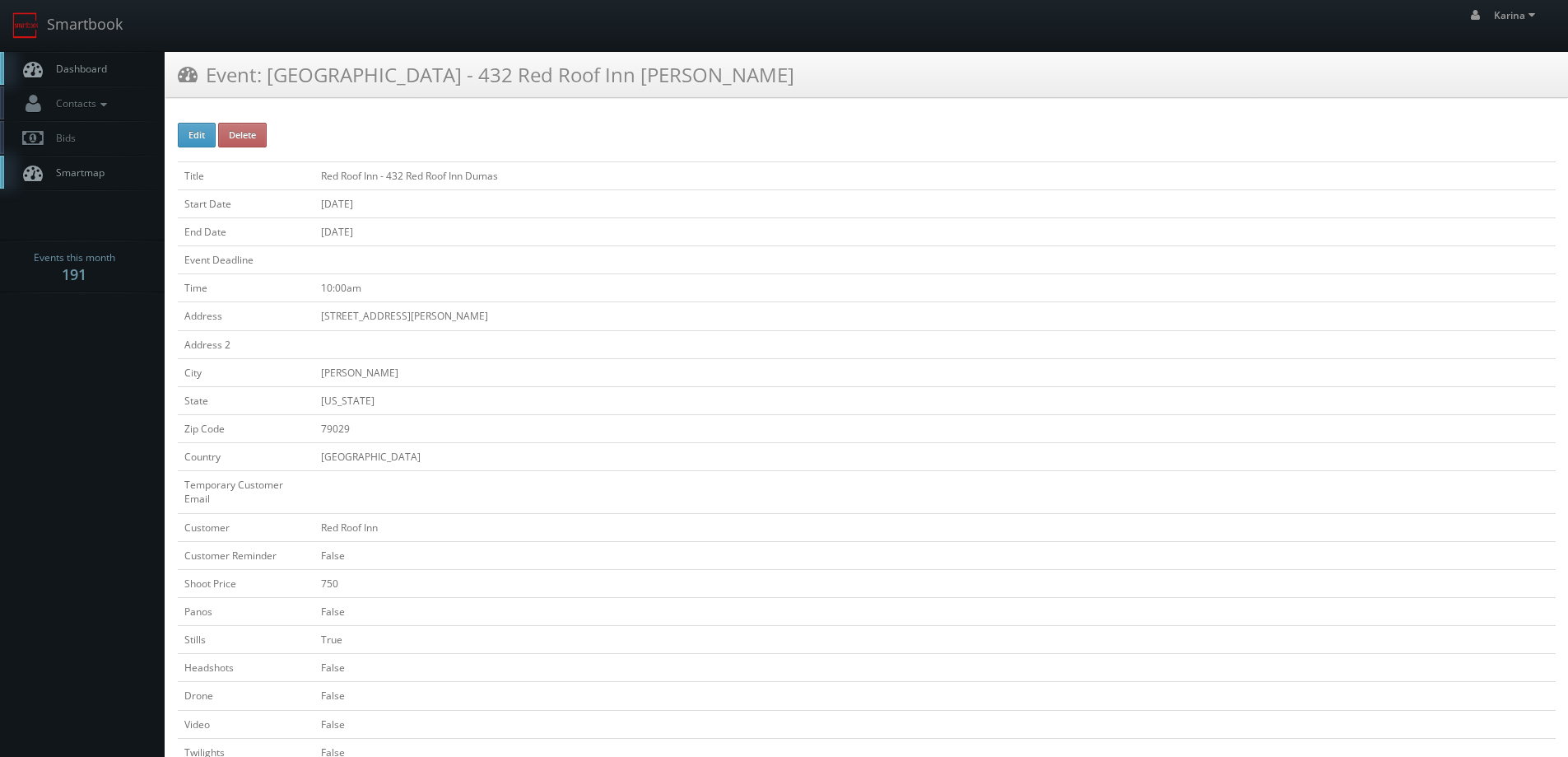
scroll to position [412, 0]
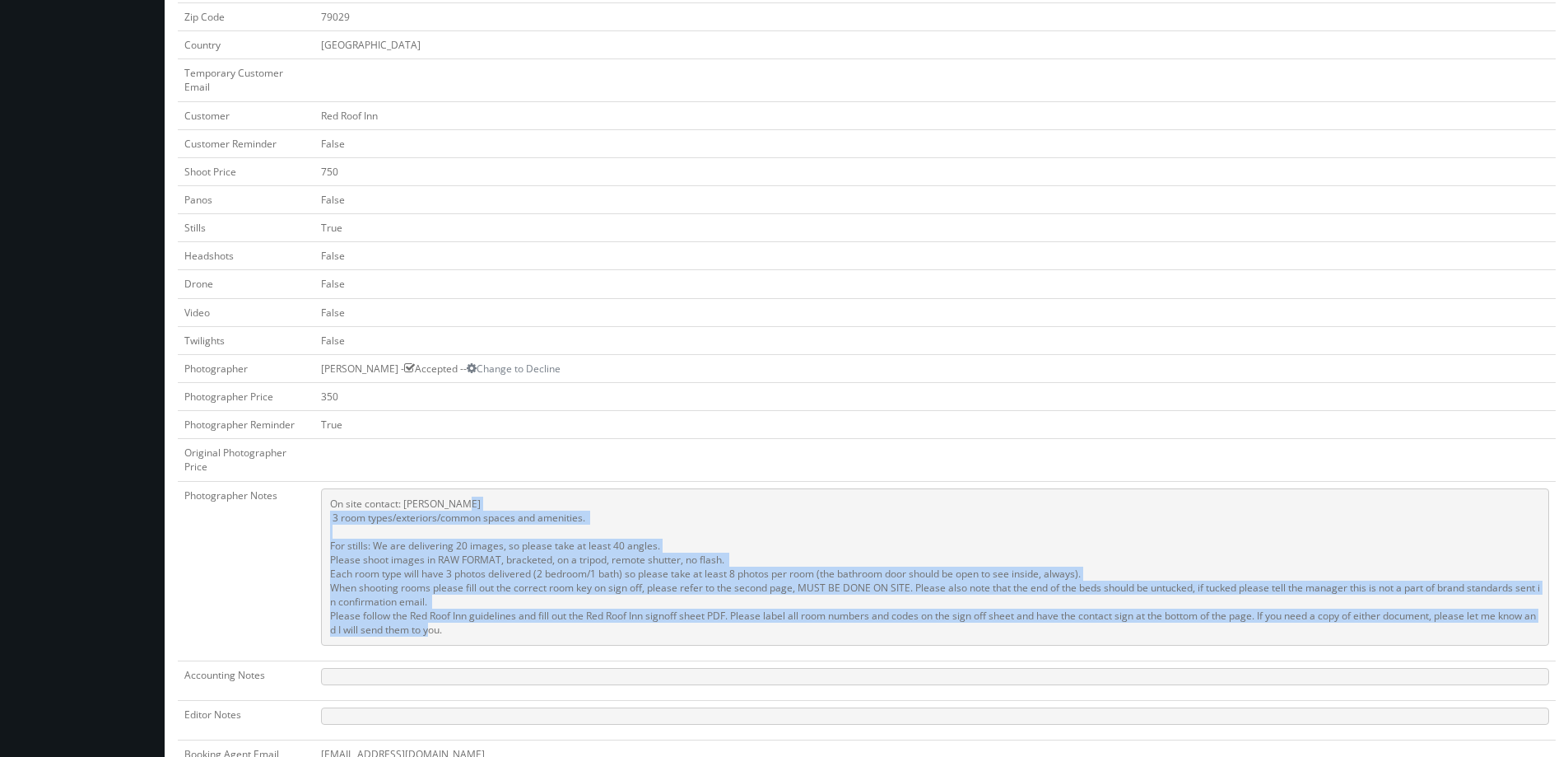
drag, startPoint x: 465, startPoint y: 636, endPoint x: 329, endPoint y: 524, distance: 176.2
click at [329, 524] on pre "On site contact: Jay Bhakta 3 room types/exteriors/common spaces and amenities.…" at bounding box center [936, 567] width 1229 height 157
copy pre "3 room types/exteriors/common spaces and amenities. For stills: We are deliveri…"
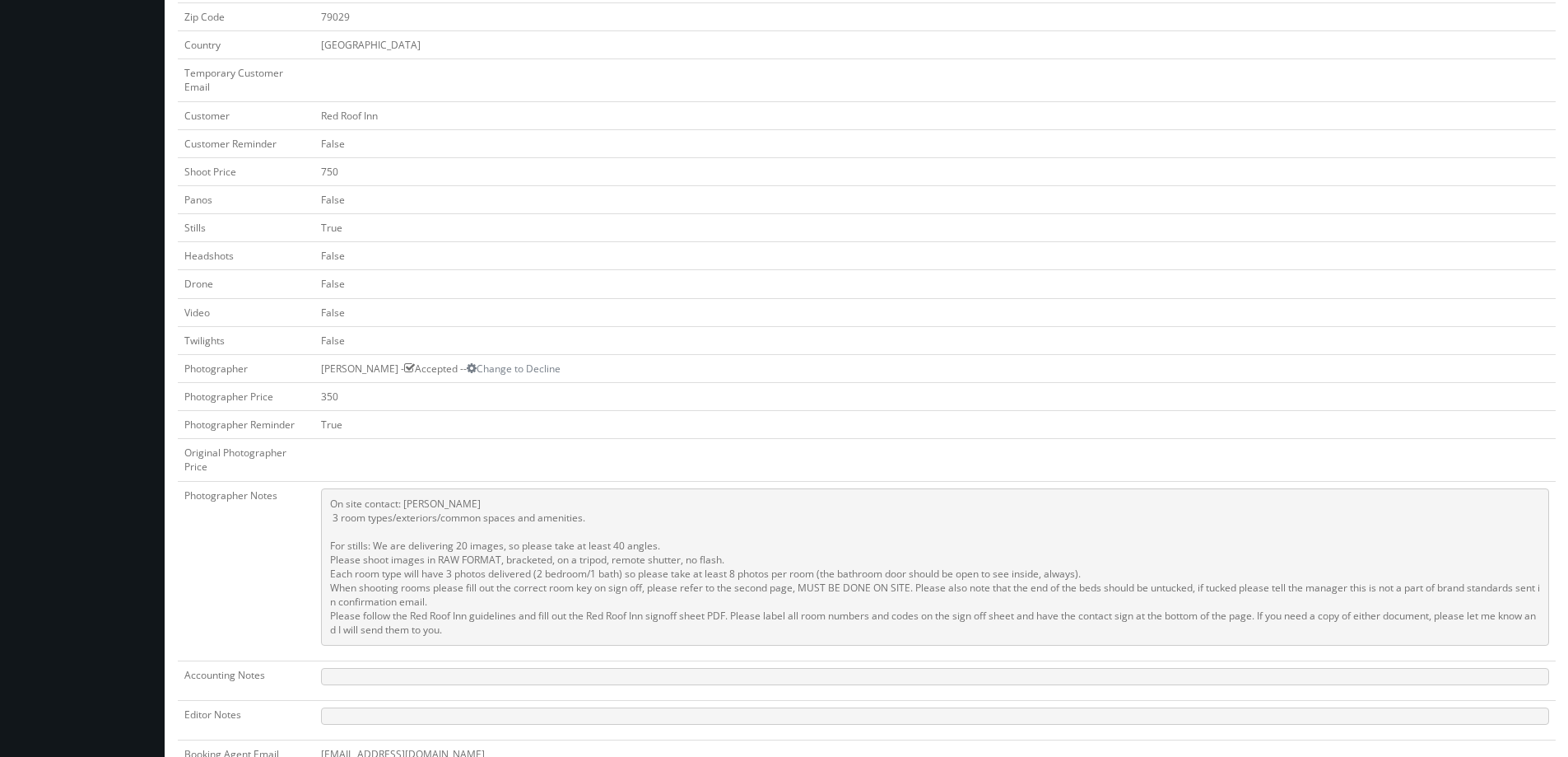
click at [760, 276] on td "False" at bounding box center [936, 284] width 1242 height 28
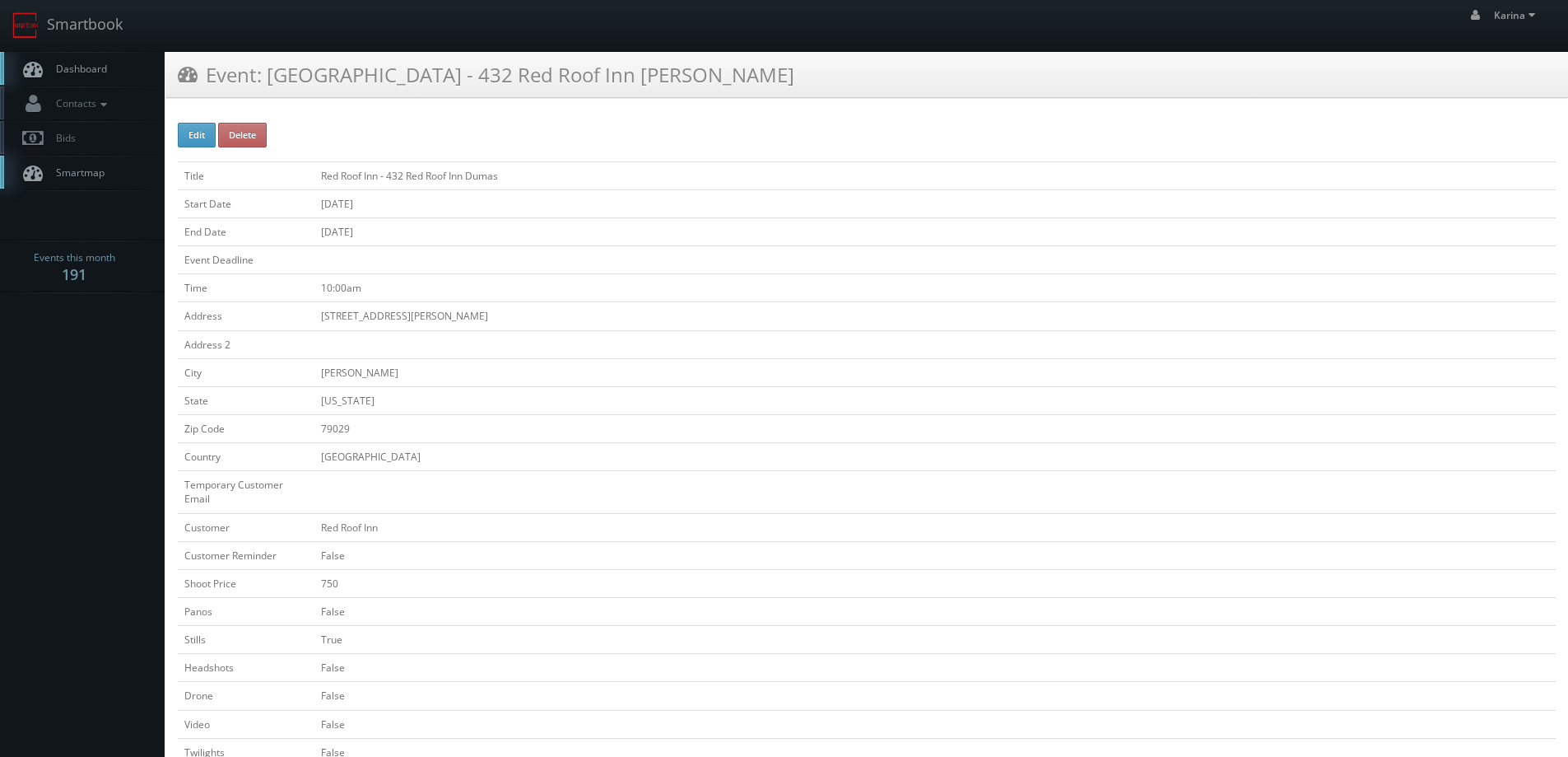
click at [101, 64] on span "Dashboard" at bounding box center [78, 68] width 60 height 14
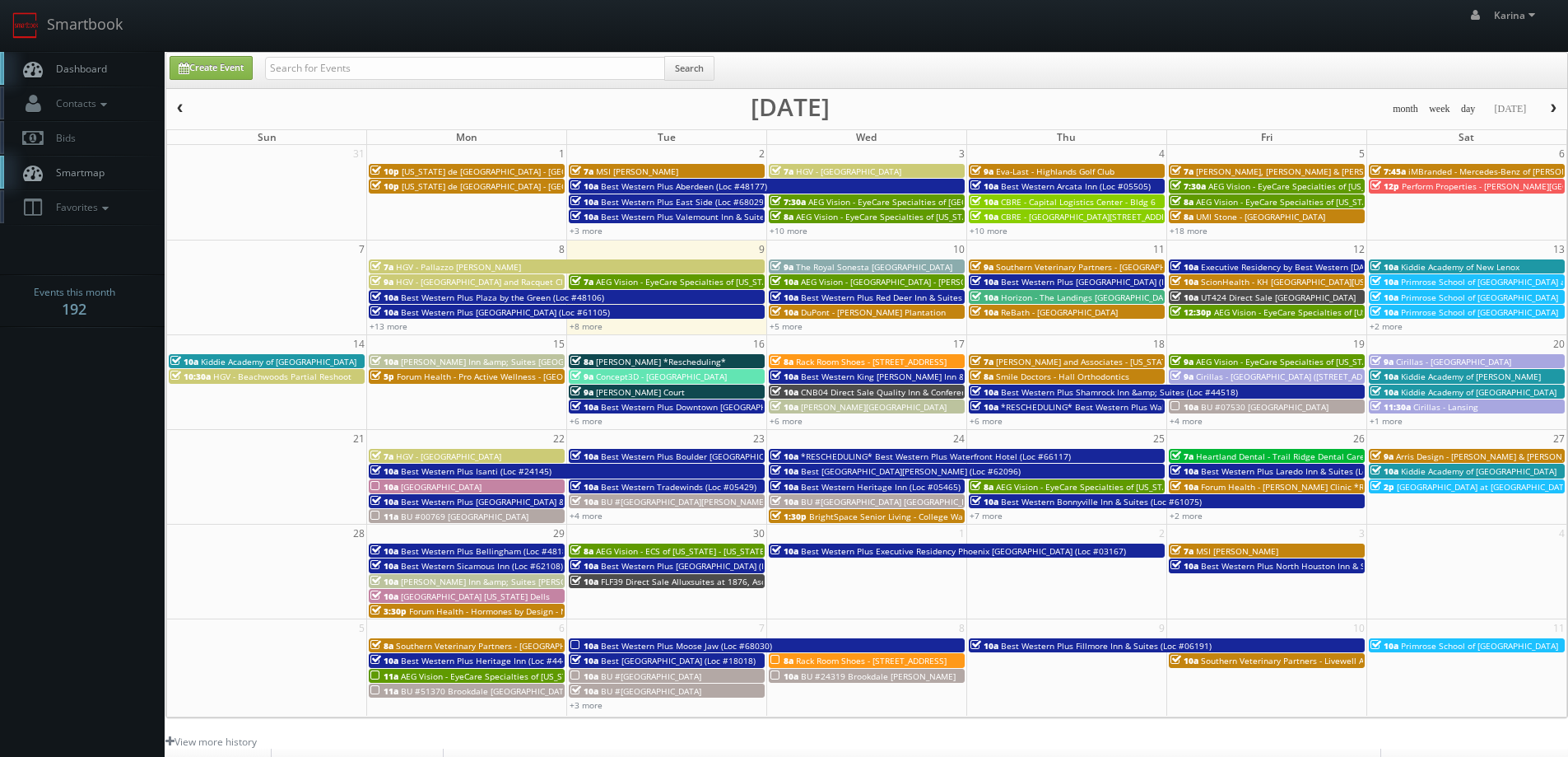
click at [93, 70] on span "Dashboard" at bounding box center [78, 68] width 60 height 14
click at [79, 54] on link "Dashboard" at bounding box center [82, 69] width 164 height 34
click at [79, 67] on span "Dashboard" at bounding box center [78, 68] width 60 height 14
click at [78, 71] on span "Dashboard" at bounding box center [78, 68] width 60 height 14
click at [74, 60] on link "Dashboard" at bounding box center [82, 69] width 164 height 34
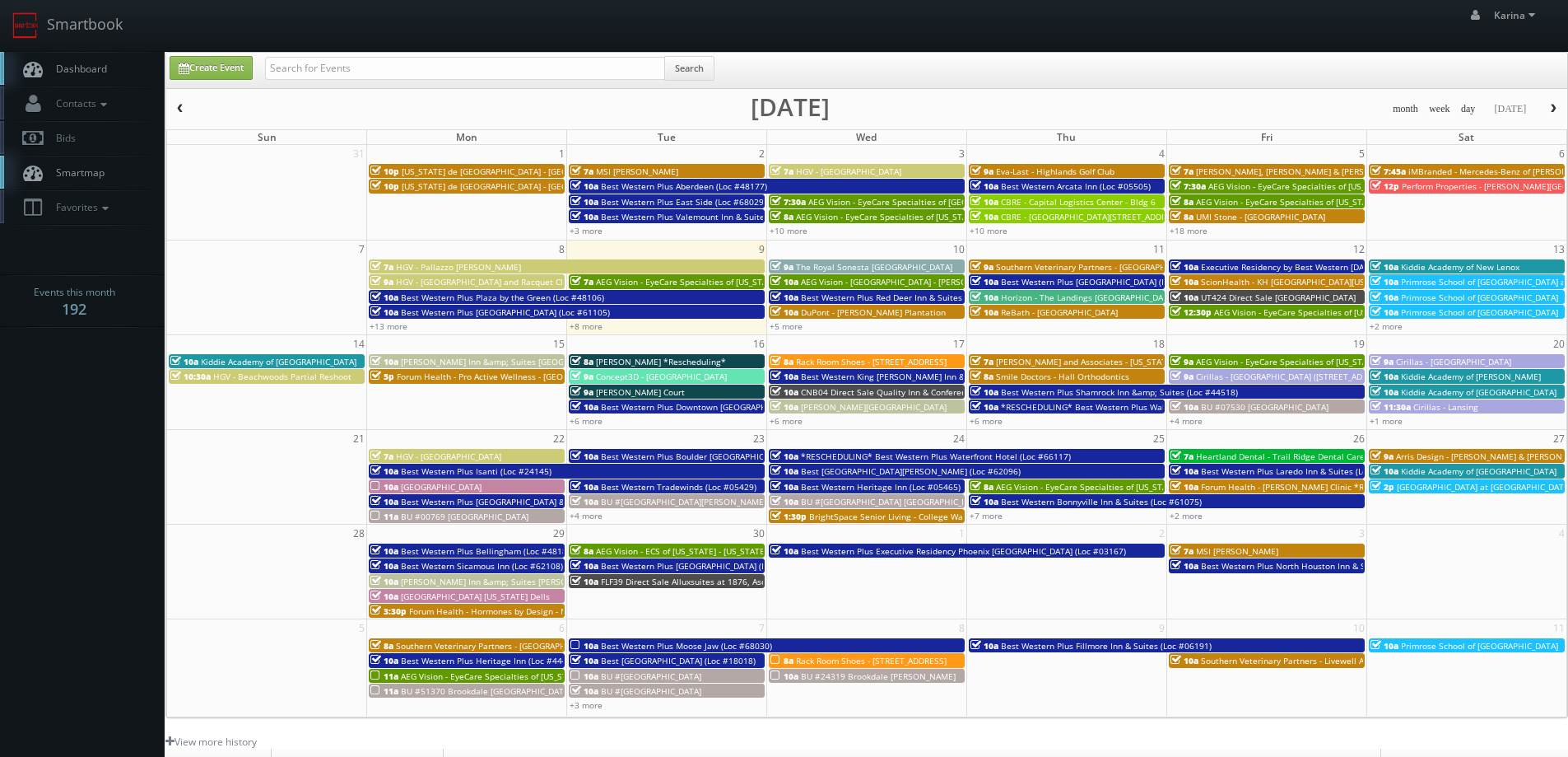
click at [111, 76] on link "Dashboard" at bounding box center [82, 69] width 164 height 34
click at [98, 68] on span "Dashboard" at bounding box center [78, 68] width 60 height 14
click at [1193, 424] on link "+4 more" at bounding box center [1186, 421] width 33 height 11
click at [1189, 514] on link "+2 more" at bounding box center [1186, 515] width 33 height 11
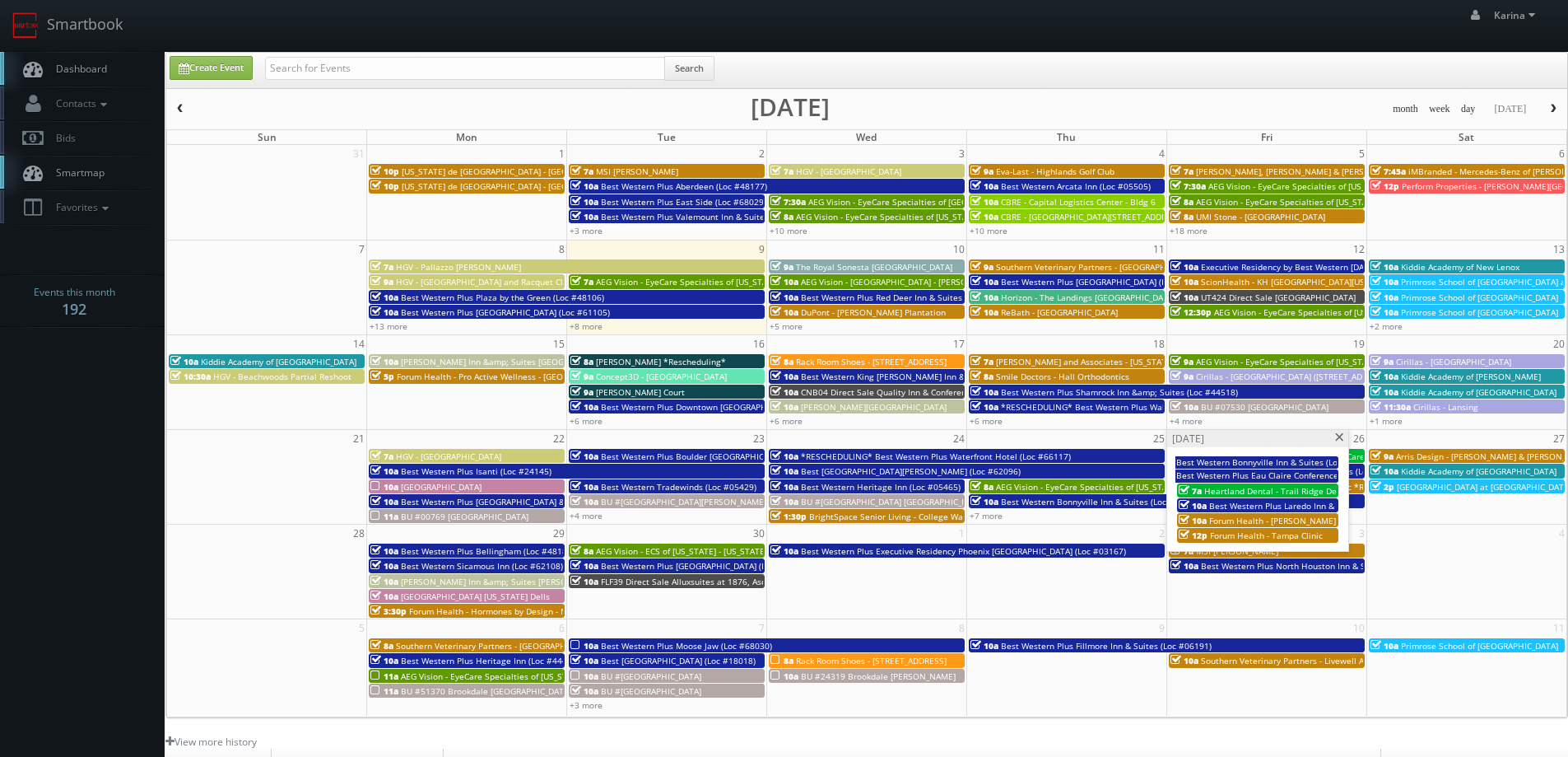
click at [1337, 435] on span at bounding box center [1339, 438] width 10 height 9
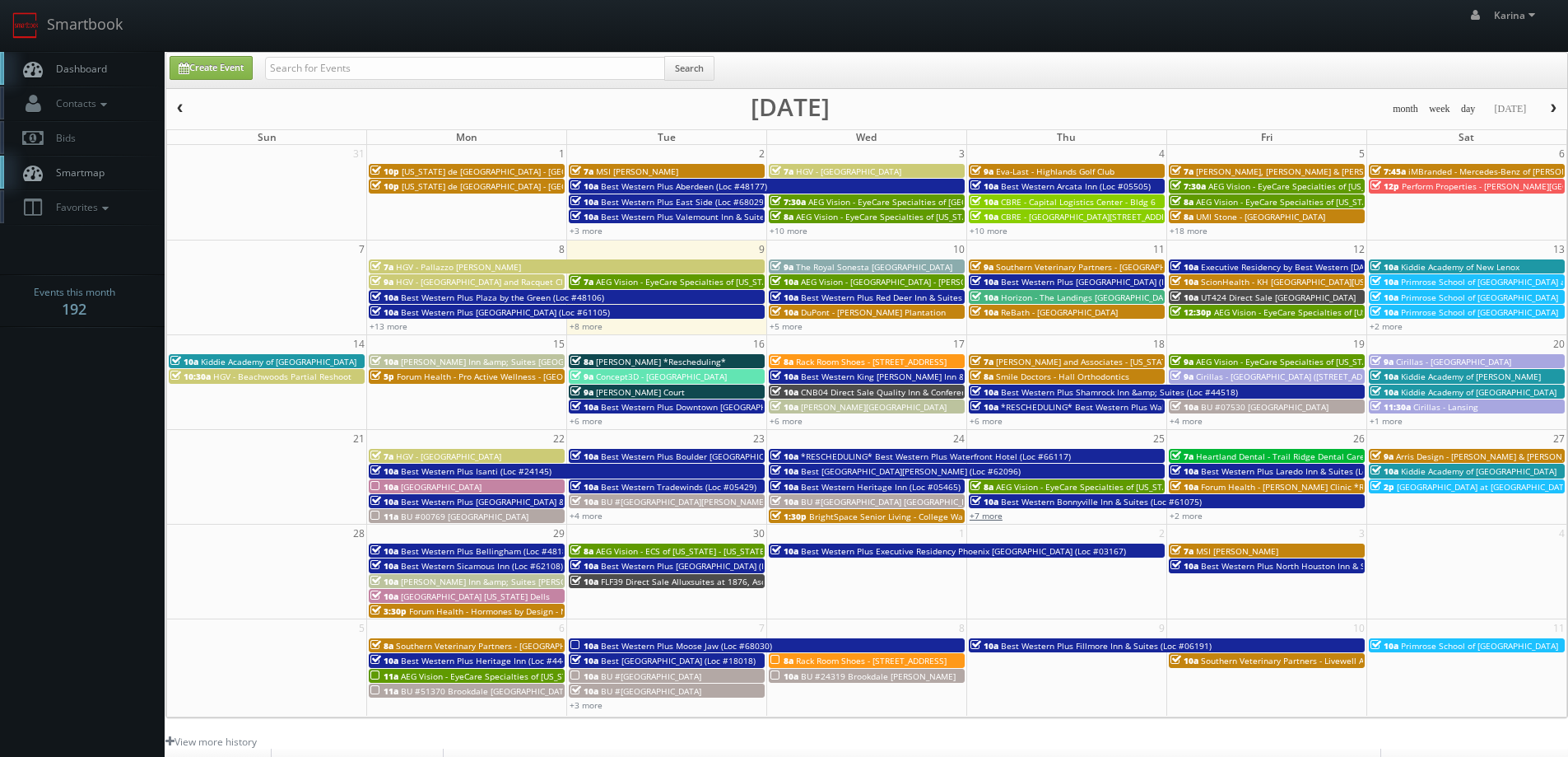
click at [996, 517] on link "+7 more" at bounding box center [986, 515] width 33 height 11
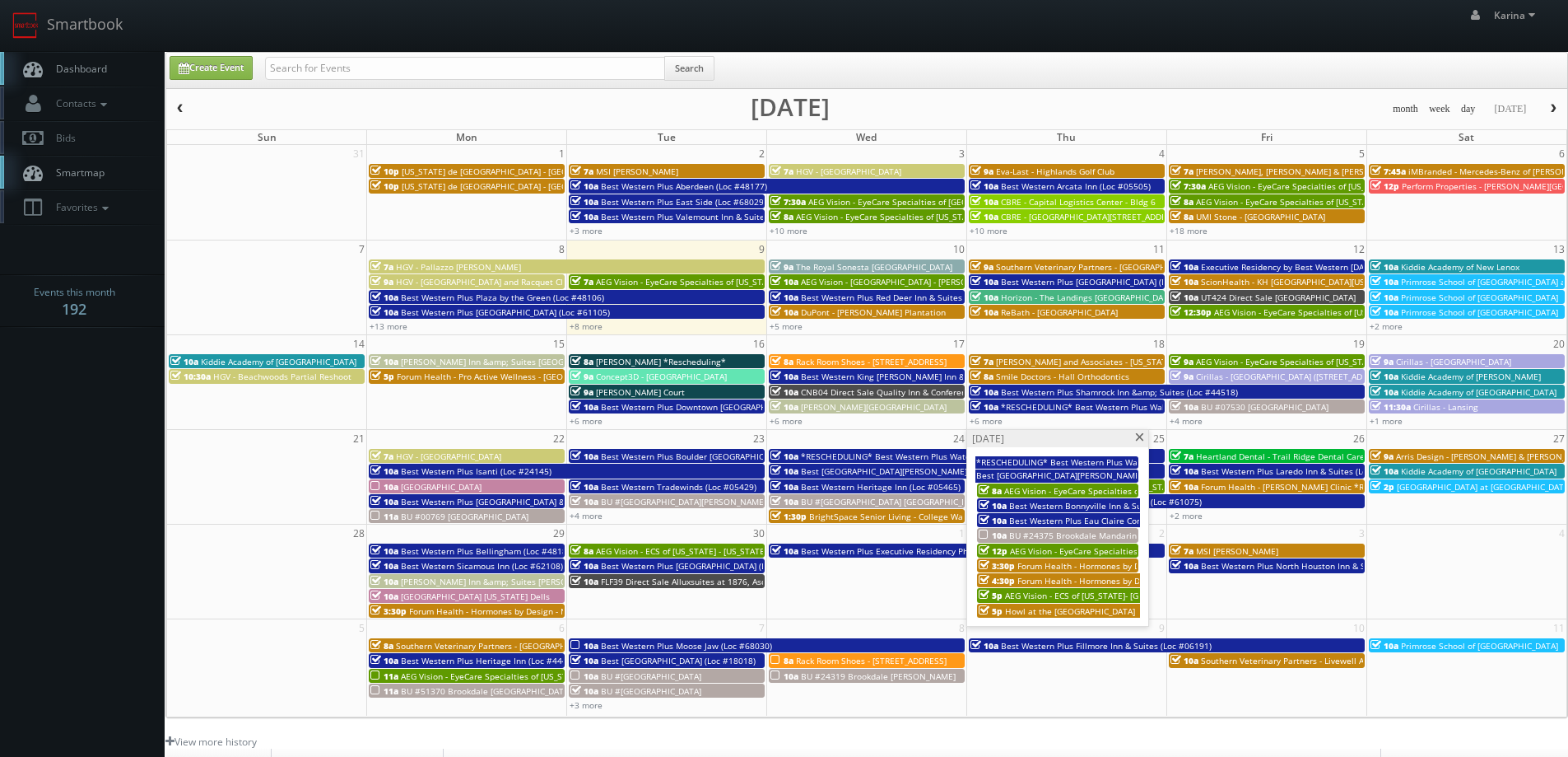
click at [93, 71] on span "Dashboard" at bounding box center [78, 68] width 60 height 14
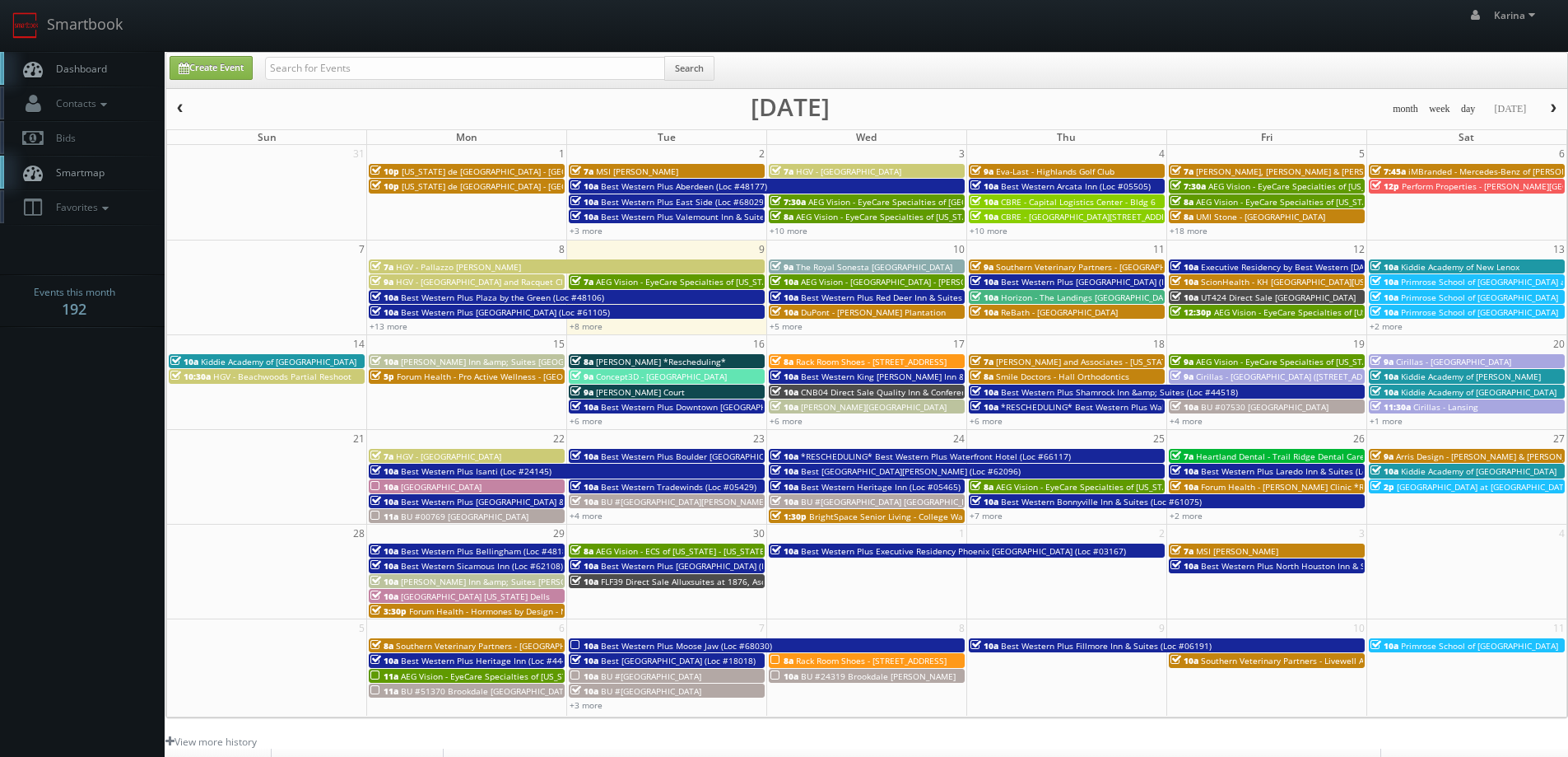
click at [93, 65] on span "Dashboard" at bounding box center [78, 68] width 60 height 14
click at [102, 67] on span "Dashboard" at bounding box center [78, 68] width 60 height 14
